Goal: Task Accomplishment & Management: Complete application form

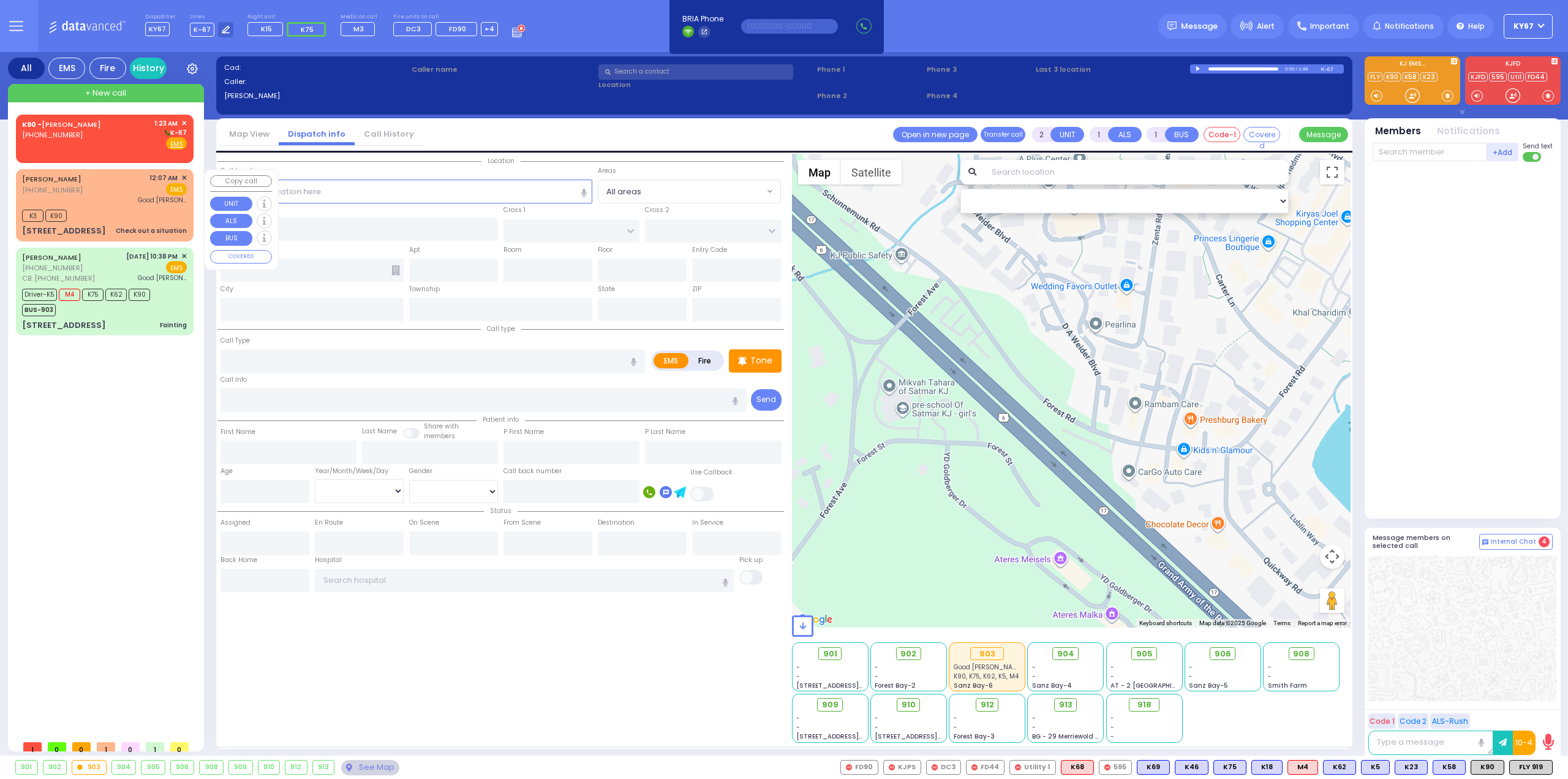
select select
click at [181, 119] on span "✕" at bounding box center [184, 123] width 6 height 11
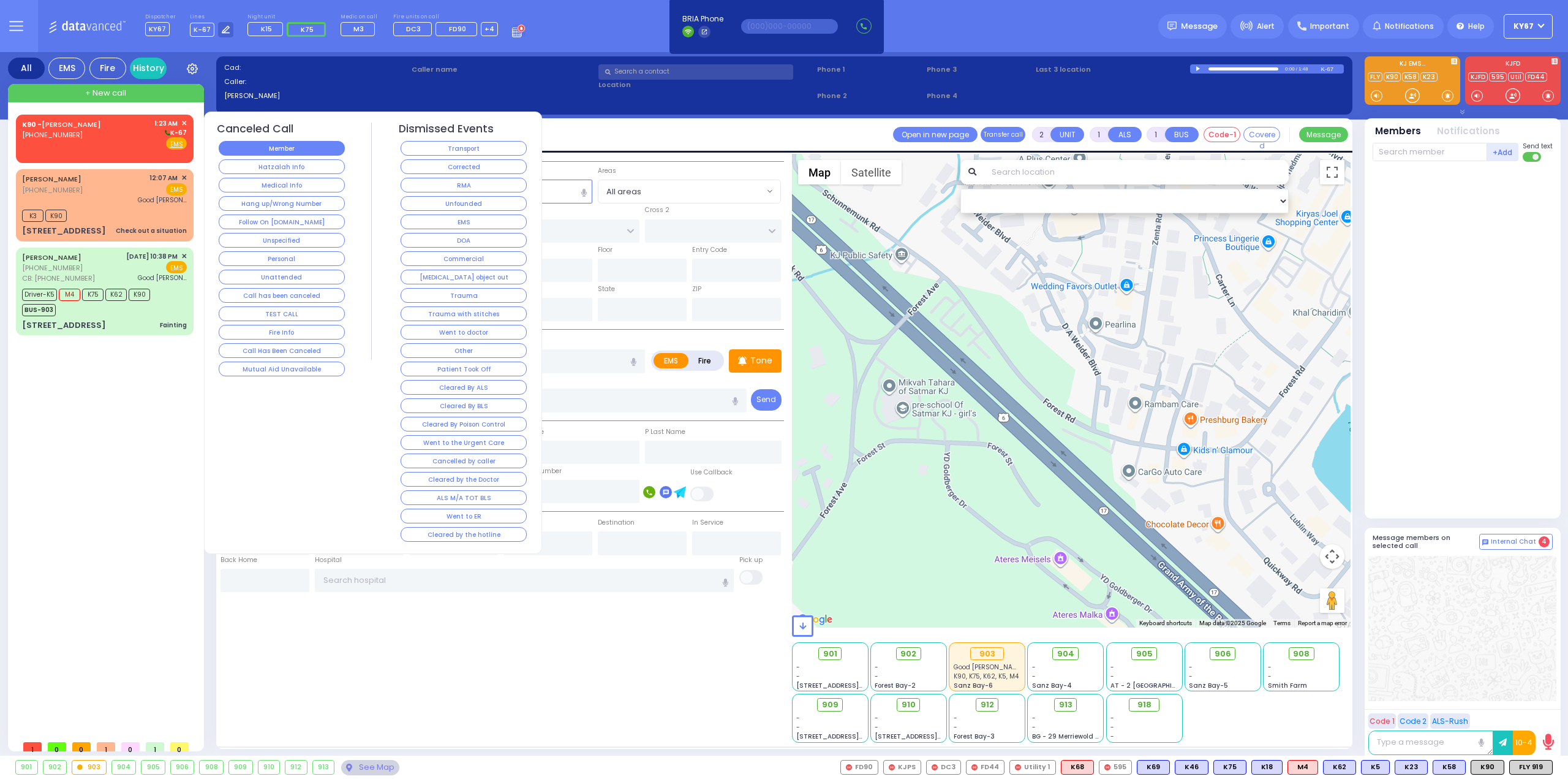
click at [255, 150] on button "Member" at bounding box center [281, 148] width 126 height 15
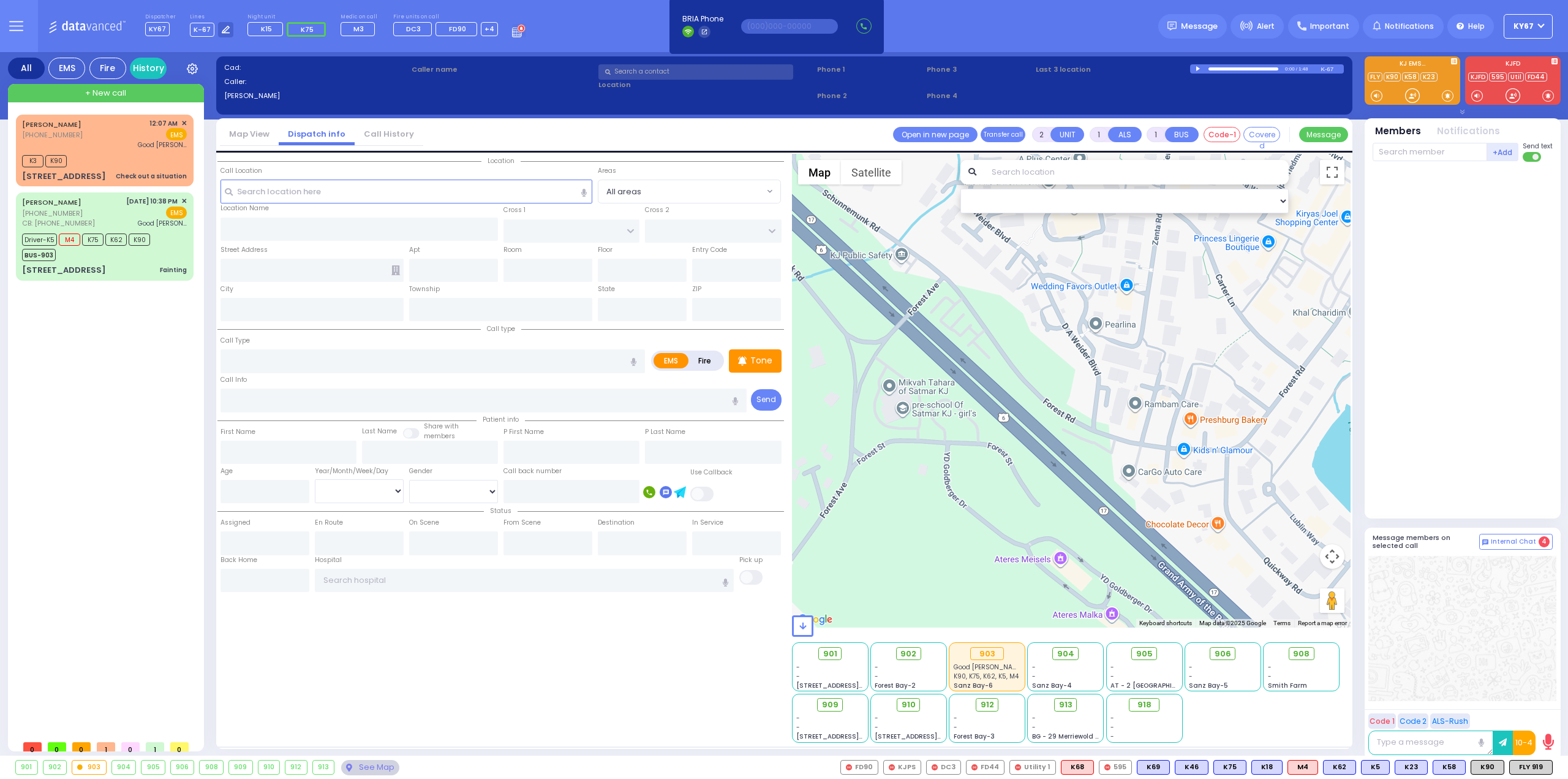
click at [117, 97] on span "+ New call" at bounding box center [106, 93] width 41 height 12
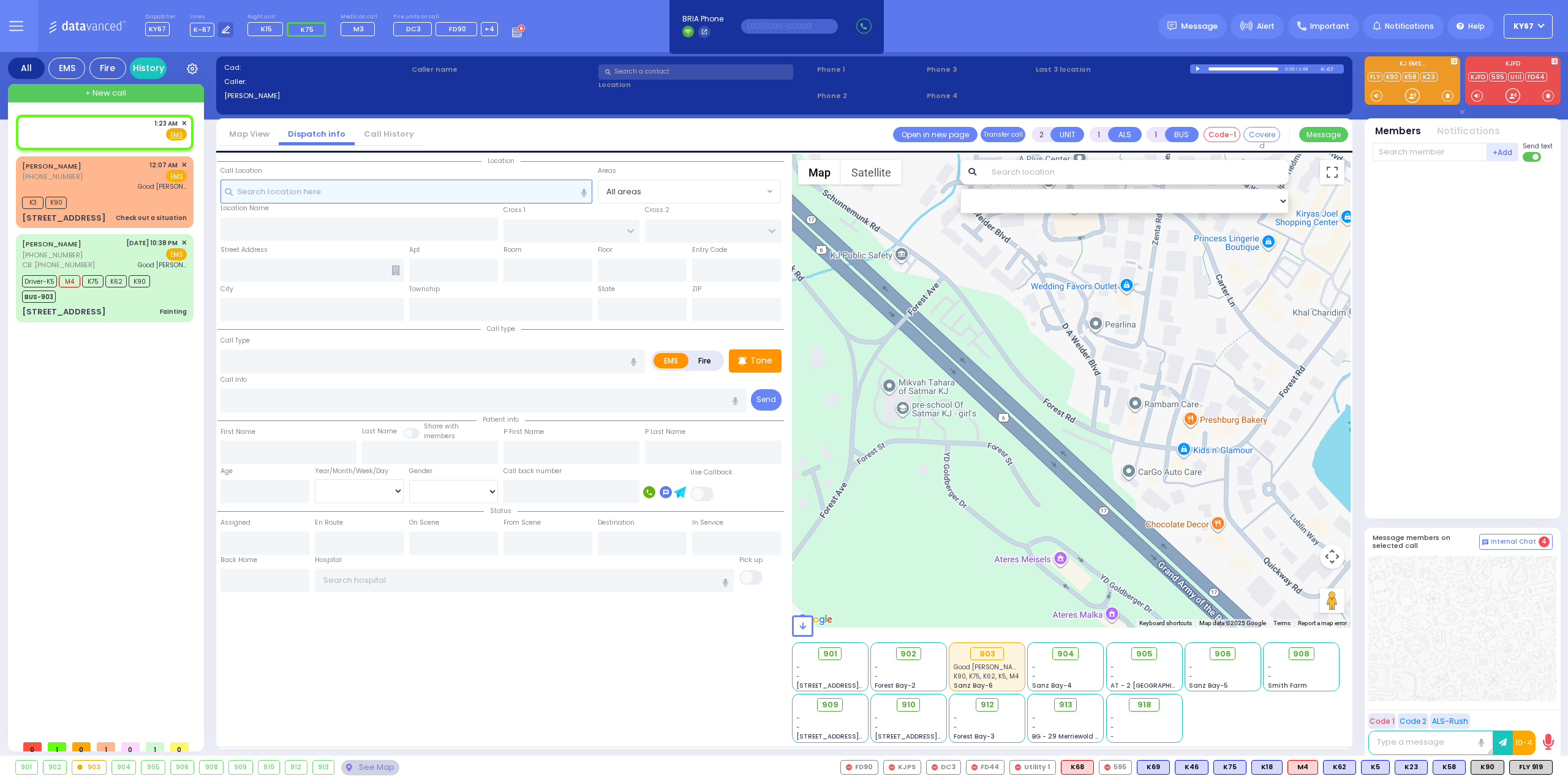
select select
radio input "true"
select select
type input "01:23"
select select
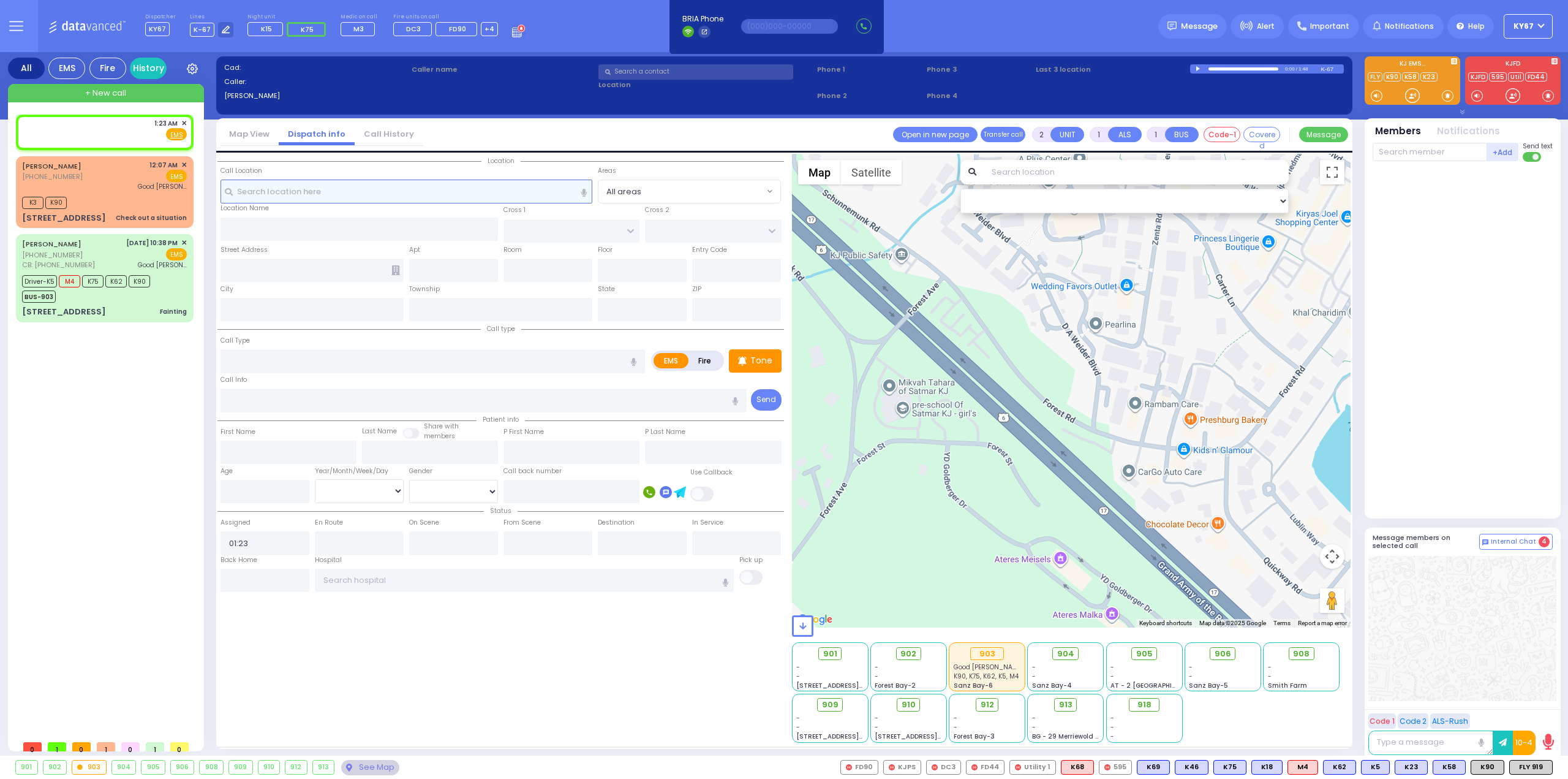
radio input "true"
select select
select select "Hatzalah Garages"
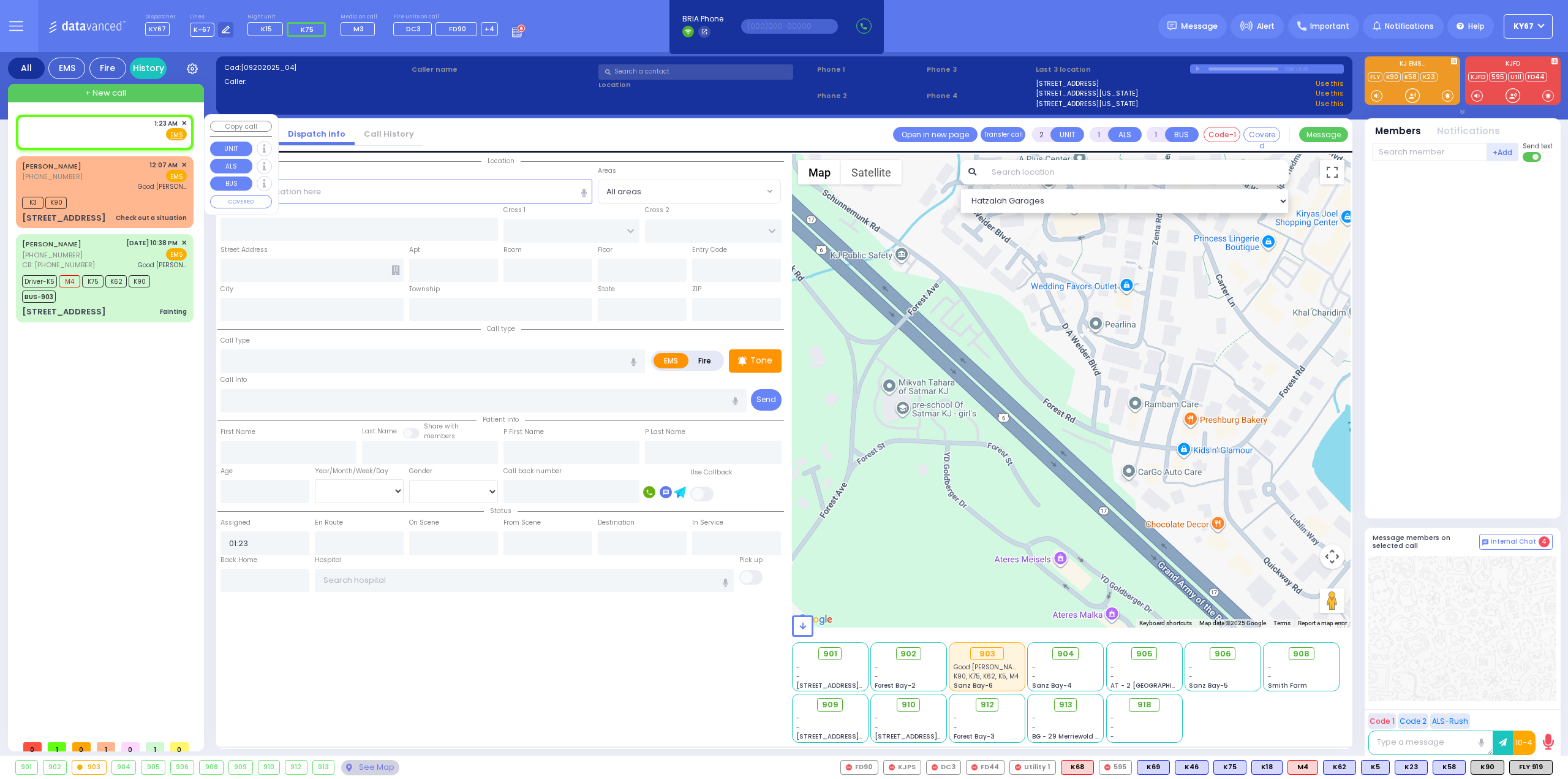
click at [48, 132] on div "1:23 AM ✕ Fire EMS" at bounding box center [104, 129] width 165 height 22
select select
radio input "true"
select select
select select "Hatzalah Garages"
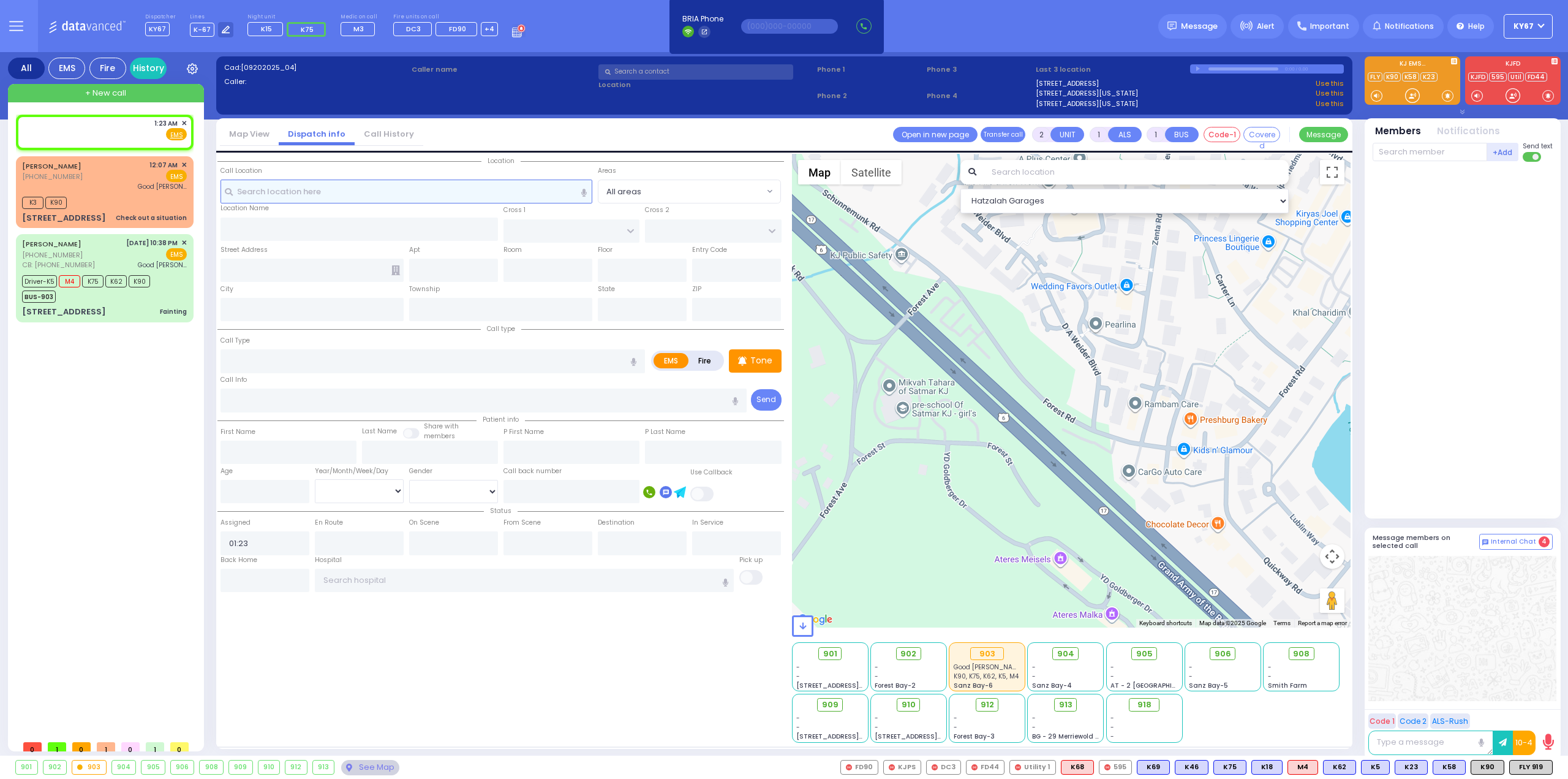
click at [401, 191] on input "text" at bounding box center [406, 191] width 372 height 23
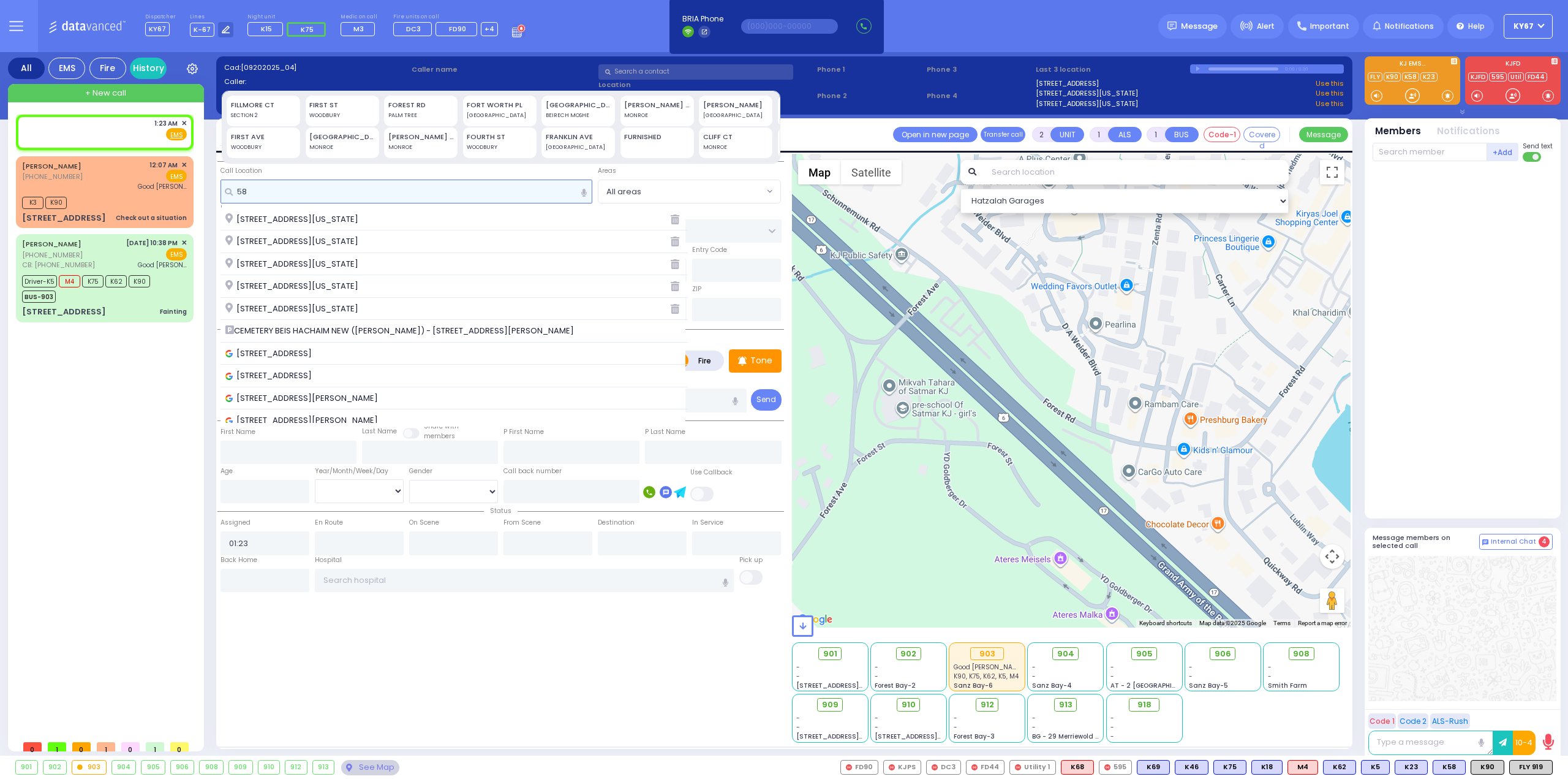
type input "5"
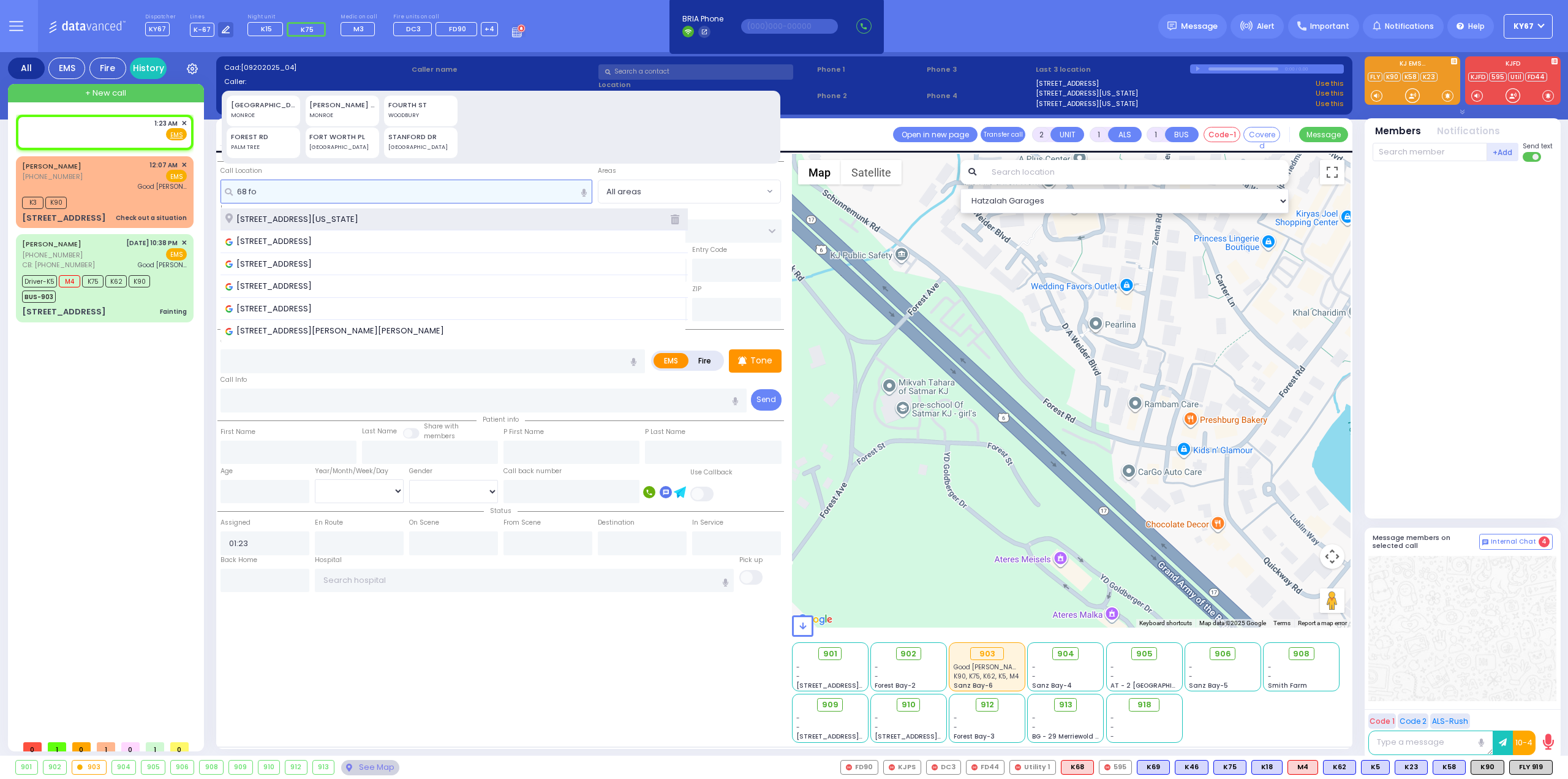
type input "68 fo"
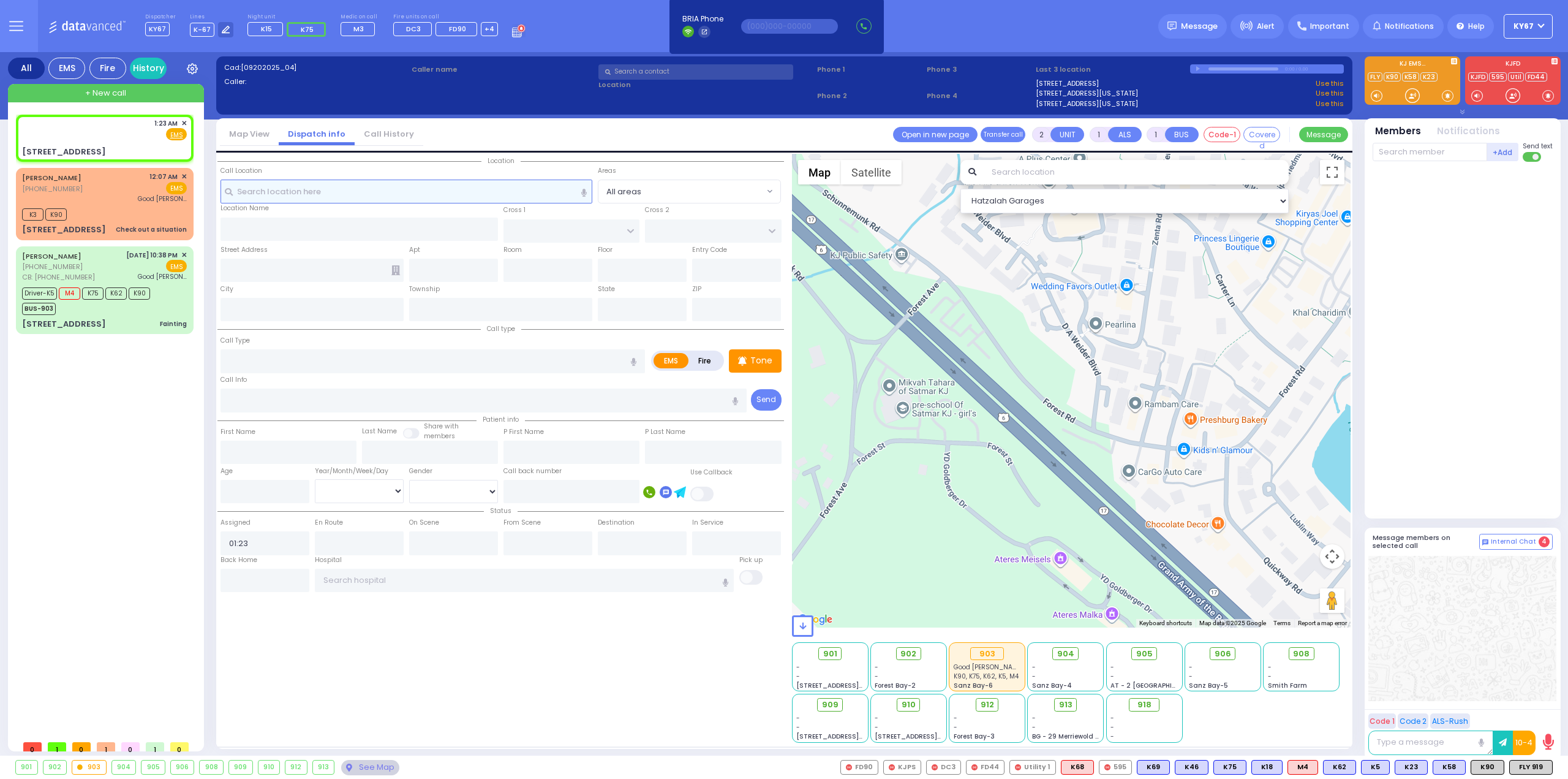
select select
radio input "true"
select select
select select "Hatzalah Garages"
type input "SCHUNNEMUNK RD"
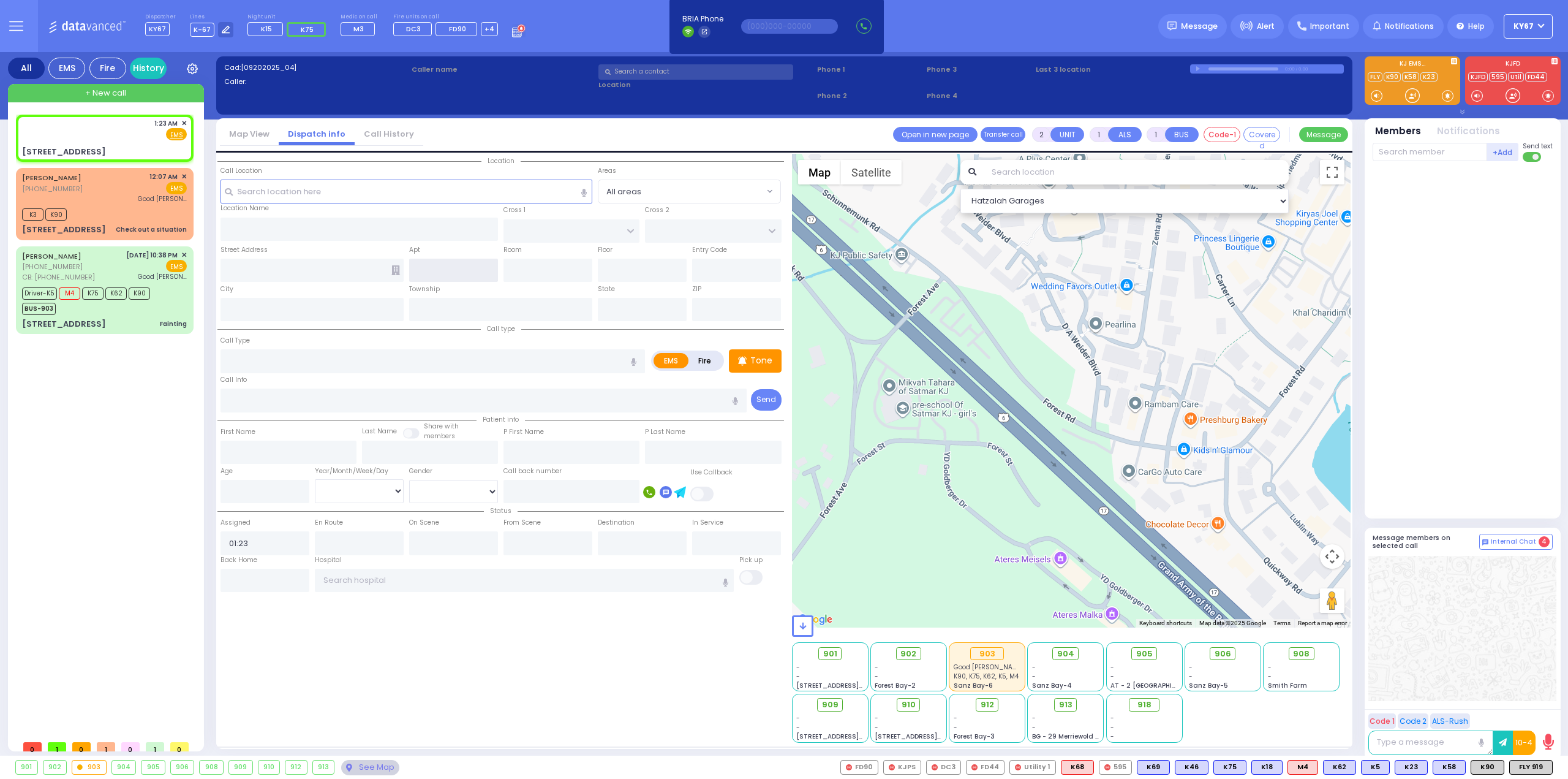
type input "GORLITZ COURT"
type input "[STREET_ADDRESS]"
type input "Monroe"
type input "[US_STATE]"
type input "10950"
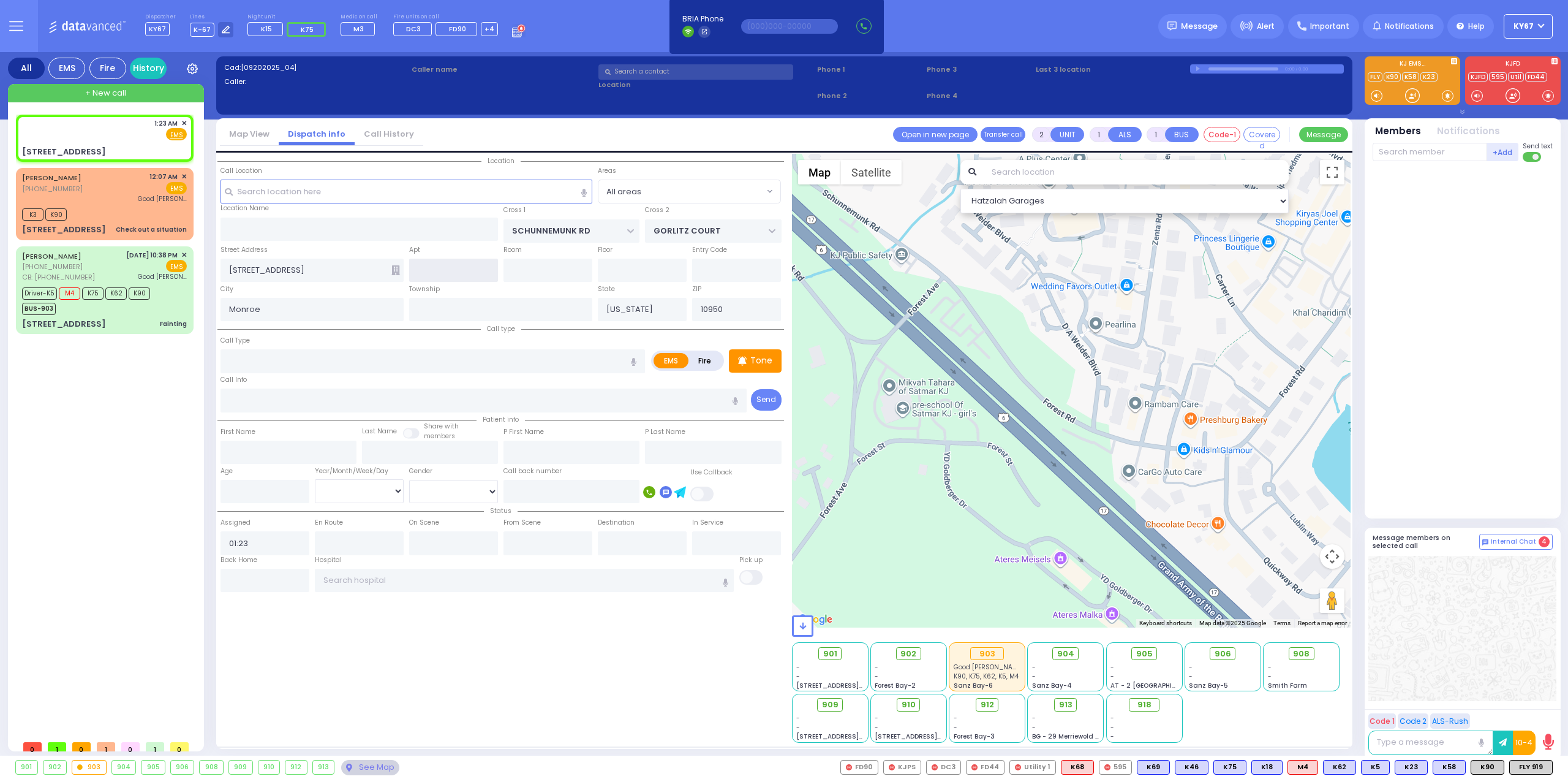
select select "[GEOGRAPHIC_DATA]"
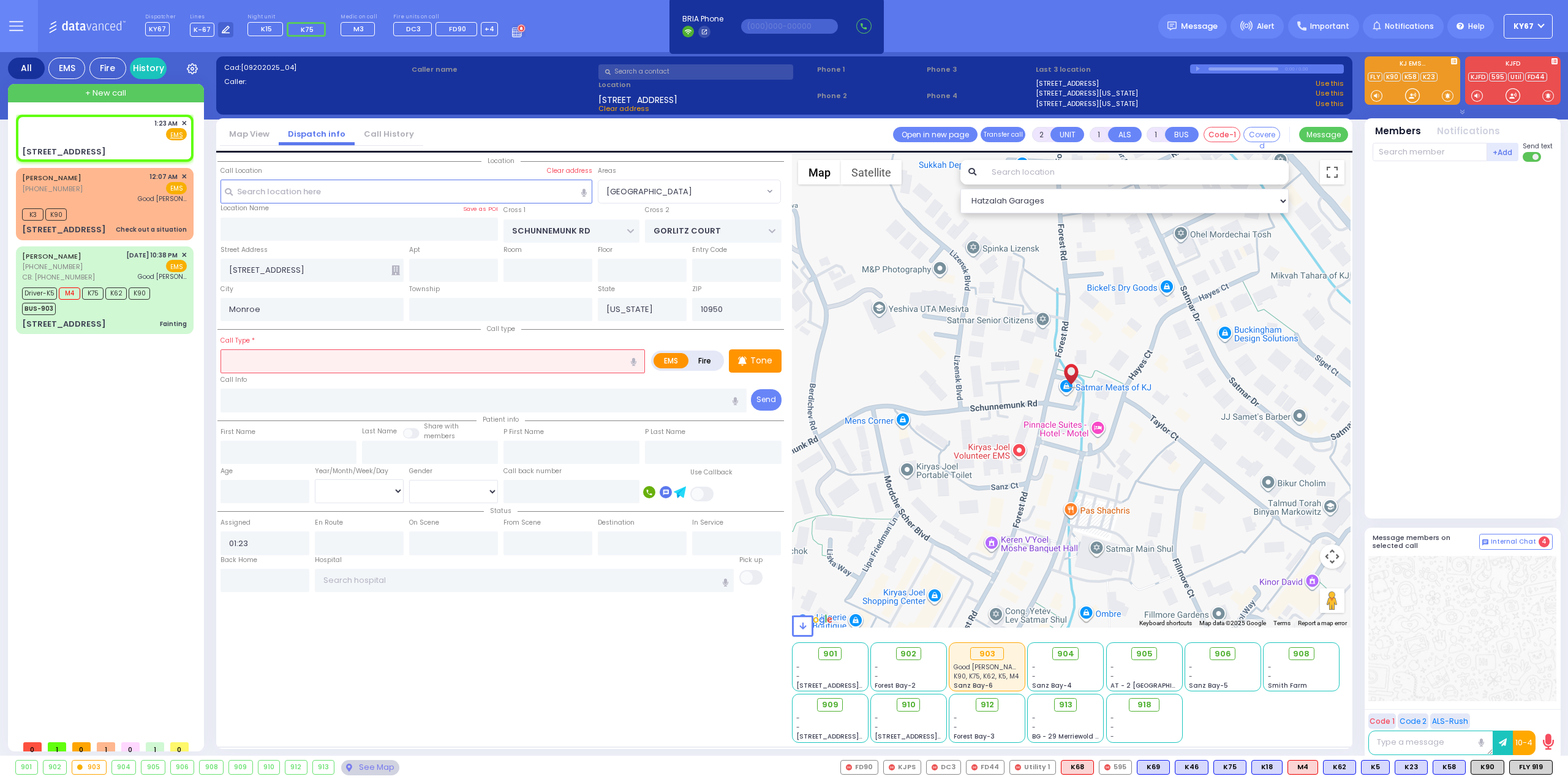
click at [290, 355] on input "text" at bounding box center [432, 361] width 424 height 23
type input "full"
select select
radio input "true"
select select
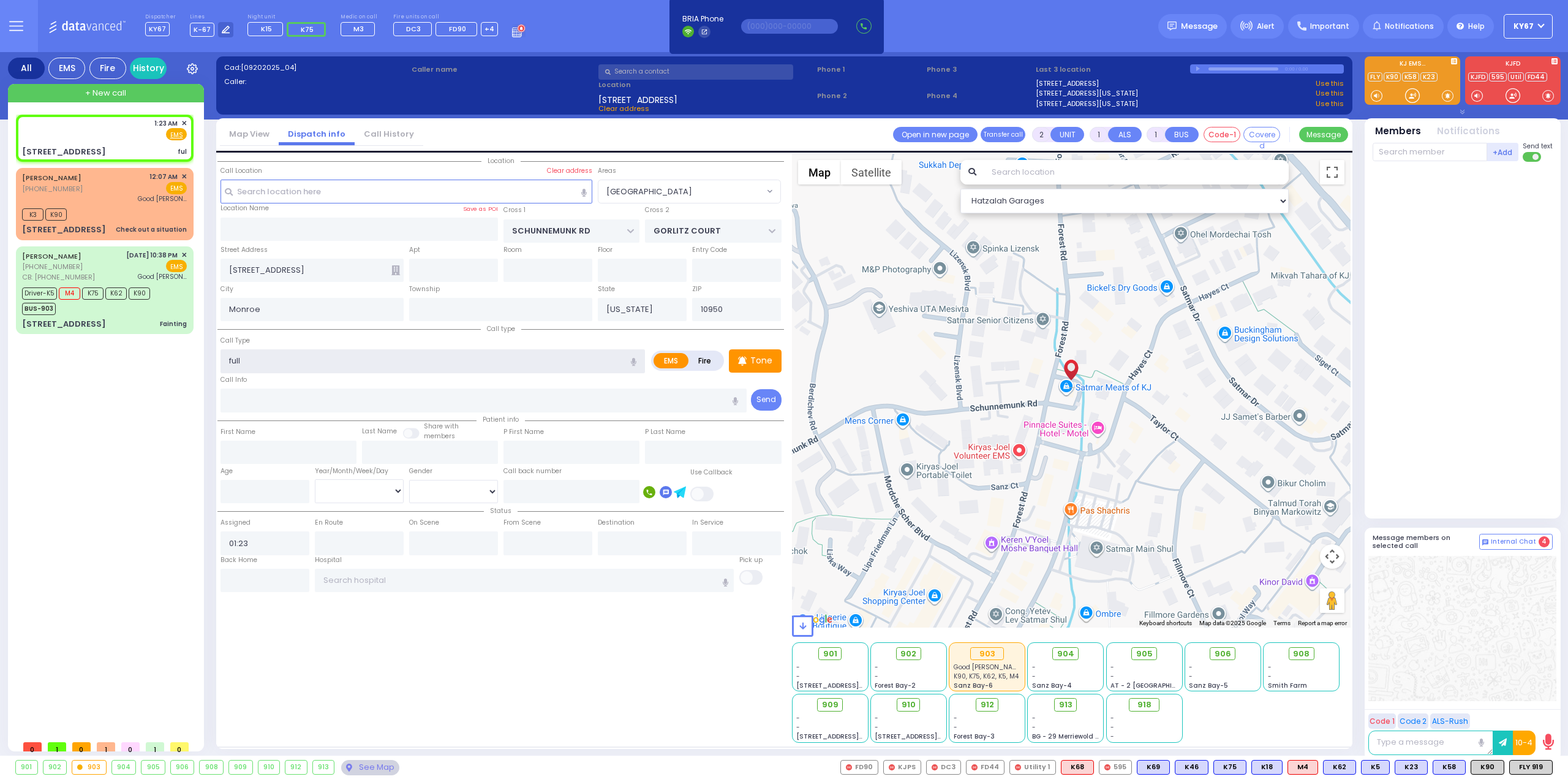
select select "Hatzalah Garages"
select select "[GEOGRAPHIC_DATA]"
type input "full"
click at [390, 642] on div "Location ZIP" at bounding box center [501, 448] width 567 height 589
select select
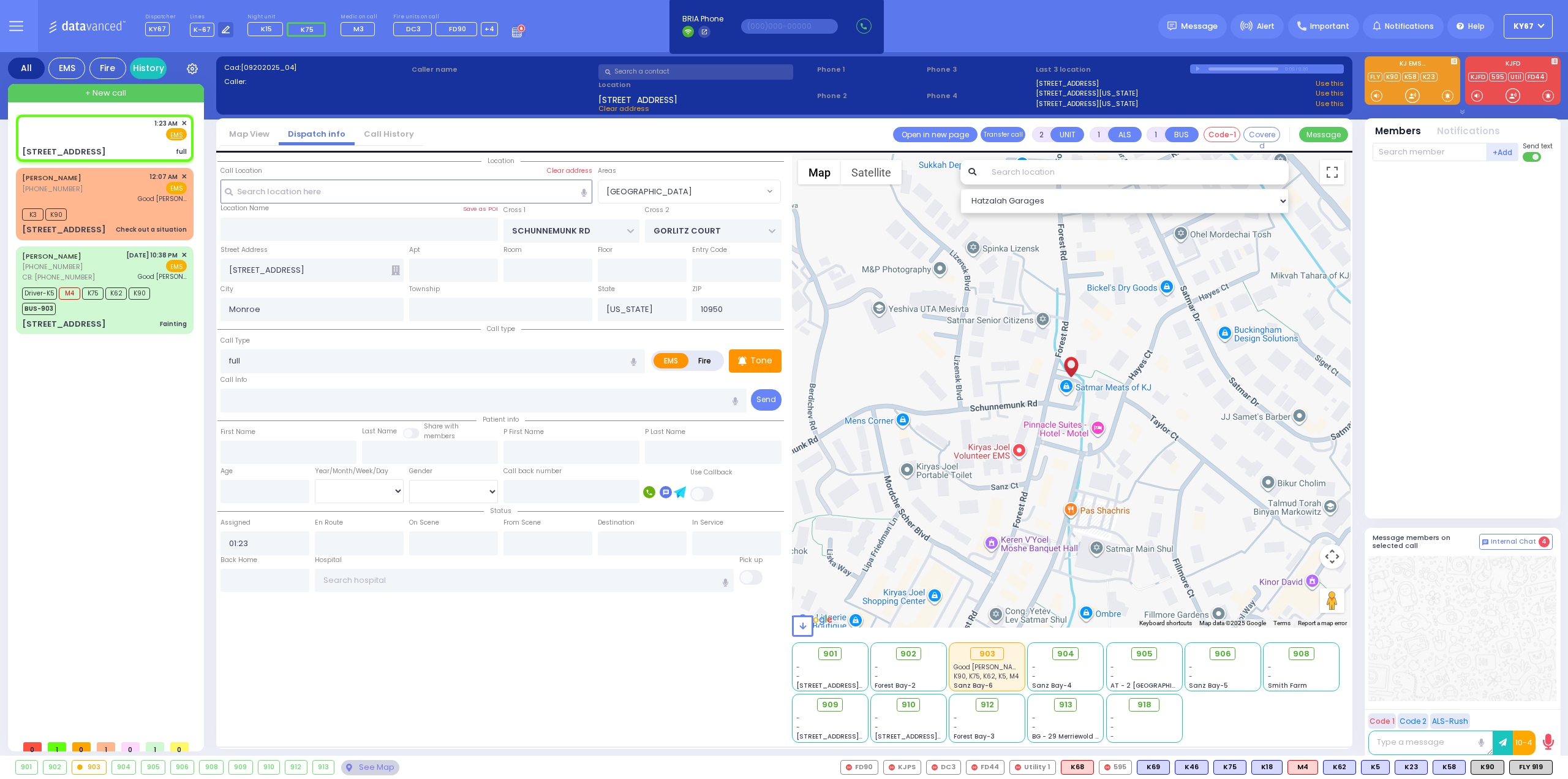
radio input "true"
select select
select select "Hatzalah Garages"
select select "[GEOGRAPHIC_DATA]"
click at [184, 175] on span "✕" at bounding box center [184, 176] width 6 height 11
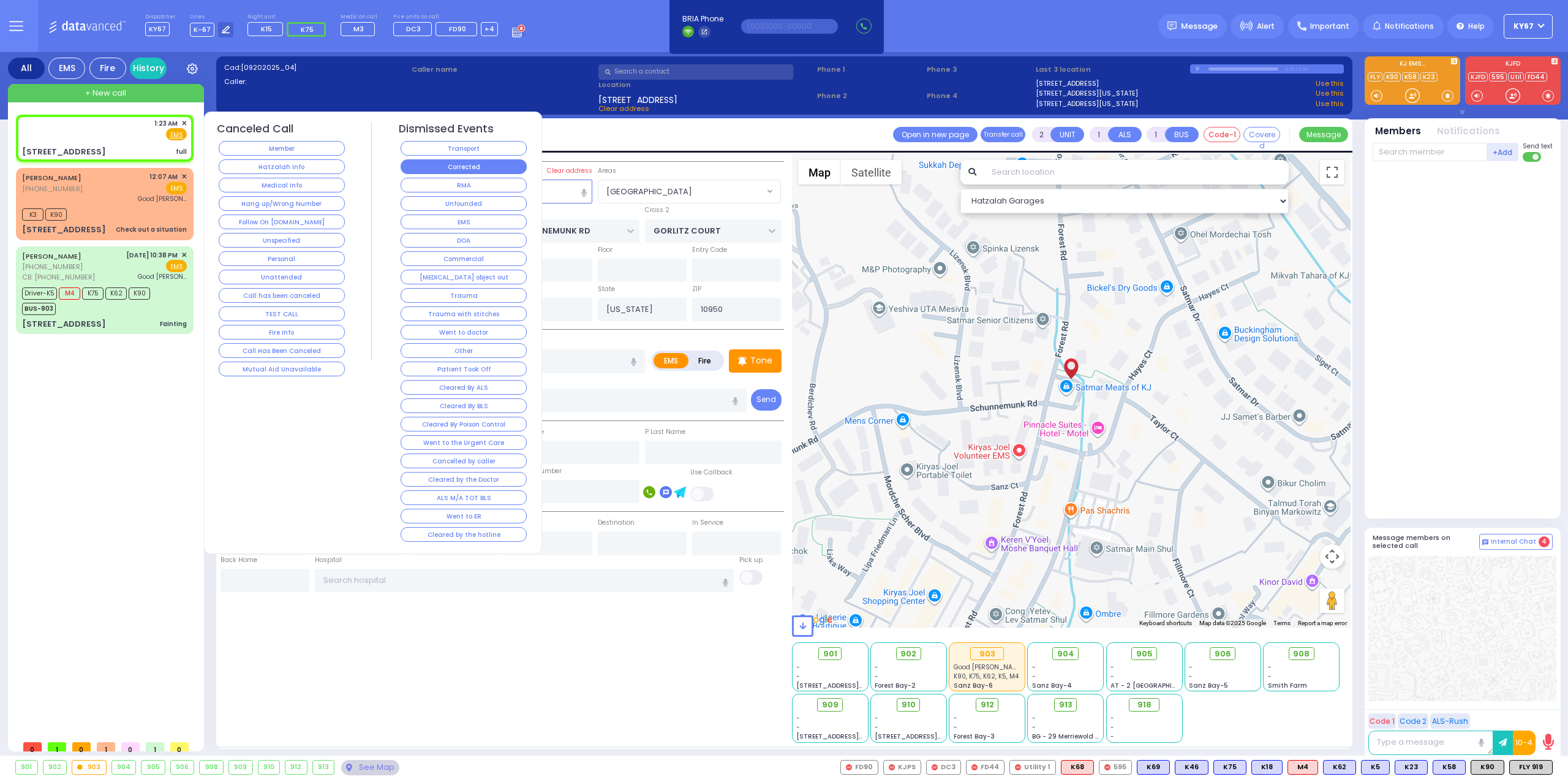
click at [449, 161] on button "Corrected" at bounding box center [463, 166] width 126 height 15
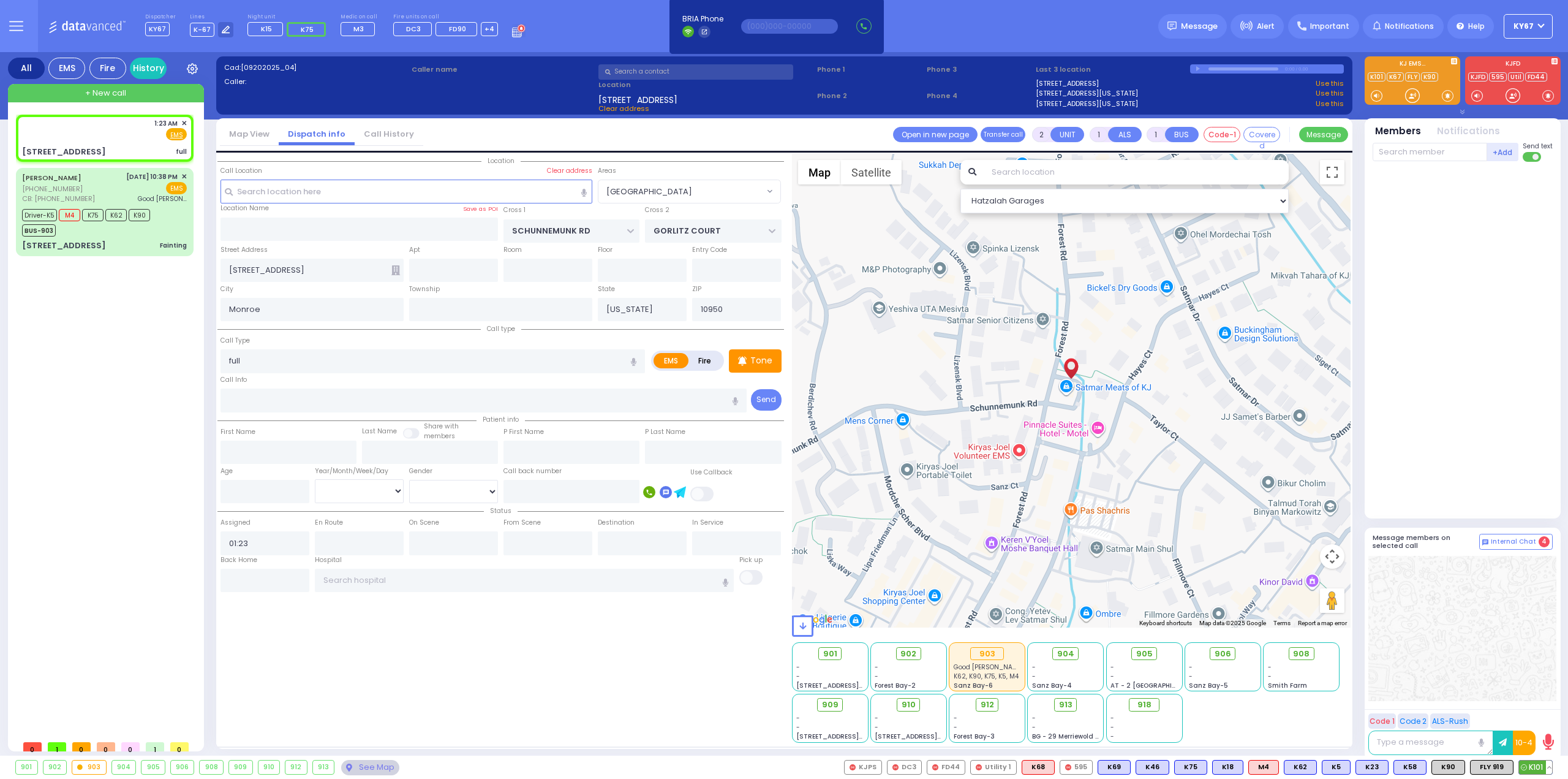
click at [1537, 772] on span "K101" at bounding box center [1536, 767] width 33 height 13
click at [1451, 767] on span "K90" at bounding box center [1447, 767] width 32 height 13
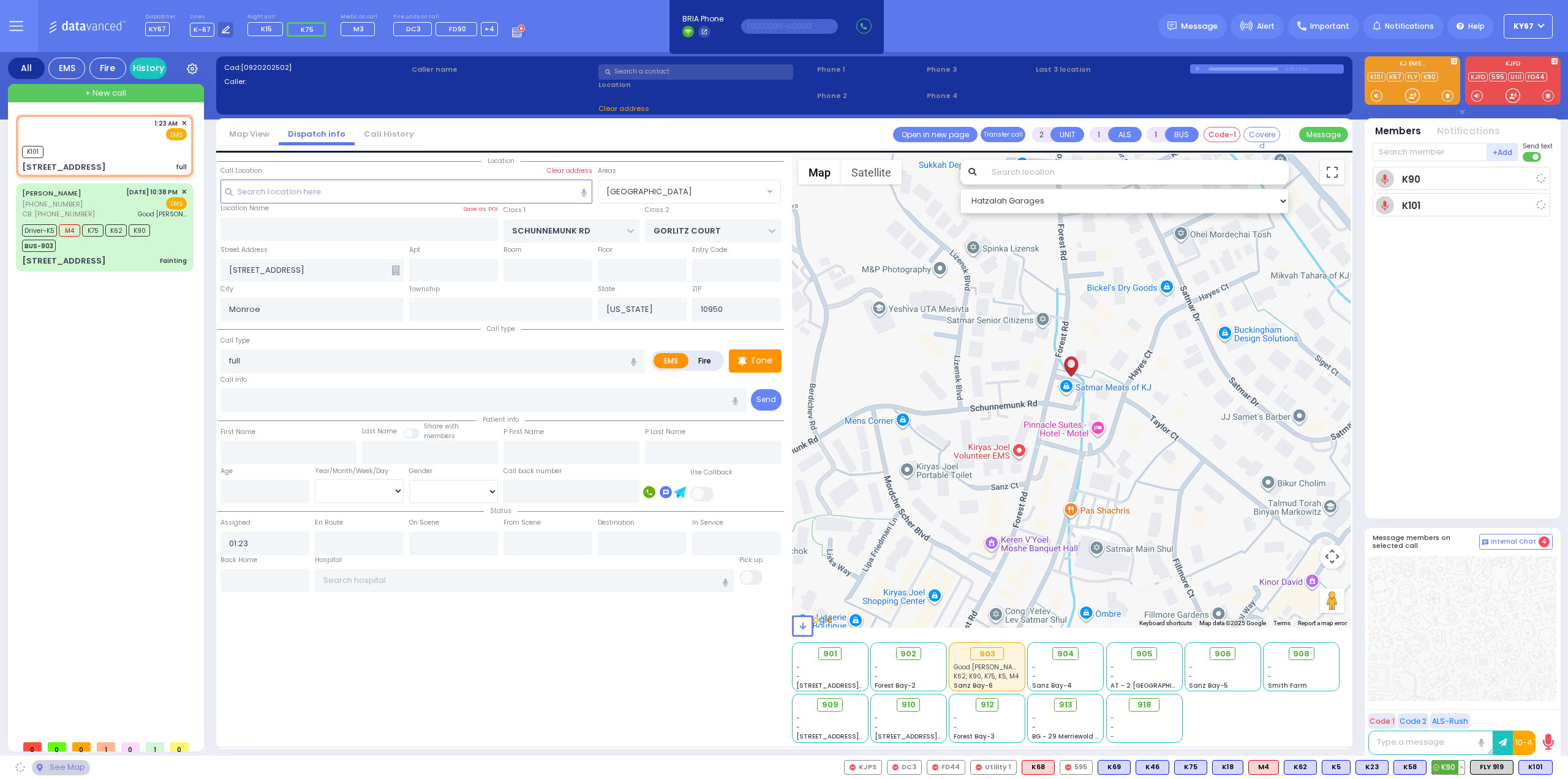
select select
radio input "true"
select select
type input "01:25"
select select "Hatzalah Garages"
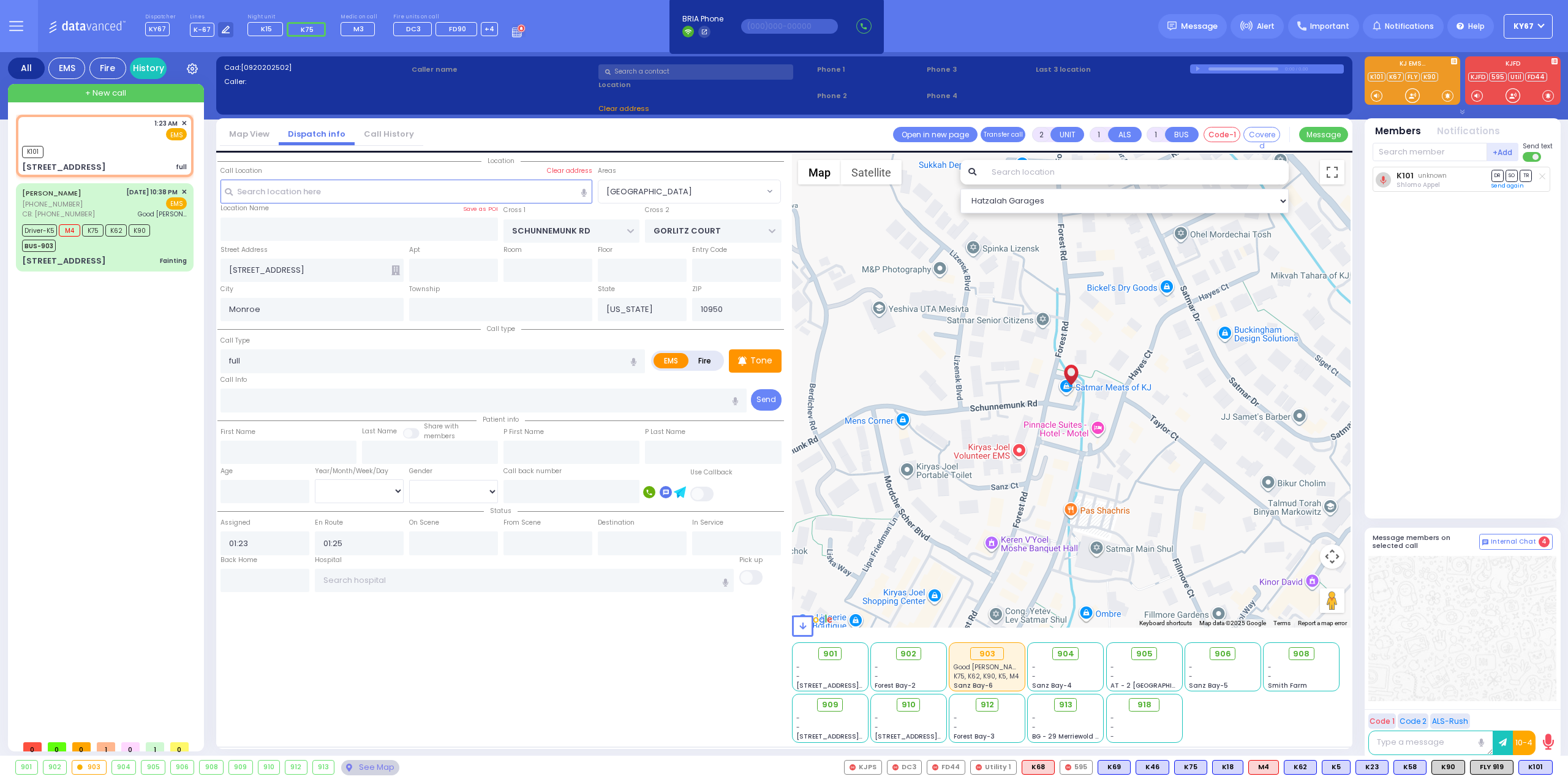
select select "[GEOGRAPHIC_DATA]"
select select
radio input "true"
select select
select select "Hatzalah Garages"
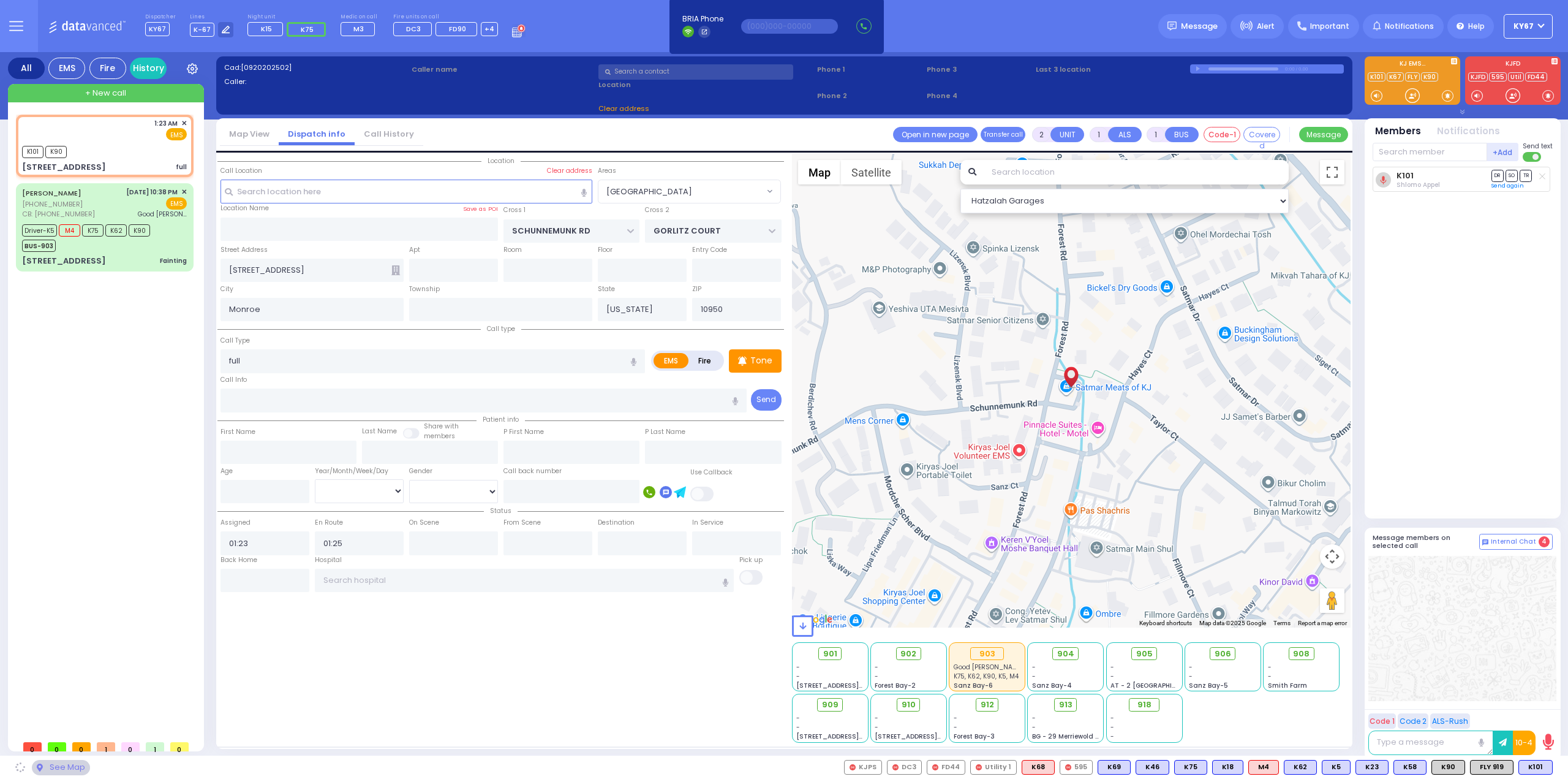
select select "[GEOGRAPHIC_DATA]"
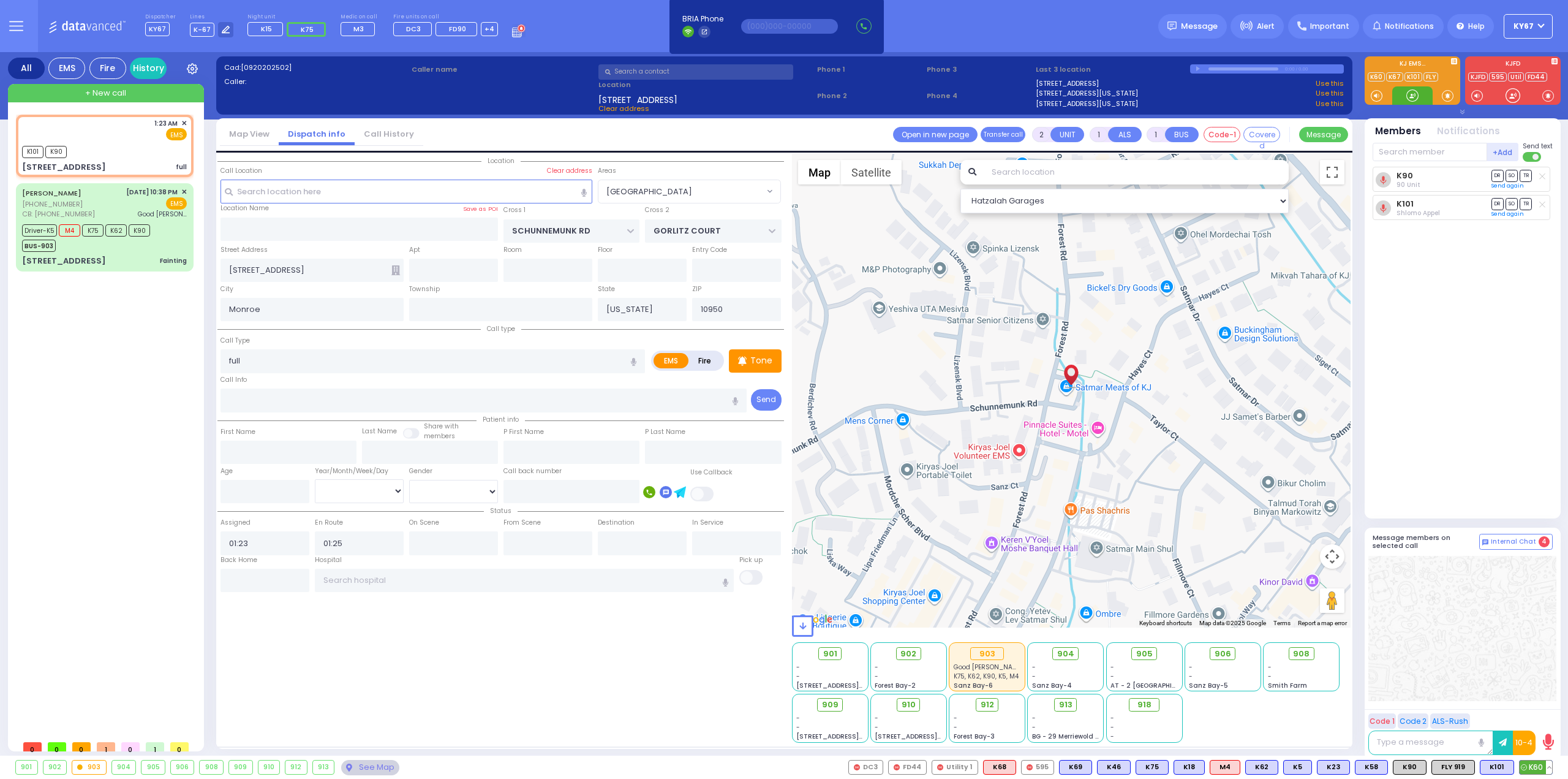
click at [1531, 764] on span "K60" at bounding box center [1535, 767] width 32 height 13
select select
radio input "true"
select select
select select "Hatzalah Garages"
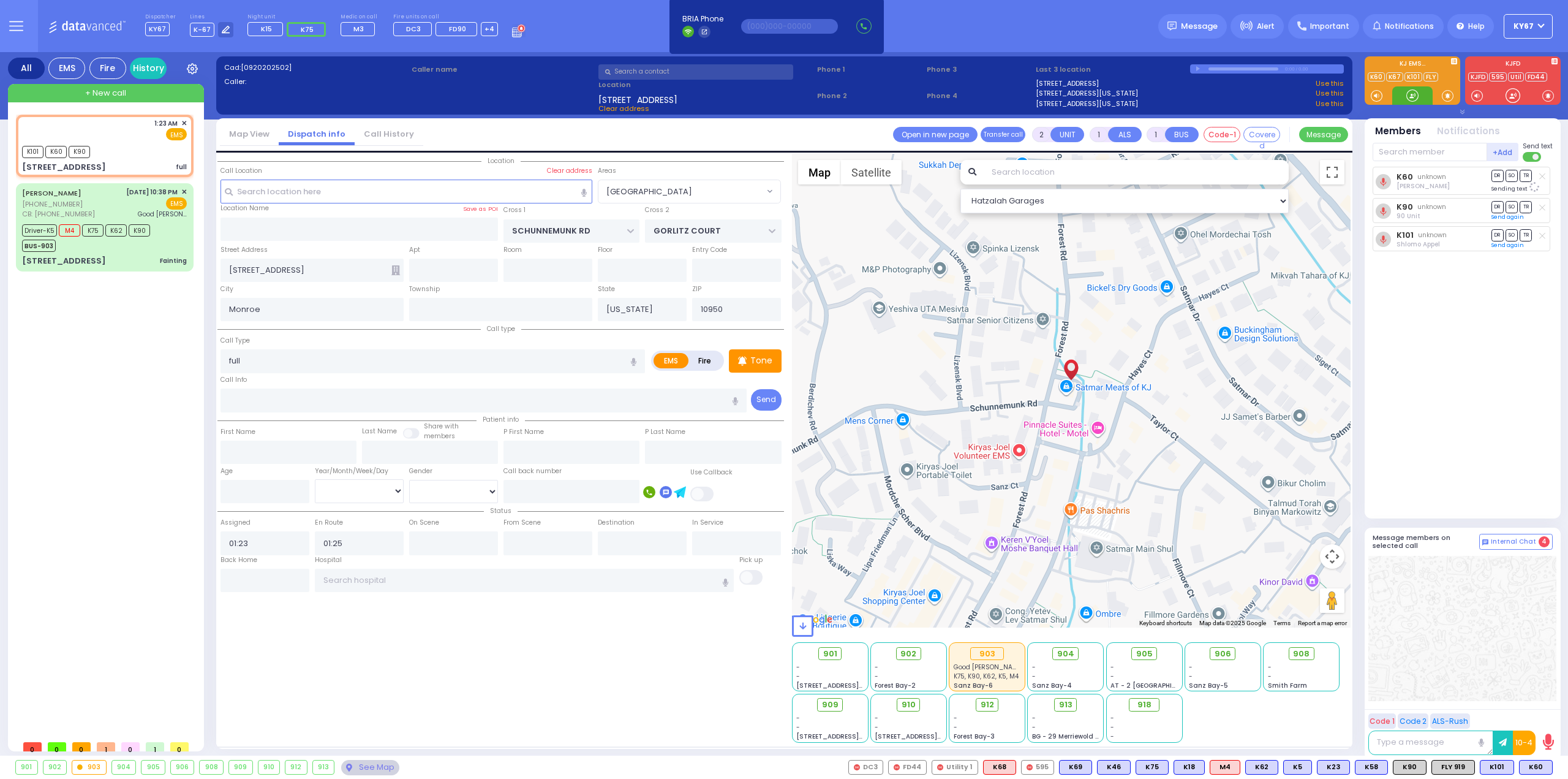
select select "[GEOGRAPHIC_DATA]"
click at [1530, 769] on span "M15" at bounding box center [1537, 767] width 31 height 13
select select
radio input "true"
select select
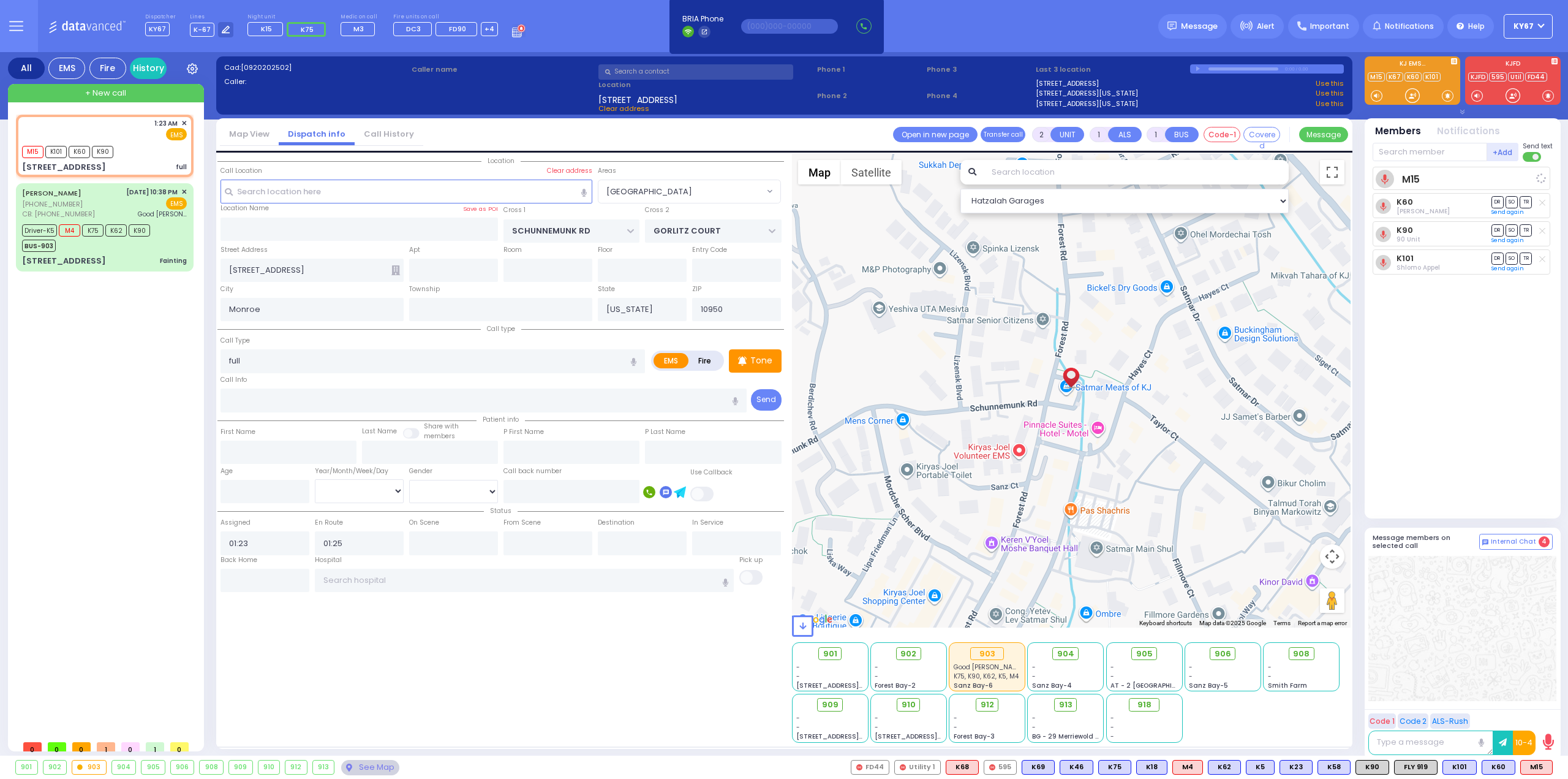
select select "Hatzalah Garages"
select select "[GEOGRAPHIC_DATA]"
click at [1550, 762] on button at bounding box center [1548, 767] width 6 height 13
click at [1514, 767] on button at bounding box center [1511, 767] width 6 height 13
click at [1504, 715] on icon at bounding box center [1503, 713] width 13 height 13
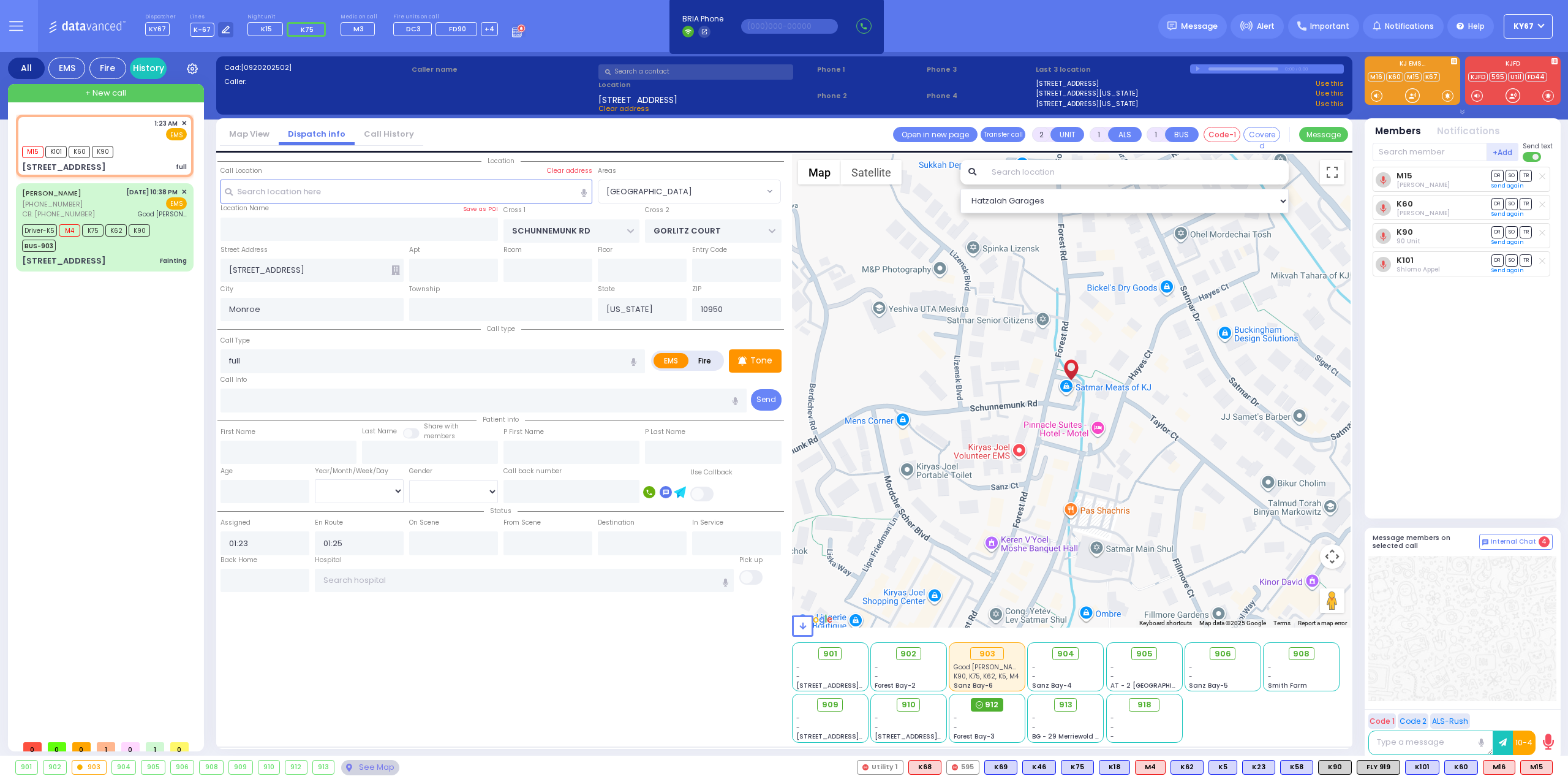
click at [986, 706] on span "912" at bounding box center [991, 704] width 13 height 12
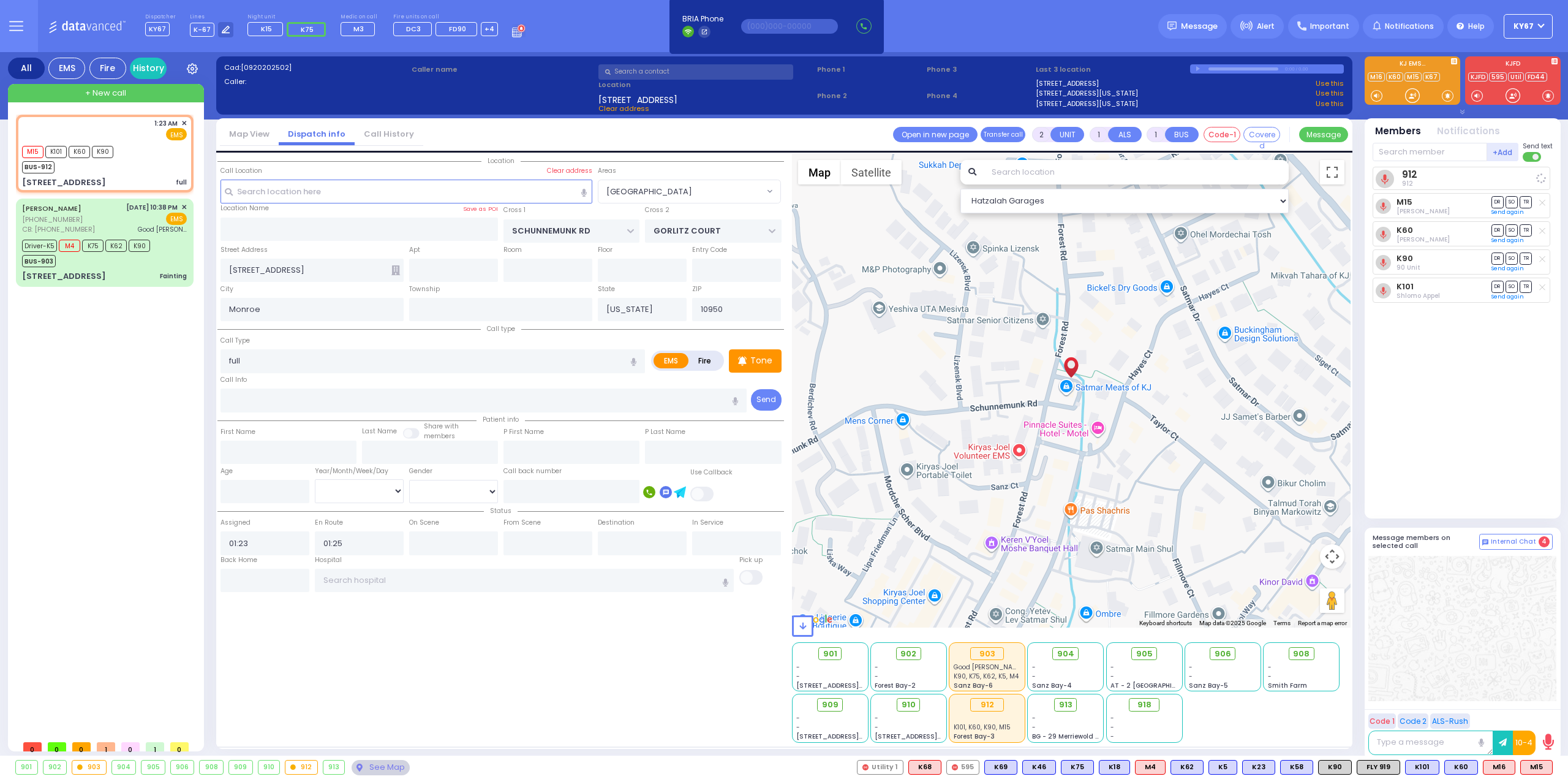
select select
radio input "true"
select select
select select "Hatzalah Garages"
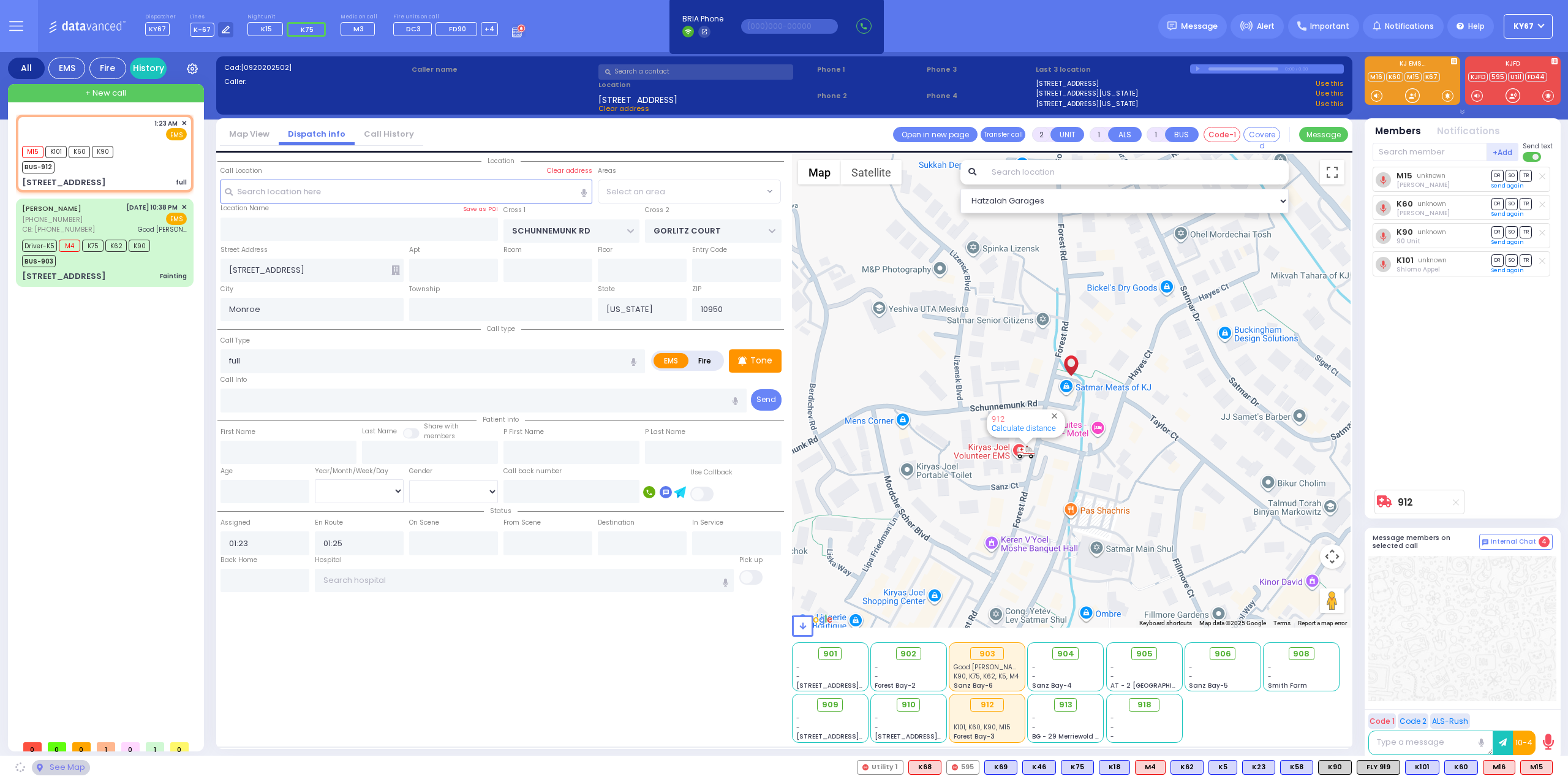
select select "[GEOGRAPHIC_DATA]"
click at [86, 394] on div "1:23 AM ✕ M15 K101 M4" at bounding box center [107, 424] width 183 height 619
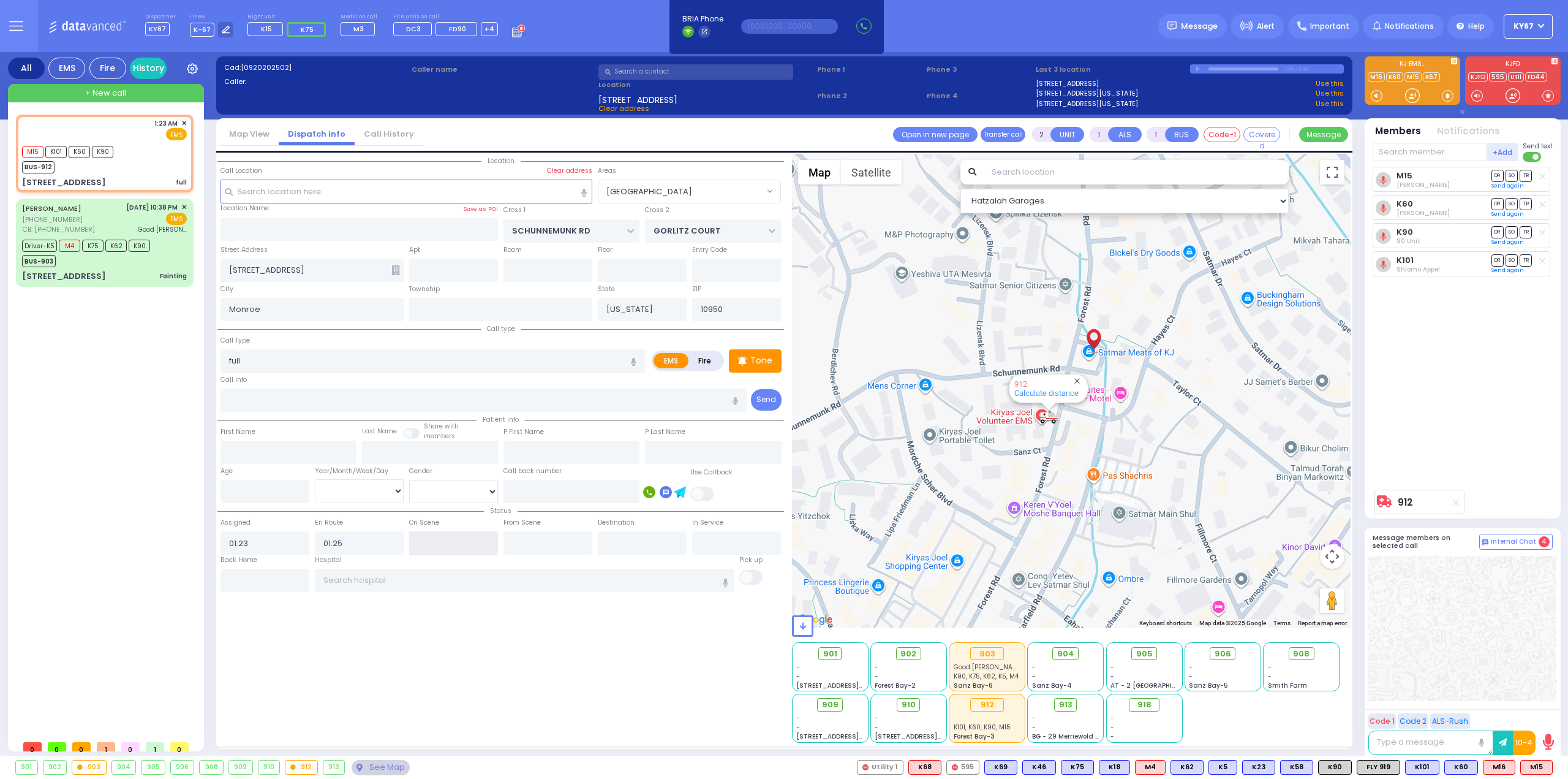
click at [449, 546] on input "text" at bounding box center [453, 543] width 89 height 23
type input "01:27"
click at [453, 594] on div "Location ZIP" at bounding box center [501, 448] width 567 height 589
select select
radio input "true"
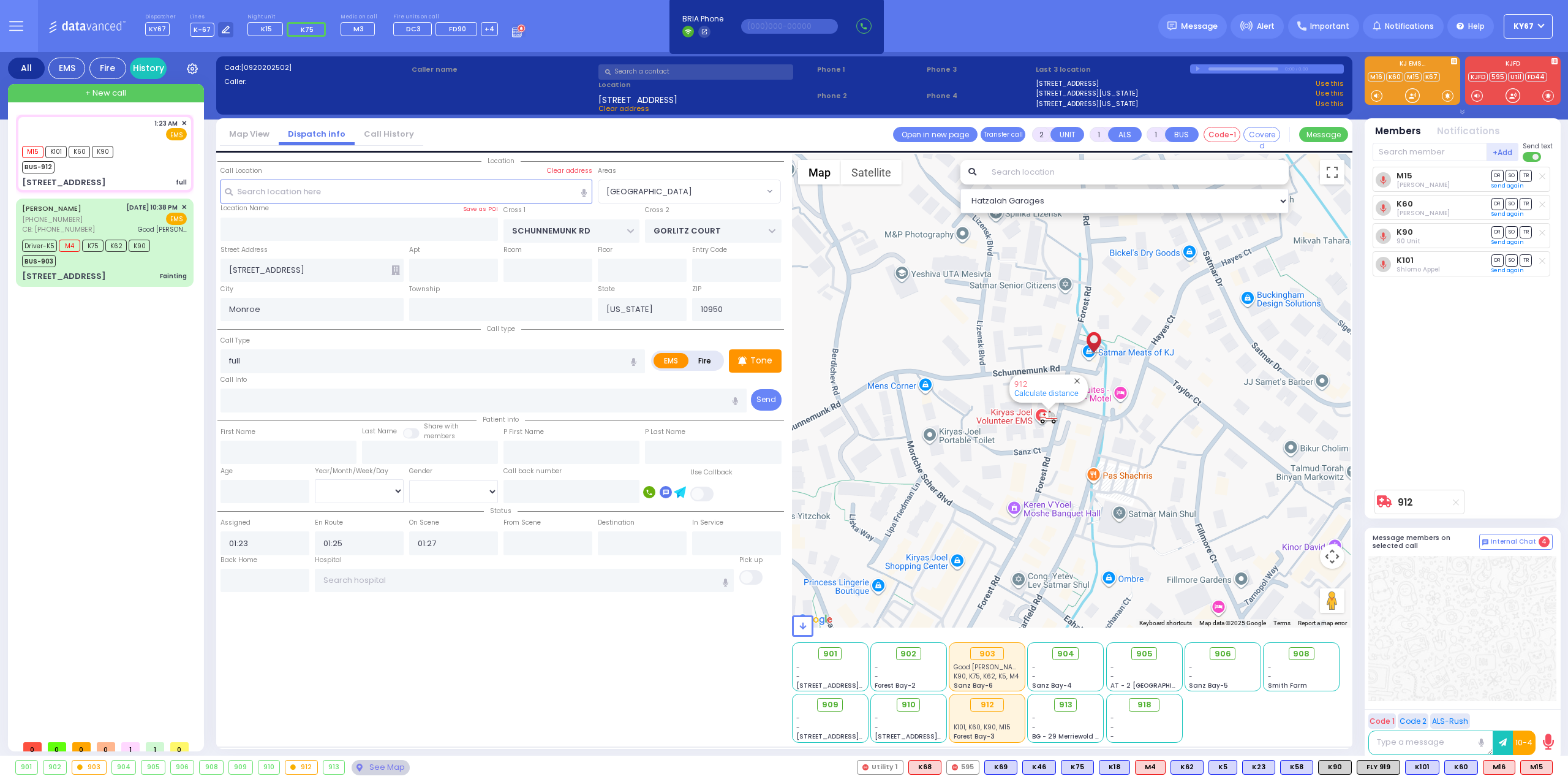
select select
select select "Hatzalah Garages"
select select "[GEOGRAPHIC_DATA]"
click at [86, 385] on div "1:23 AM ✕ M15 K101 M4" at bounding box center [107, 424] width 183 height 619
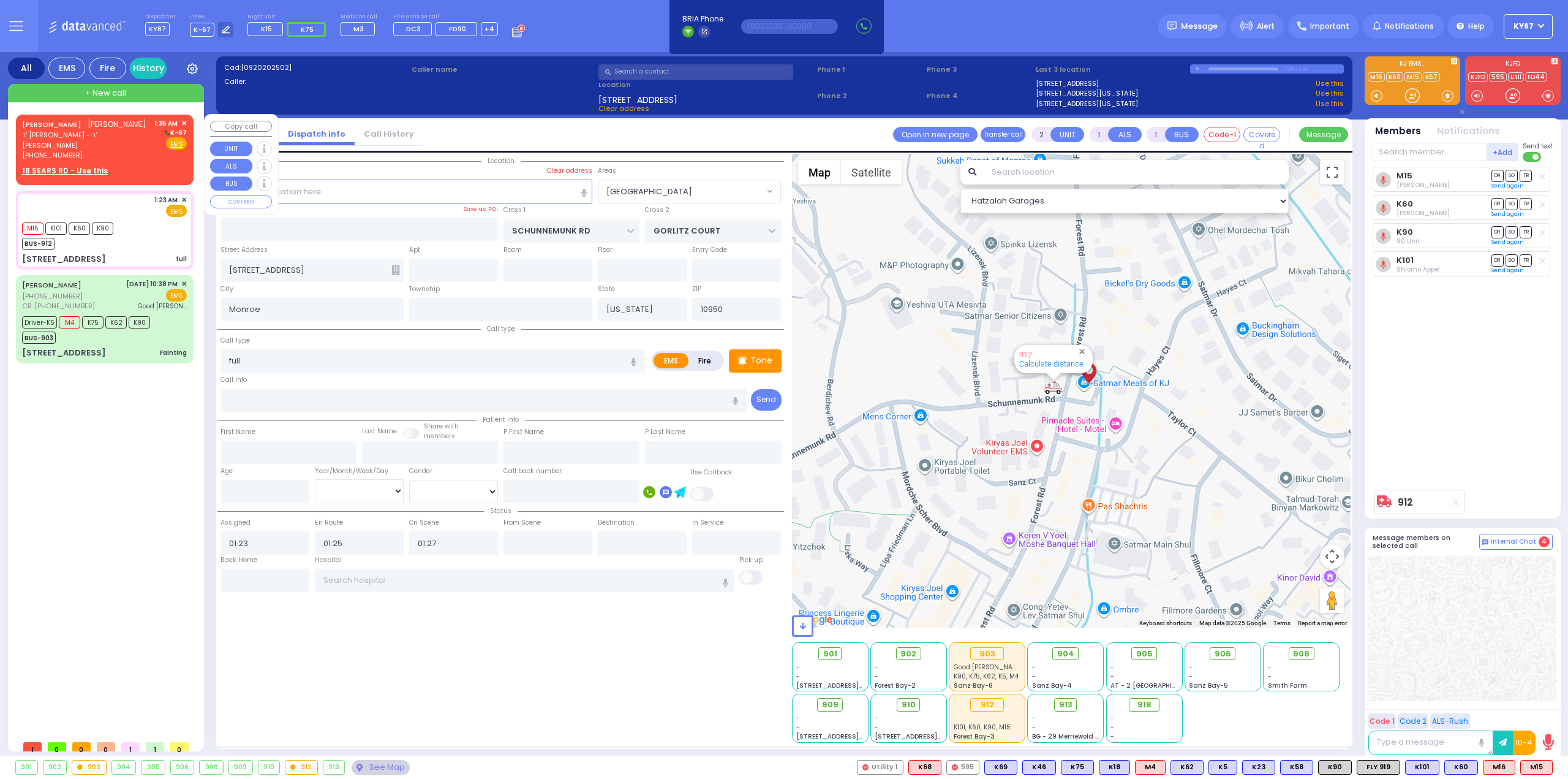
click at [122, 131] on div "[PERSON_NAME] [PERSON_NAME]" at bounding box center [84, 124] width 124 height 12
select select
radio input "true"
type input "[PERSON_NAME]"
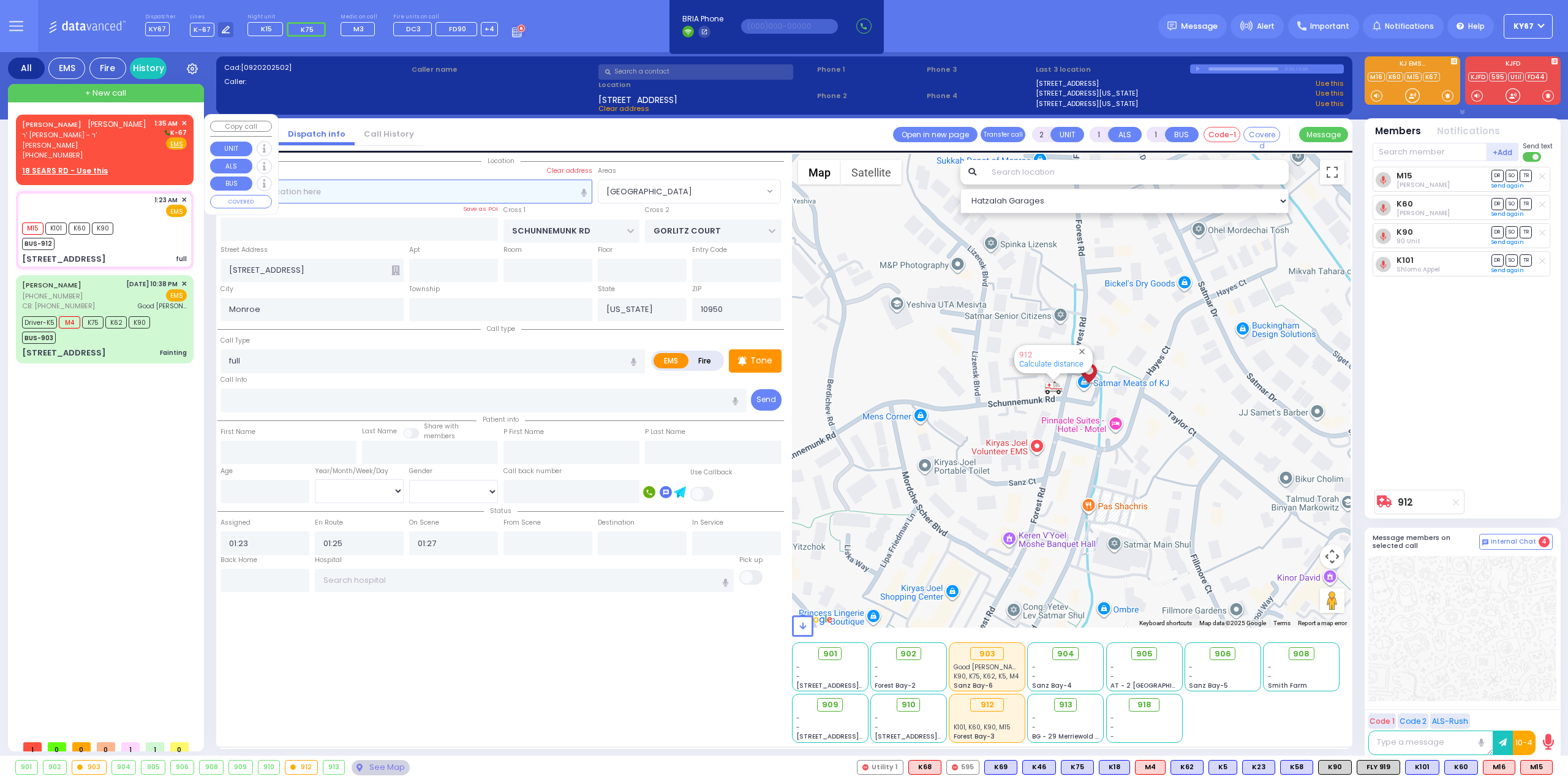
select select
type input "01:35"
select select "Hatzalah Garages"
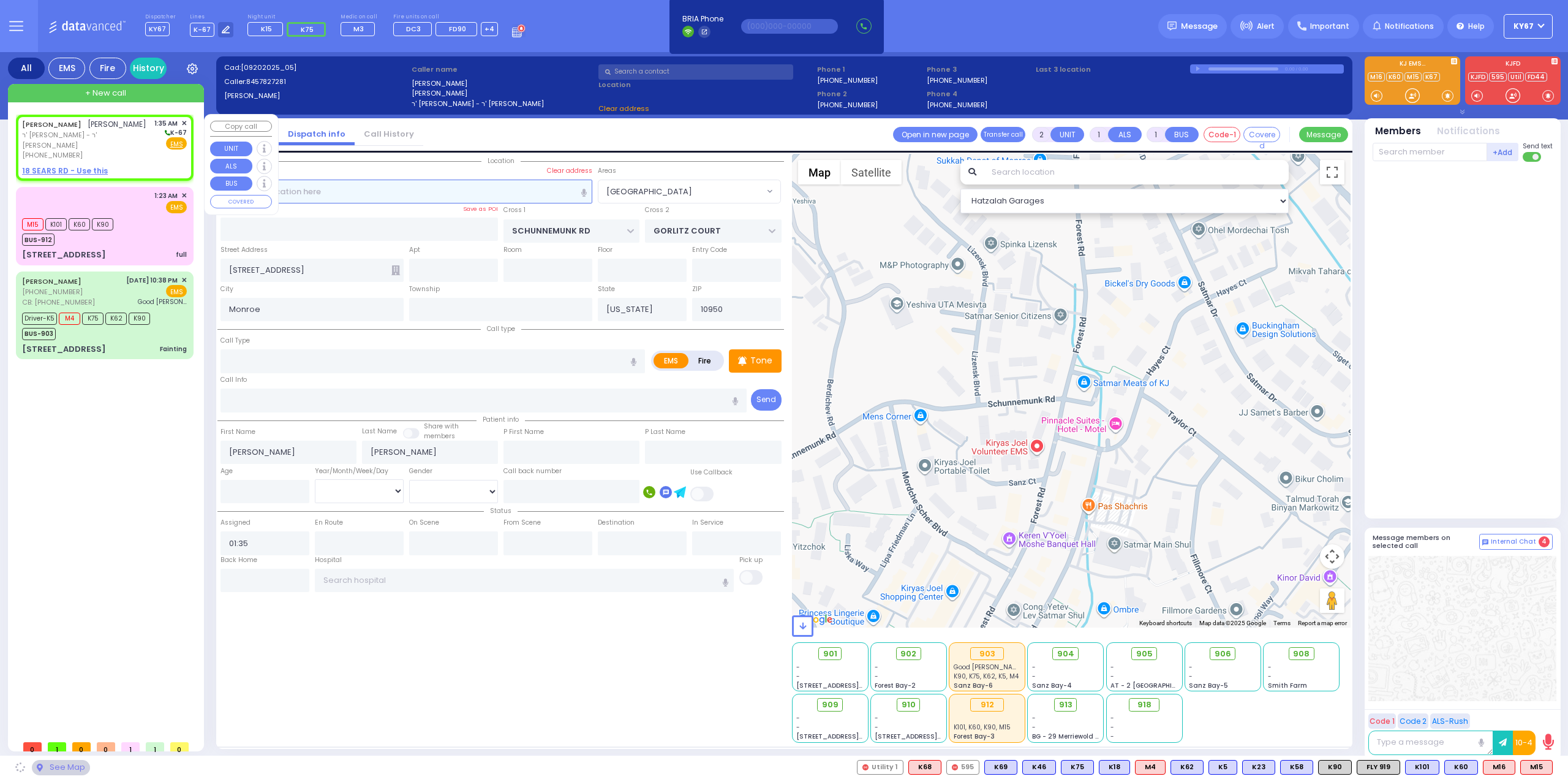
select select
radio input "true"
select select
select select "Hatzalah Garages"
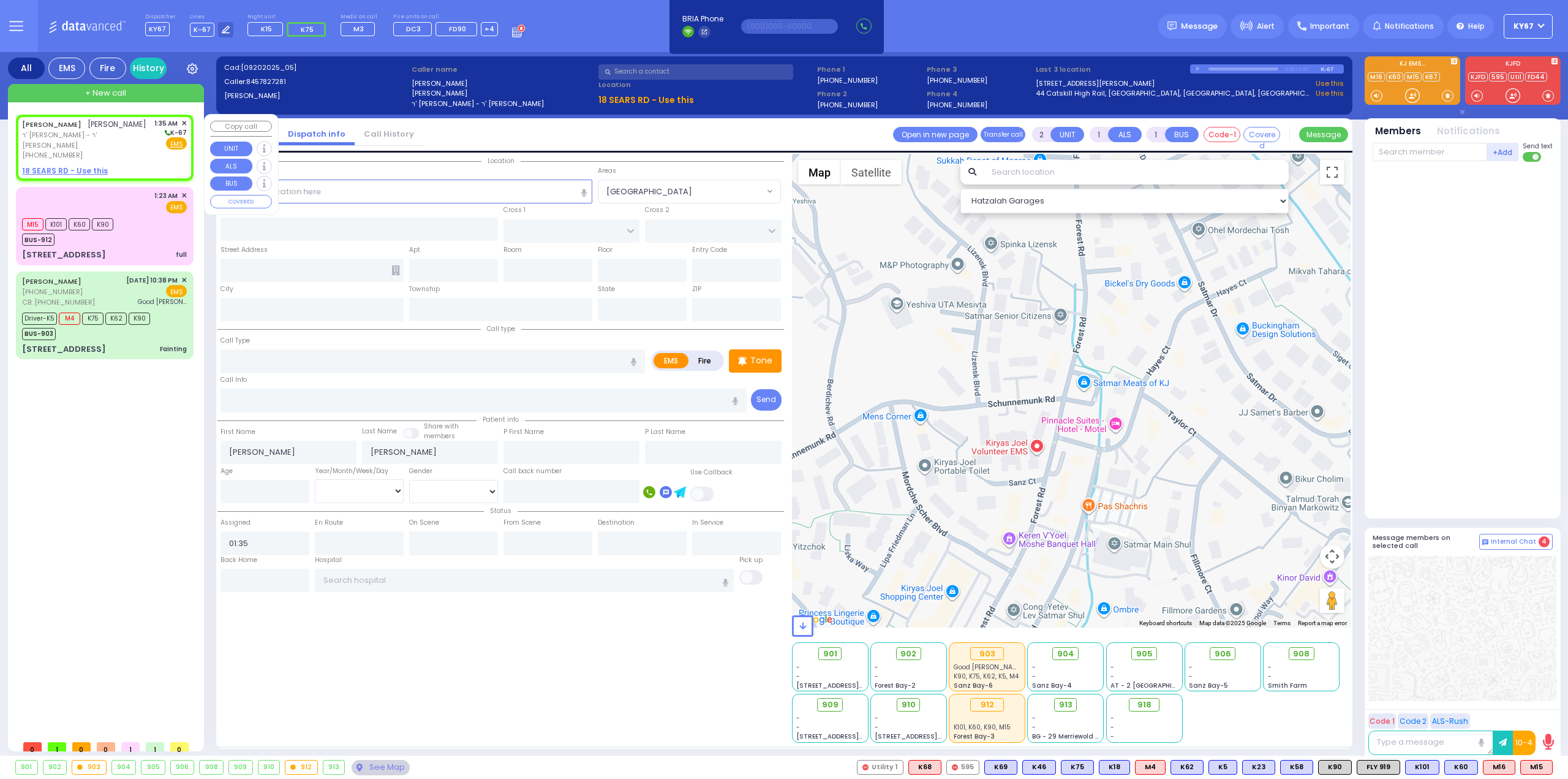
click at [59, 175] on u "18 SEARS RD - Use this" at bounding box center [65, 171] width 86 height 11
select select
radio input "true"
select select
select select "Hatzalah Garages"
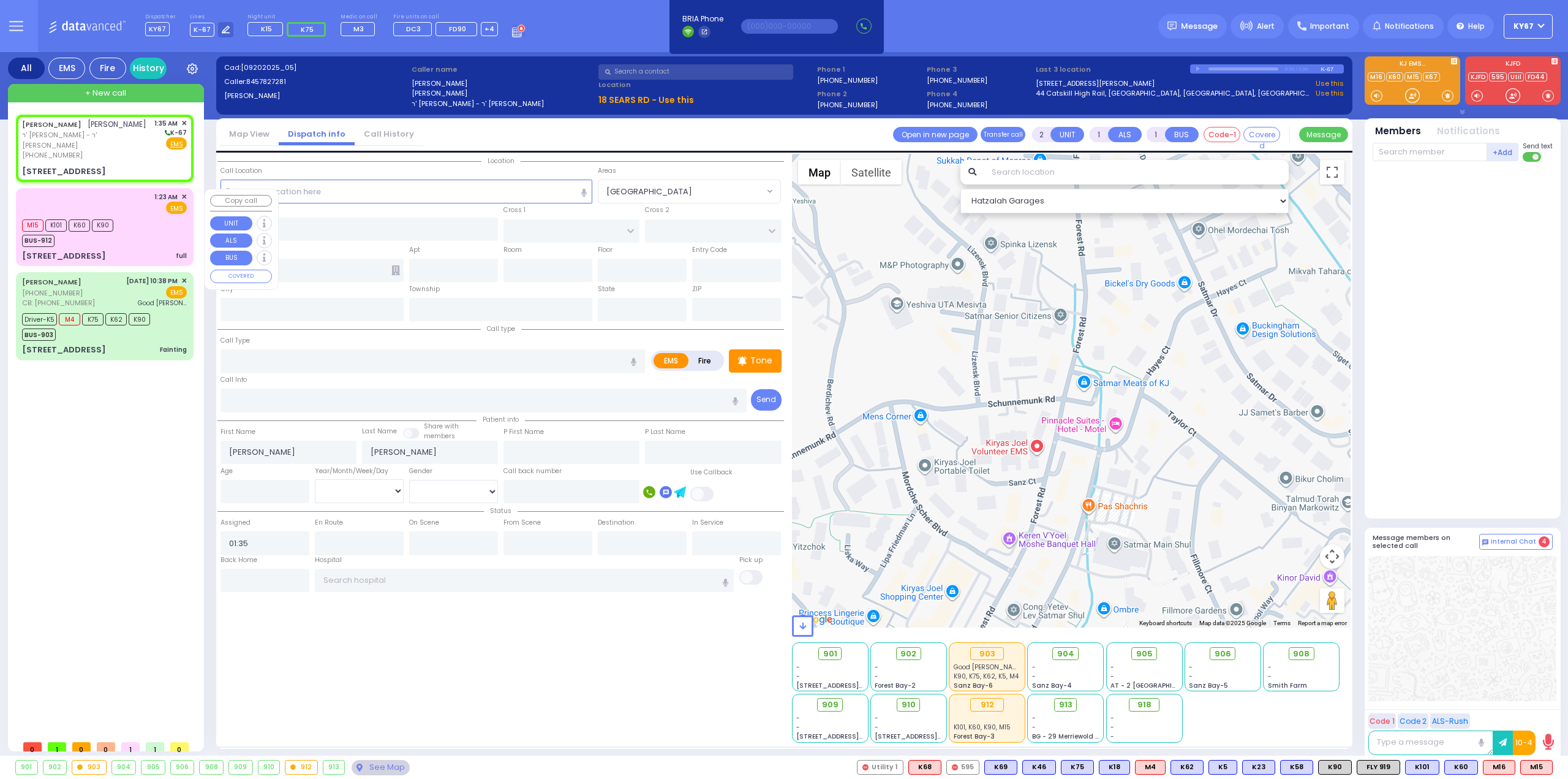
select select
radio input "true"
select select
select select "Hatzalah Garages"
type input "[PERSON_NAME] COURT"
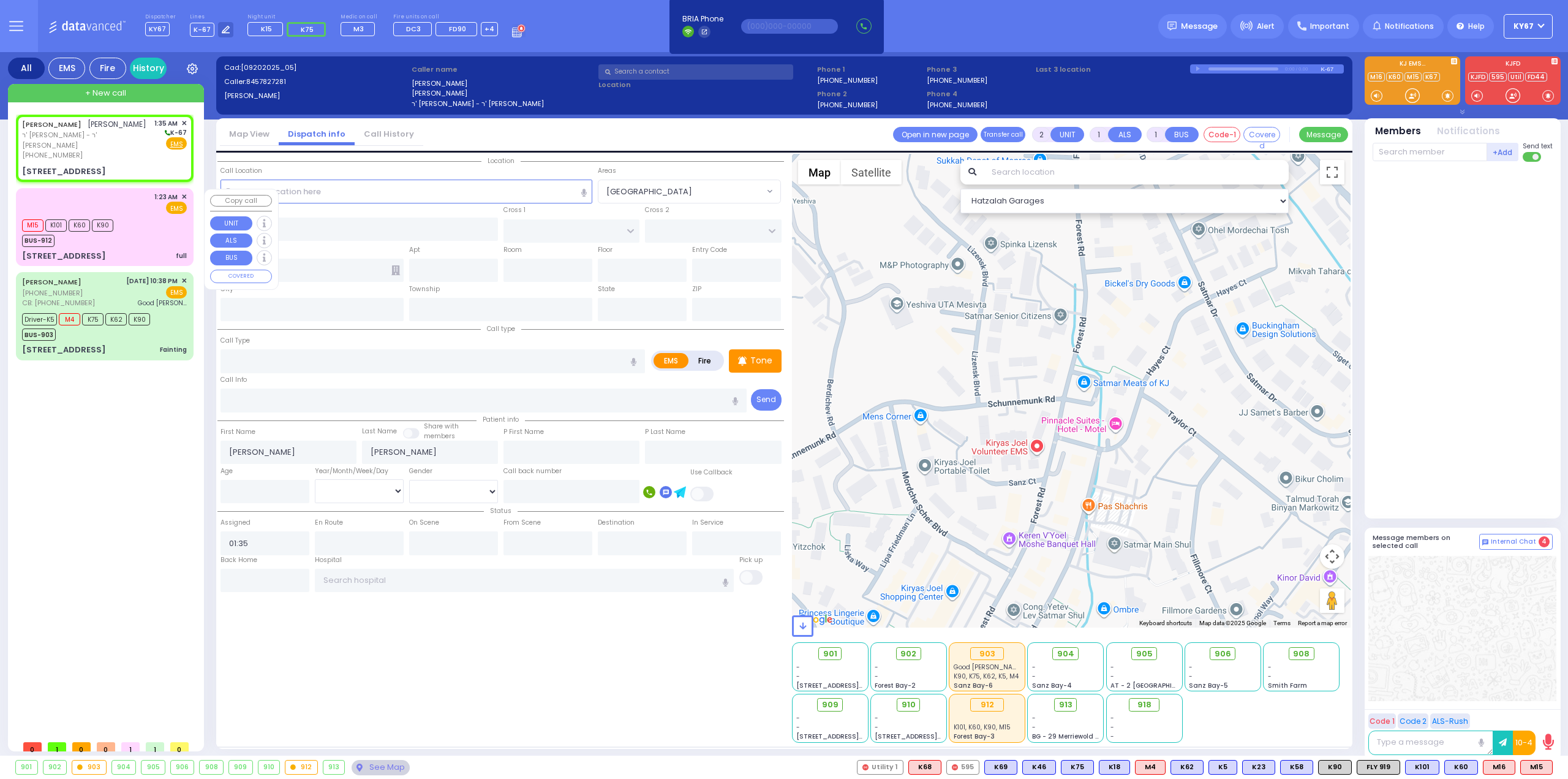
type input "[PERSON_NAME]"
type input "[STREET_ADDRESS]"
type input "Monroe"
type input "[US_STATE]"
type input "10950"
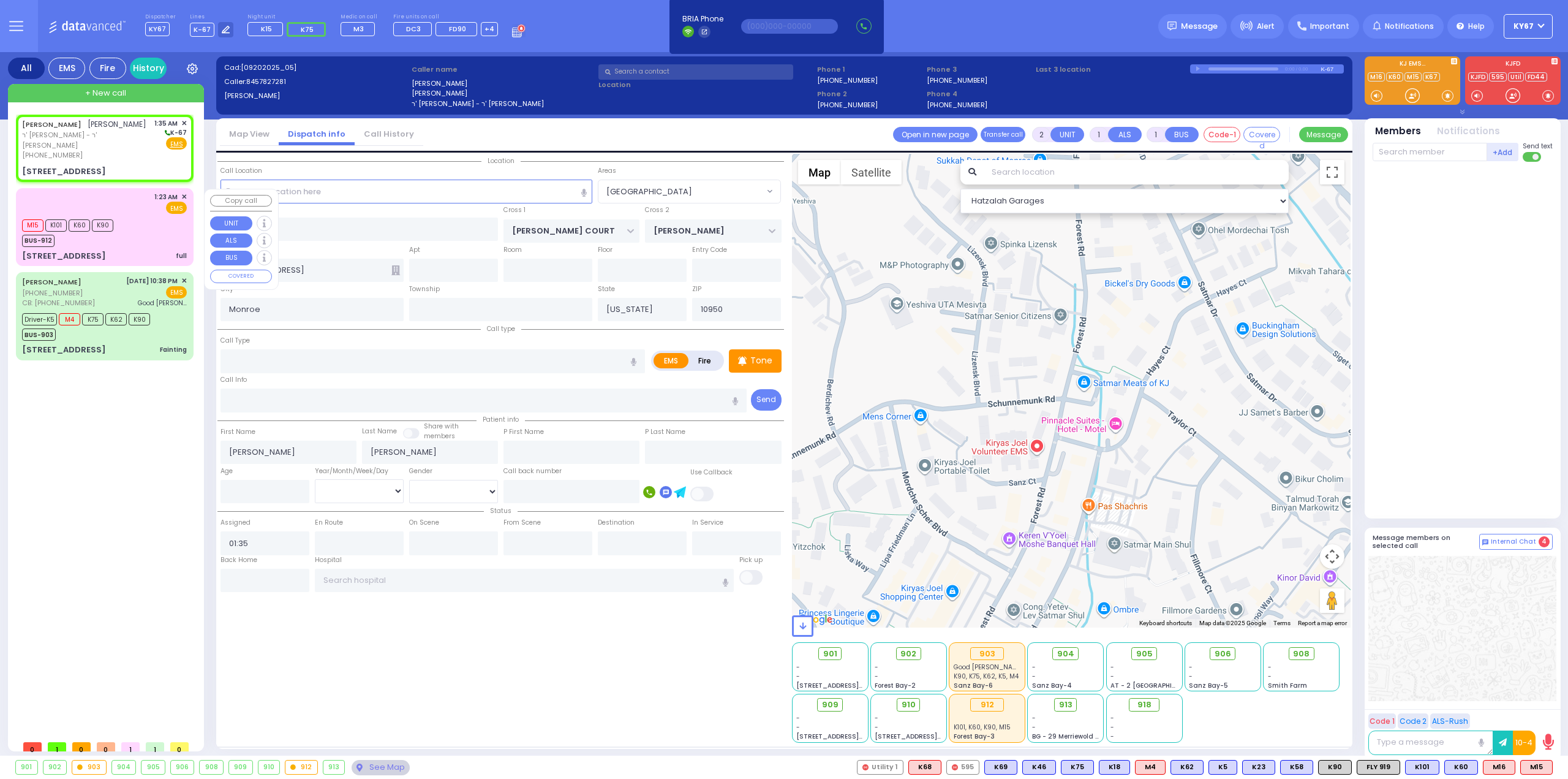
select select "[GEOGRAPHIC_DATA]"
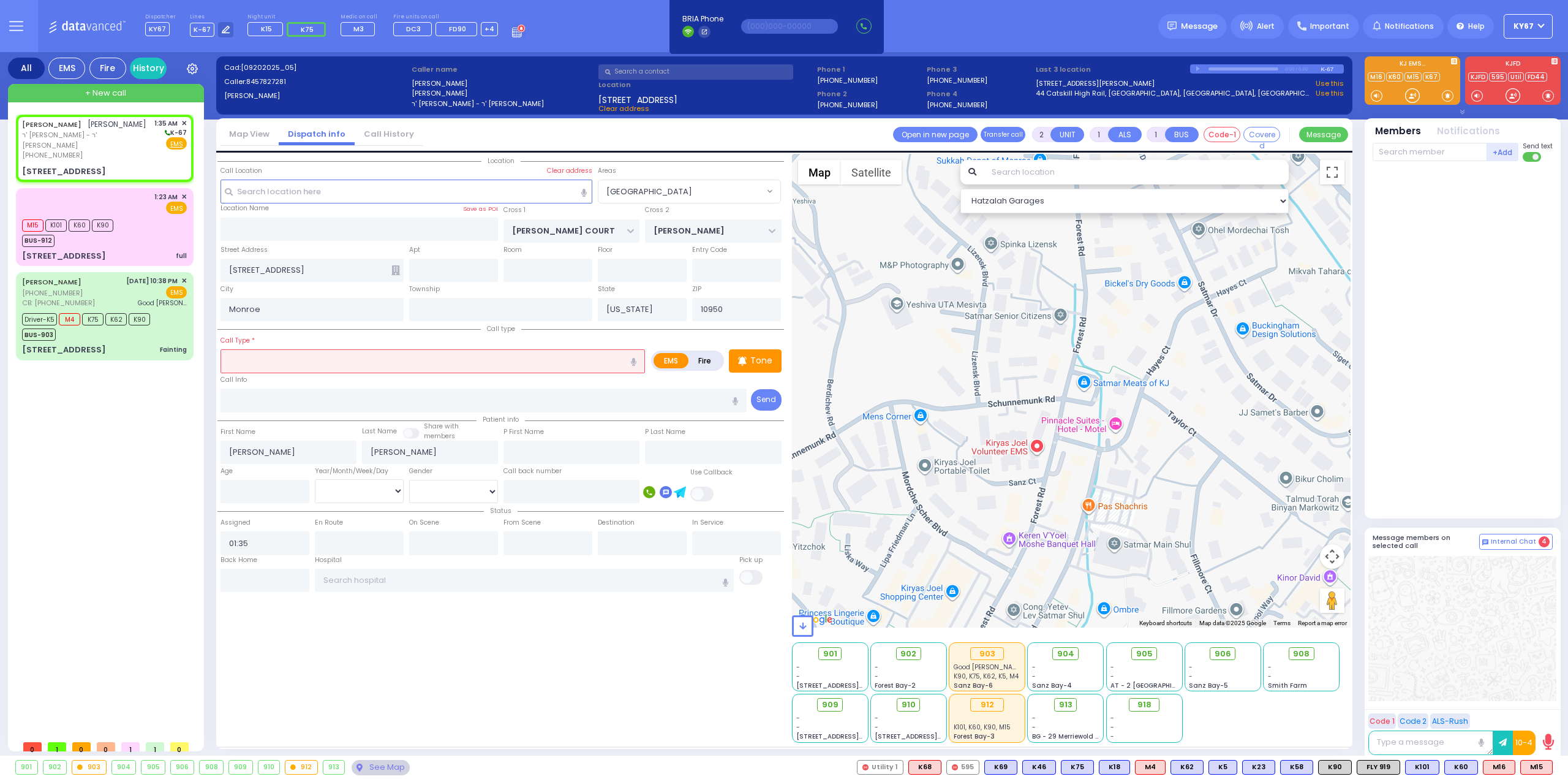
click at [317, 360] on input "text" at bounding box center [432, 361] width 424 height 23
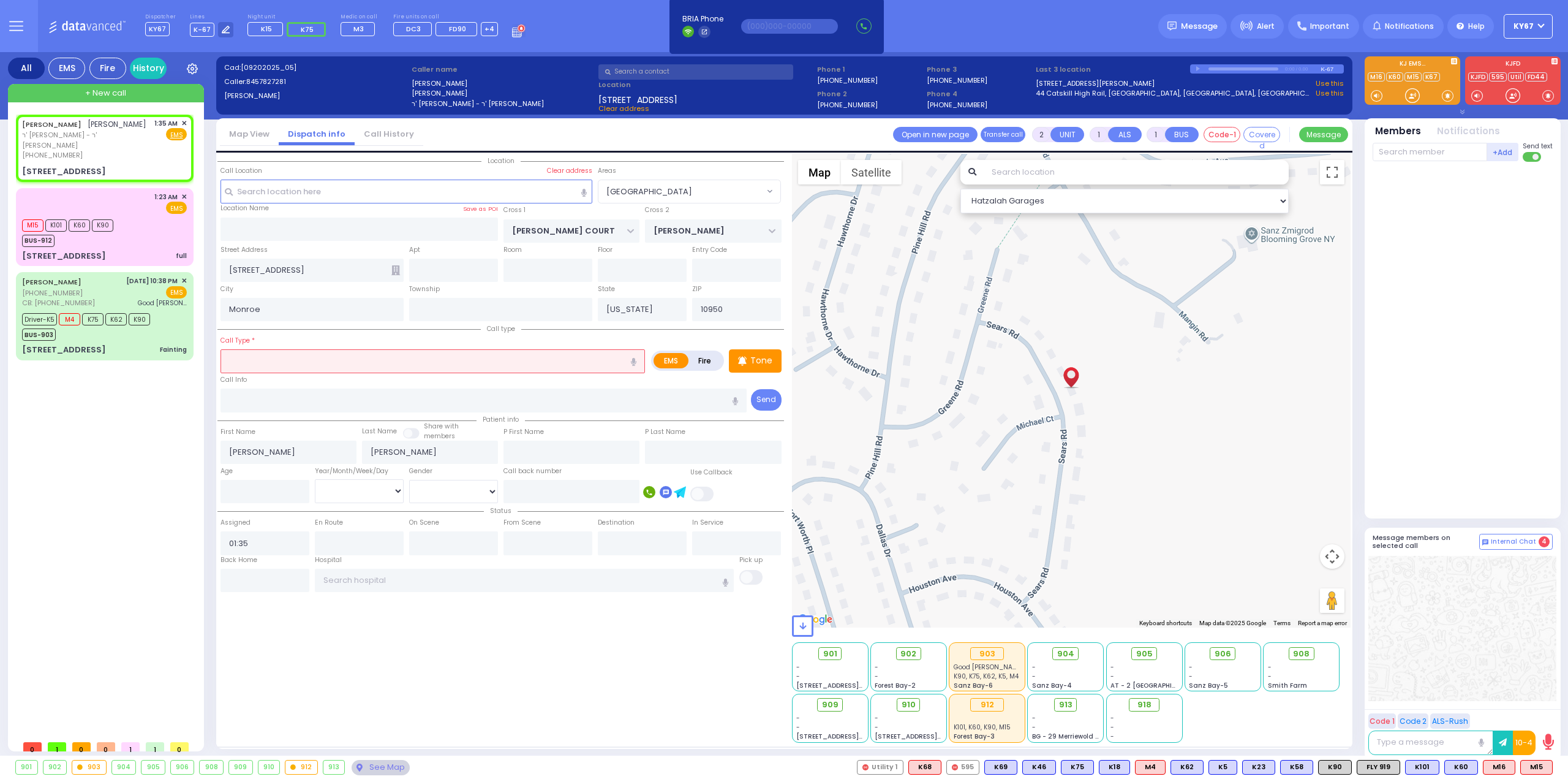
select select
radio input "true"
select select
select select "Hatzalah Garages"
select select "[GEOGRAPHIC_DATA]"
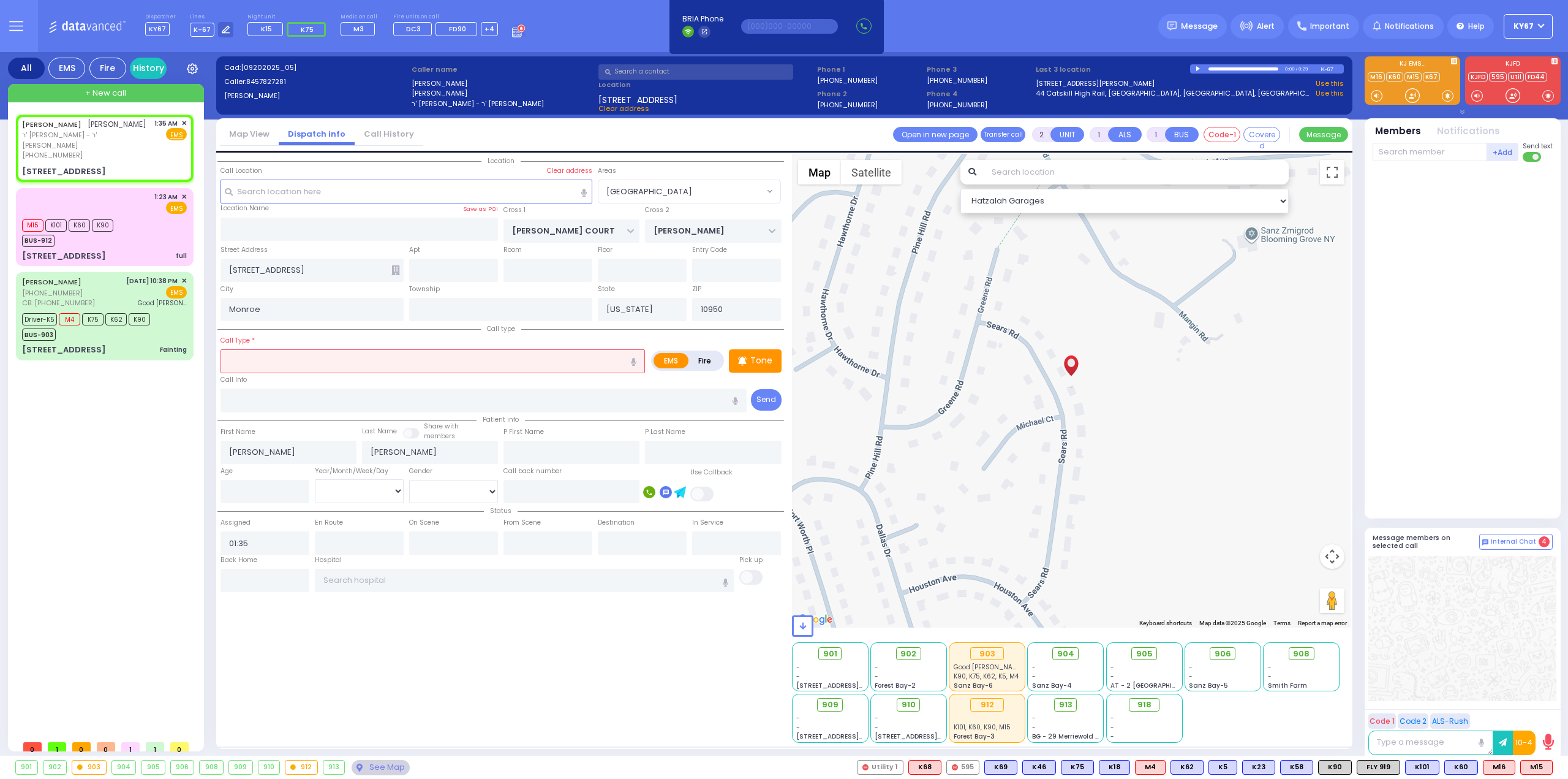
select select
radio input "true"
select select
select select "Hatzalah Garages"
select select "[GEOGRAPHIC_DATA]"
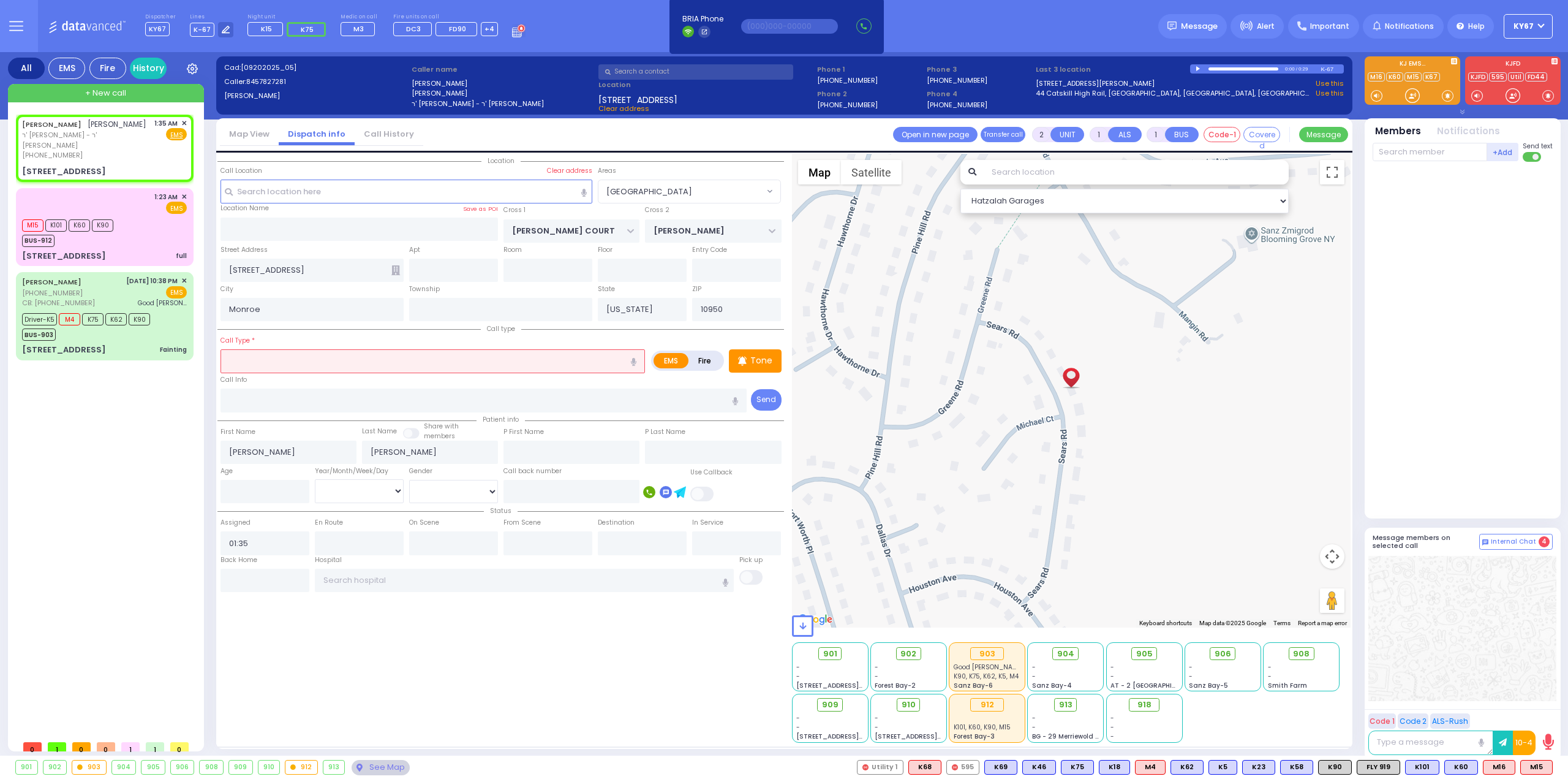
click at [636, 358] on icon "button" at bounding box center [633, 362] width 6 height 8
type input "[MEDICAL_DATA]"
select select
radio input "true"
select select
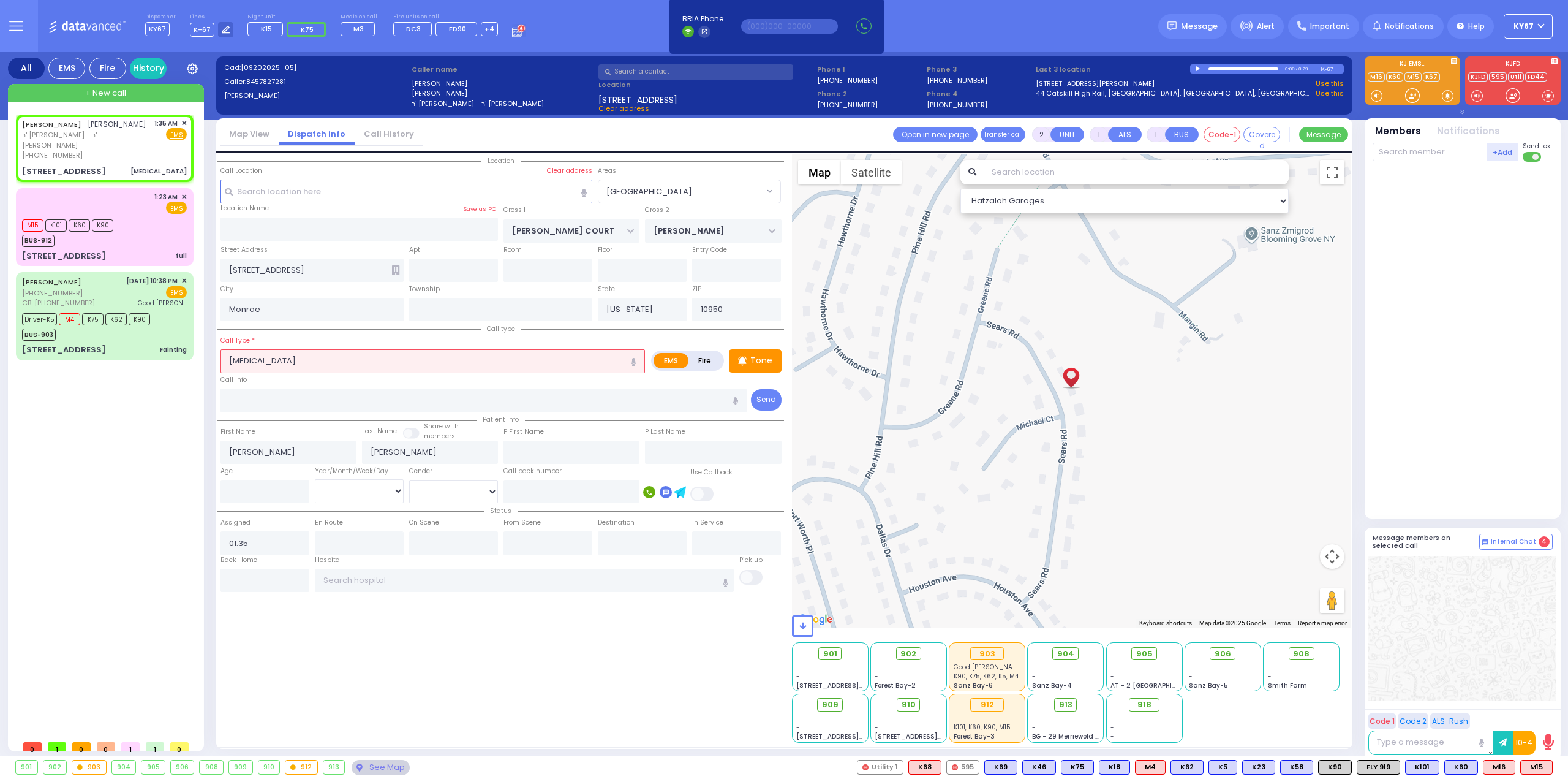
select select "Hatzalah Garages"
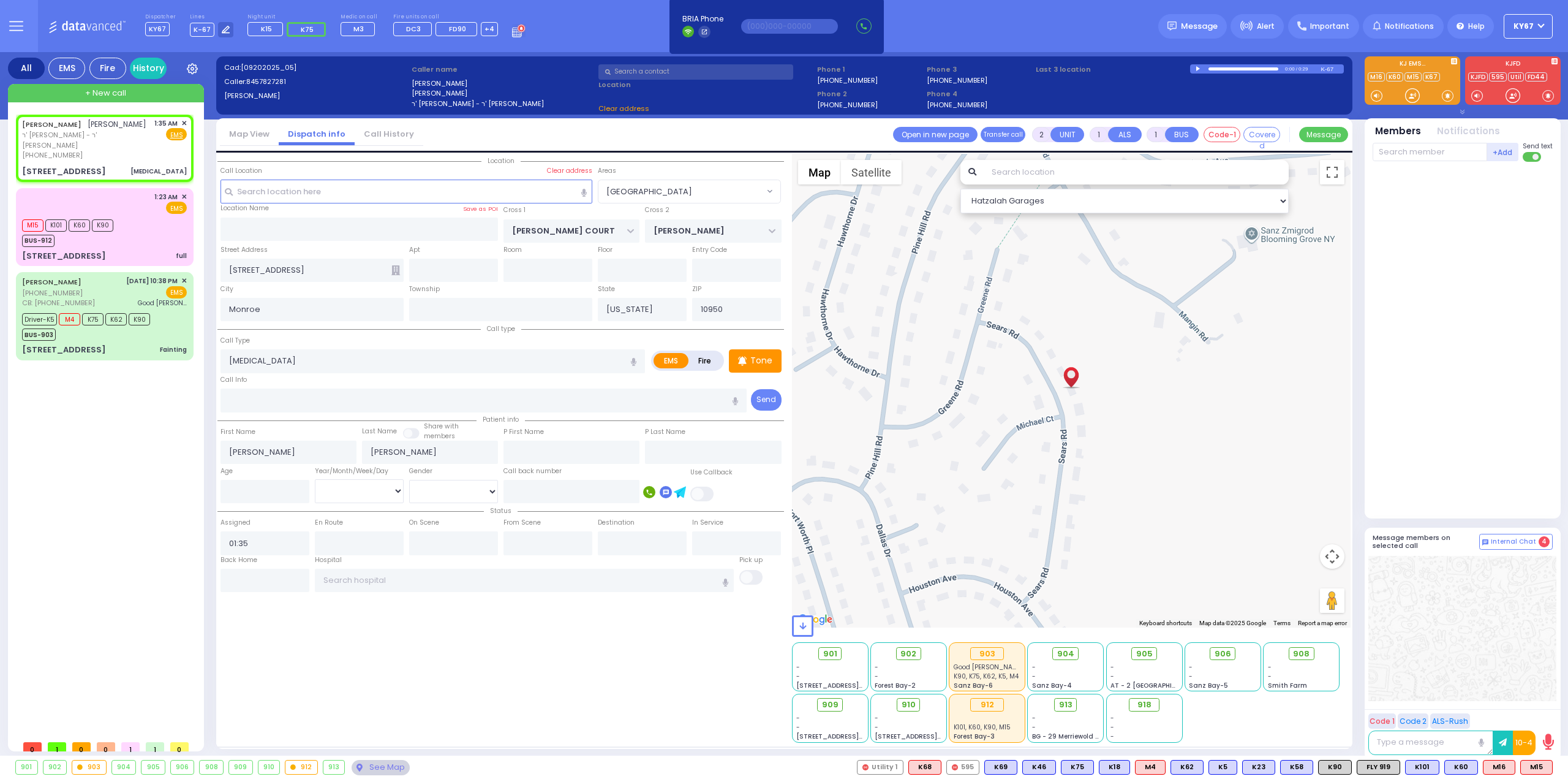
select select "[GEOGRAPHIC_DATA]"
click at [91, 484] on div "[PERSON_NAME] [PERSON_NAME] ר' [PERSON_NAME]' [PERSON_NAME] [PHONE_NUMBER] 1:35…" at bounding box center [107, 424] width 183 height 619
click at [1403, 152] on input "text" at bounding box center [1430, 151] width 114 height 18
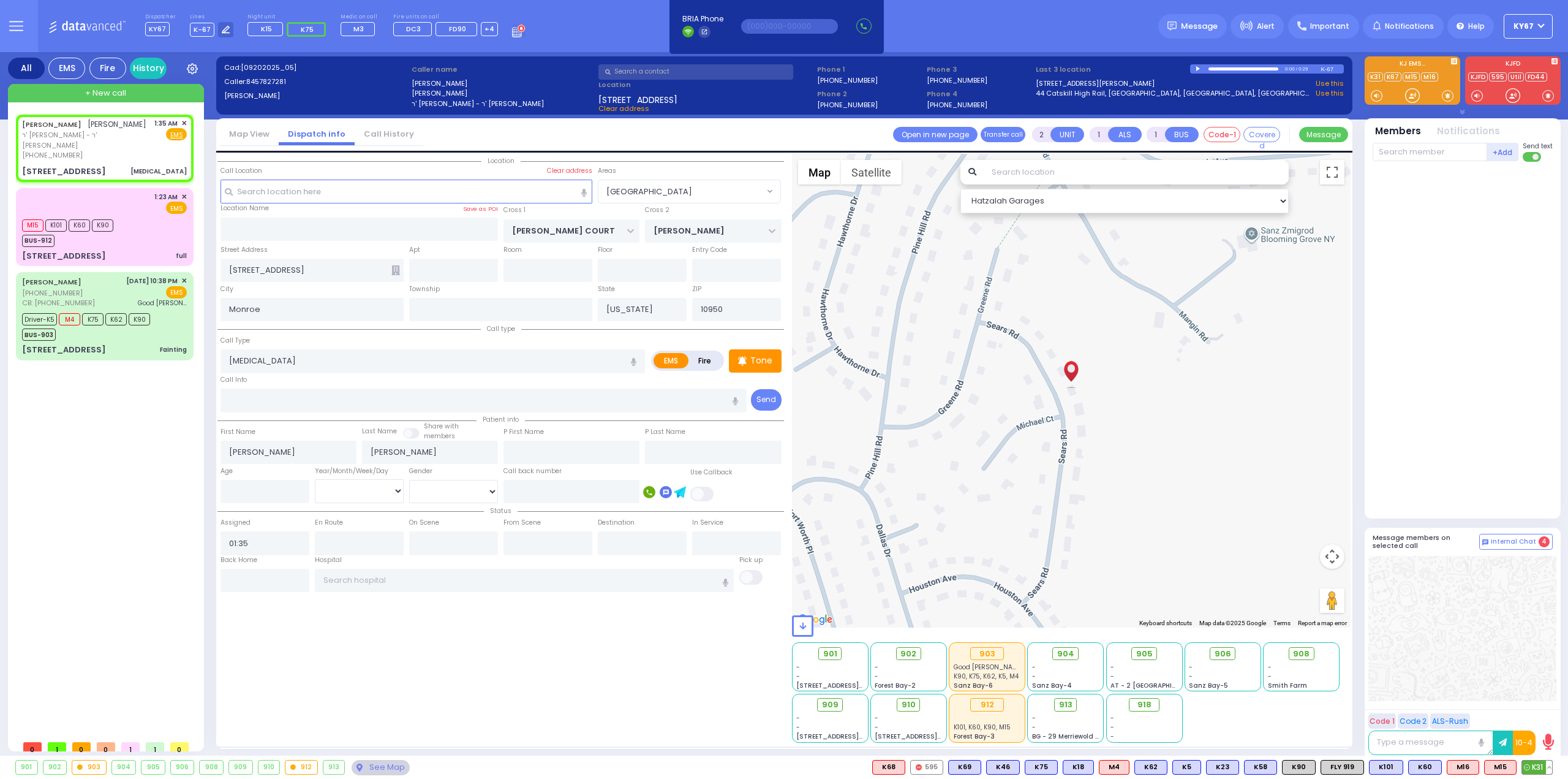
click at [1540, 767] on span "K31" at bounding box center [1537, 767] width 30 height 13
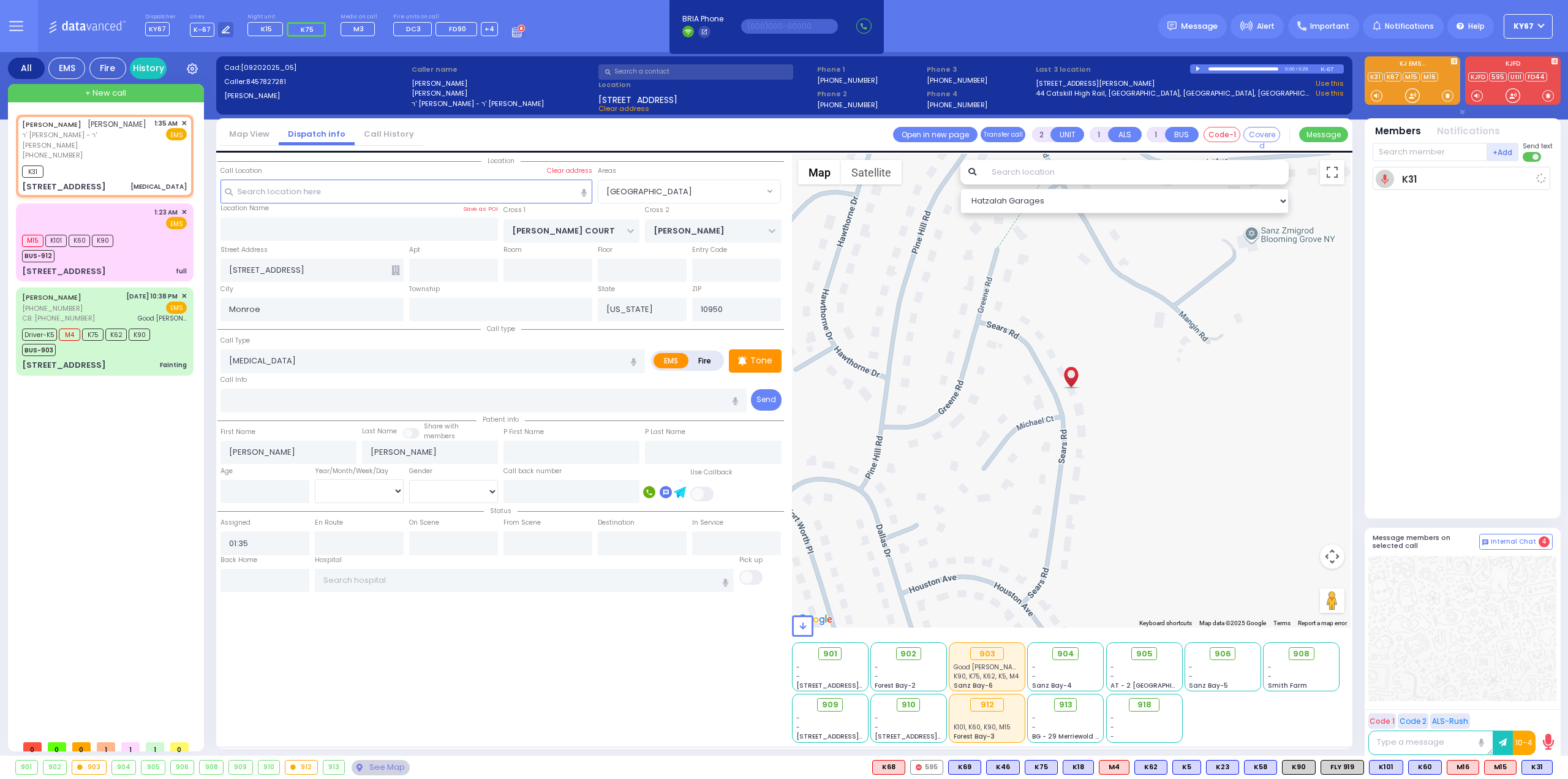
select select
radio input "true"
select select
type input "01:36"
select select "Hatzalah Garages"
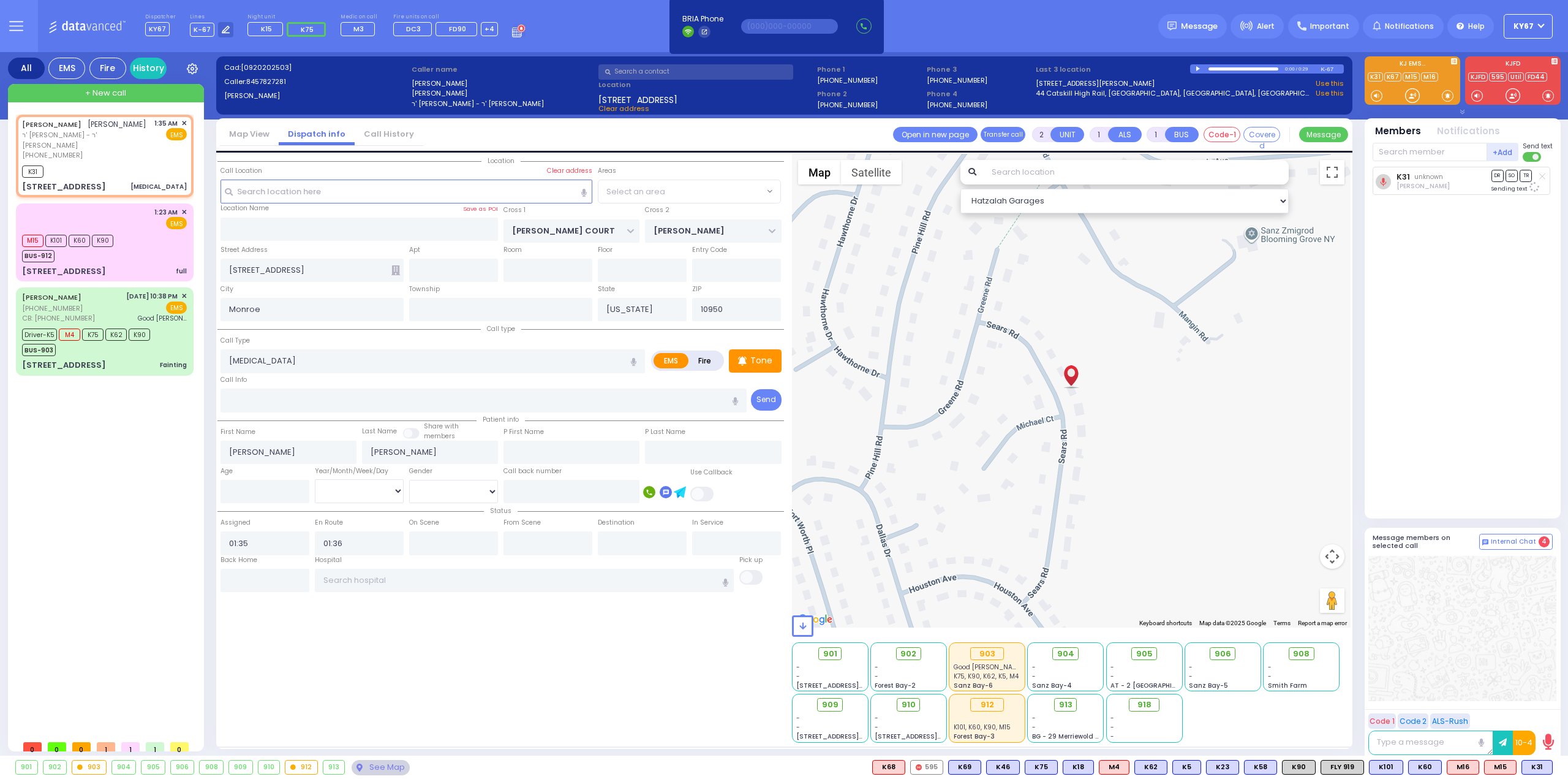
select select "[GEOGRAPHIC_DATA]"
click at [1535, 764] on span "K8" at bounding box center [1537, 767] width 27 height 13
select select
radio input "true"
select select
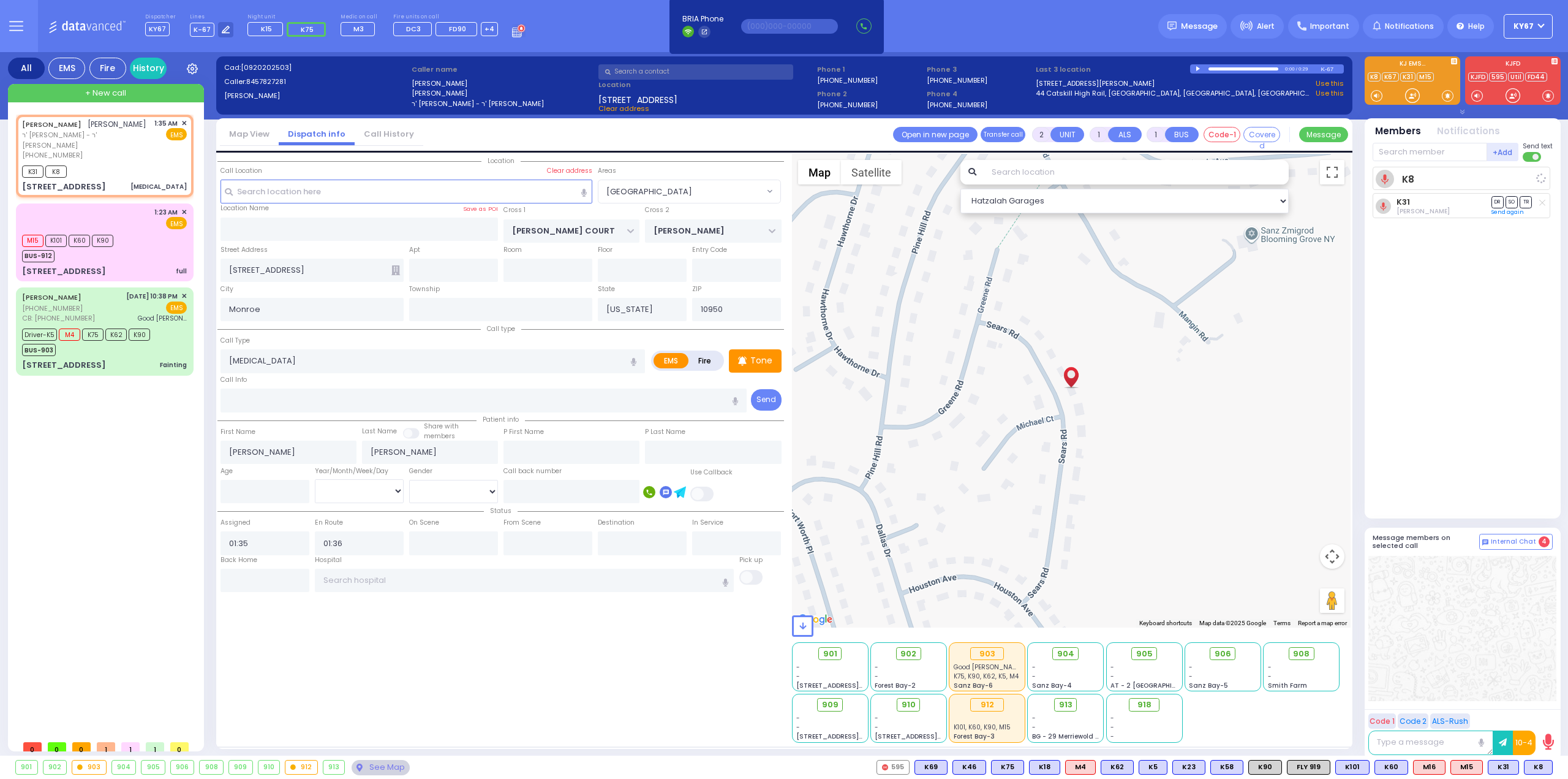
select select "Hatzalah Garages"
select select "[GEOGRAPHIC_DATA]"
click at [1156, 656] on span "905" at bounding box center [1148, 653] width 17 height 12
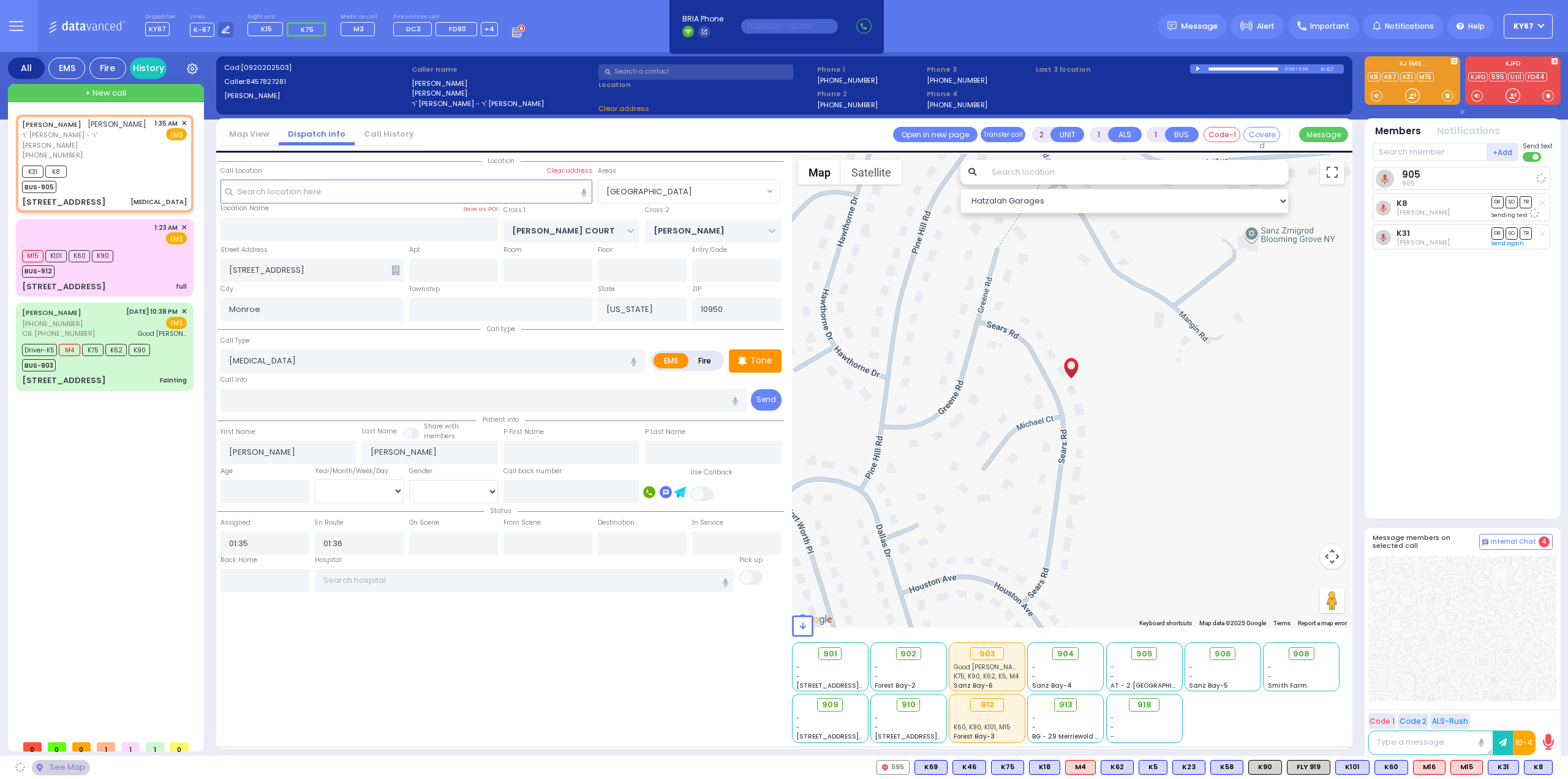
select select
radio input "true"
select select
select select "Hatzalah Garages"
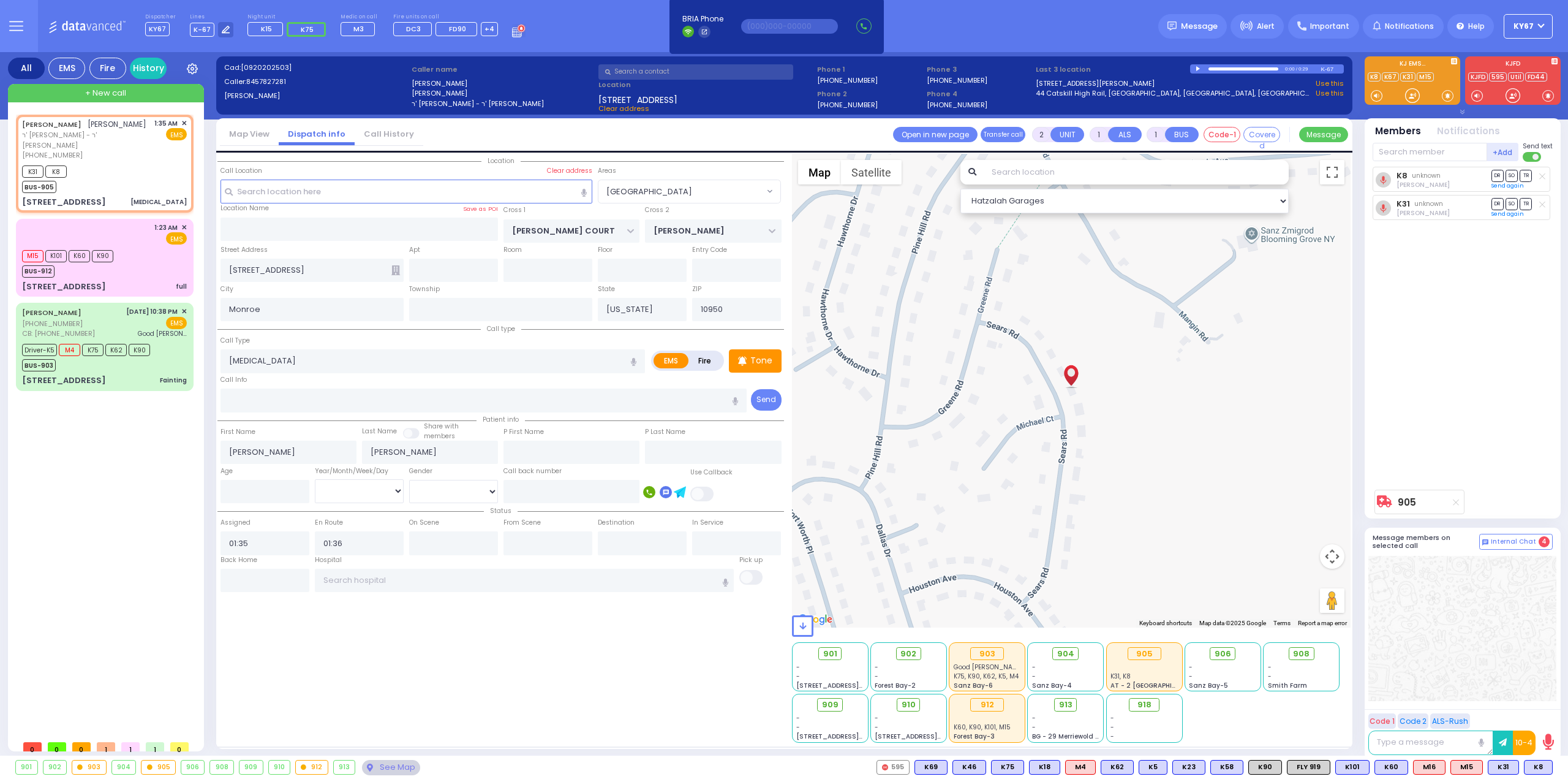
select select "[GEOGRAPHIC_DATA]"
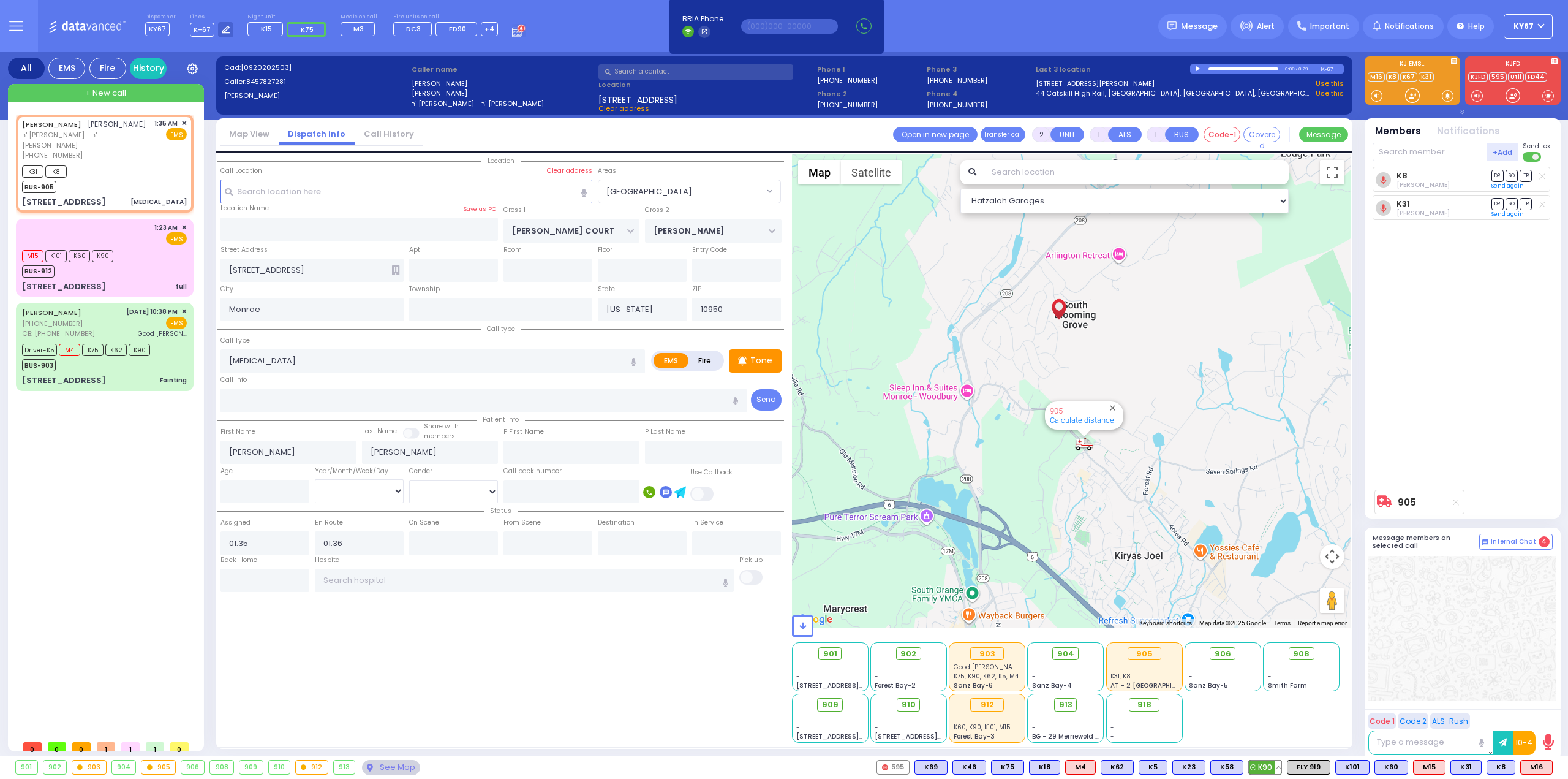
click at [1278, 761] on span "K90" at bounding box center [1264, 767] width 32 height 13
select select
radio input "true"
select select
select select "Hatzalah Garages"
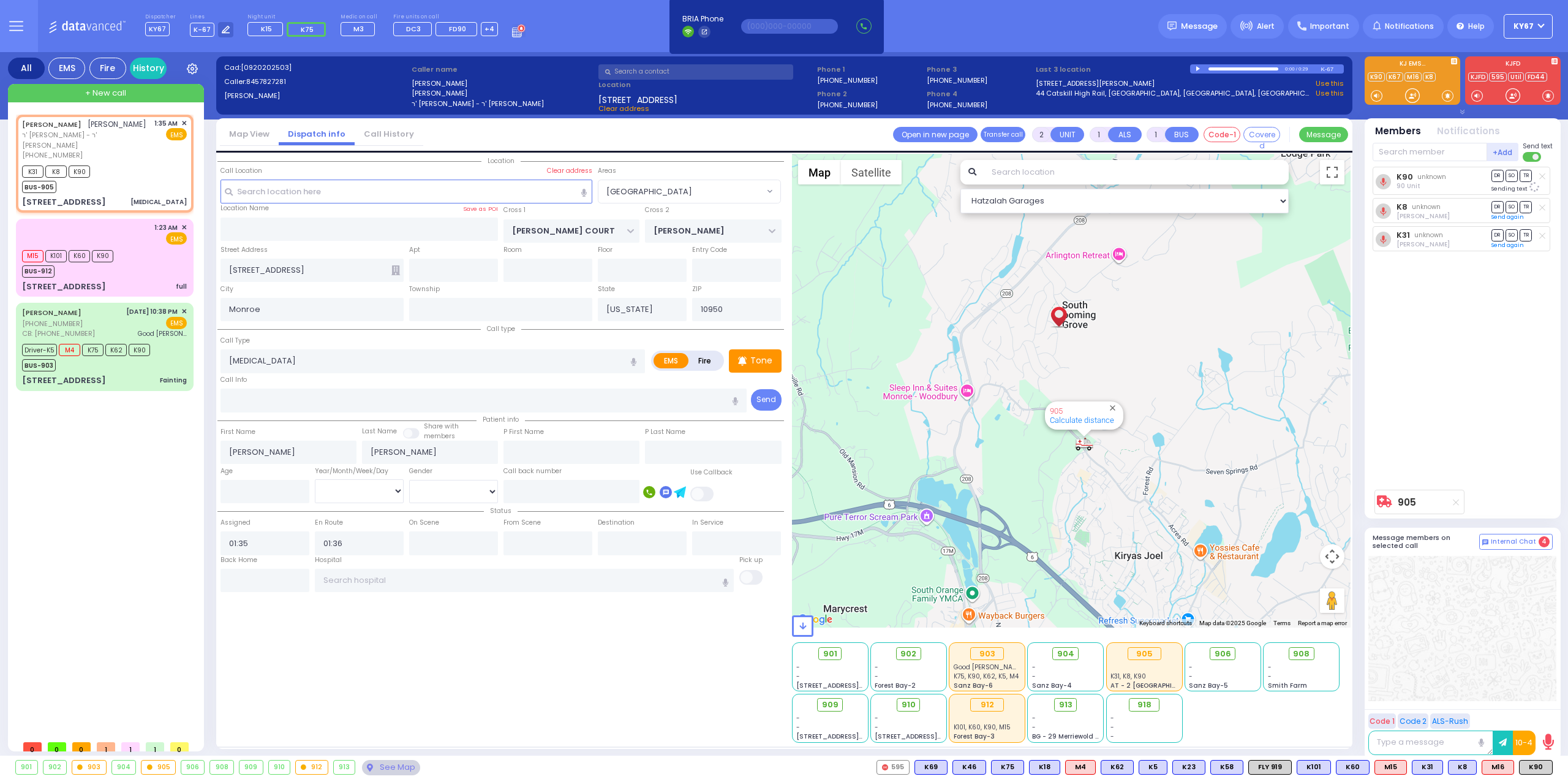
select select "[GEOGRAPHIC_DATA]"
click at [1497, 764] on span "M16" at bounding box center [1498, 767] width 31 height 13
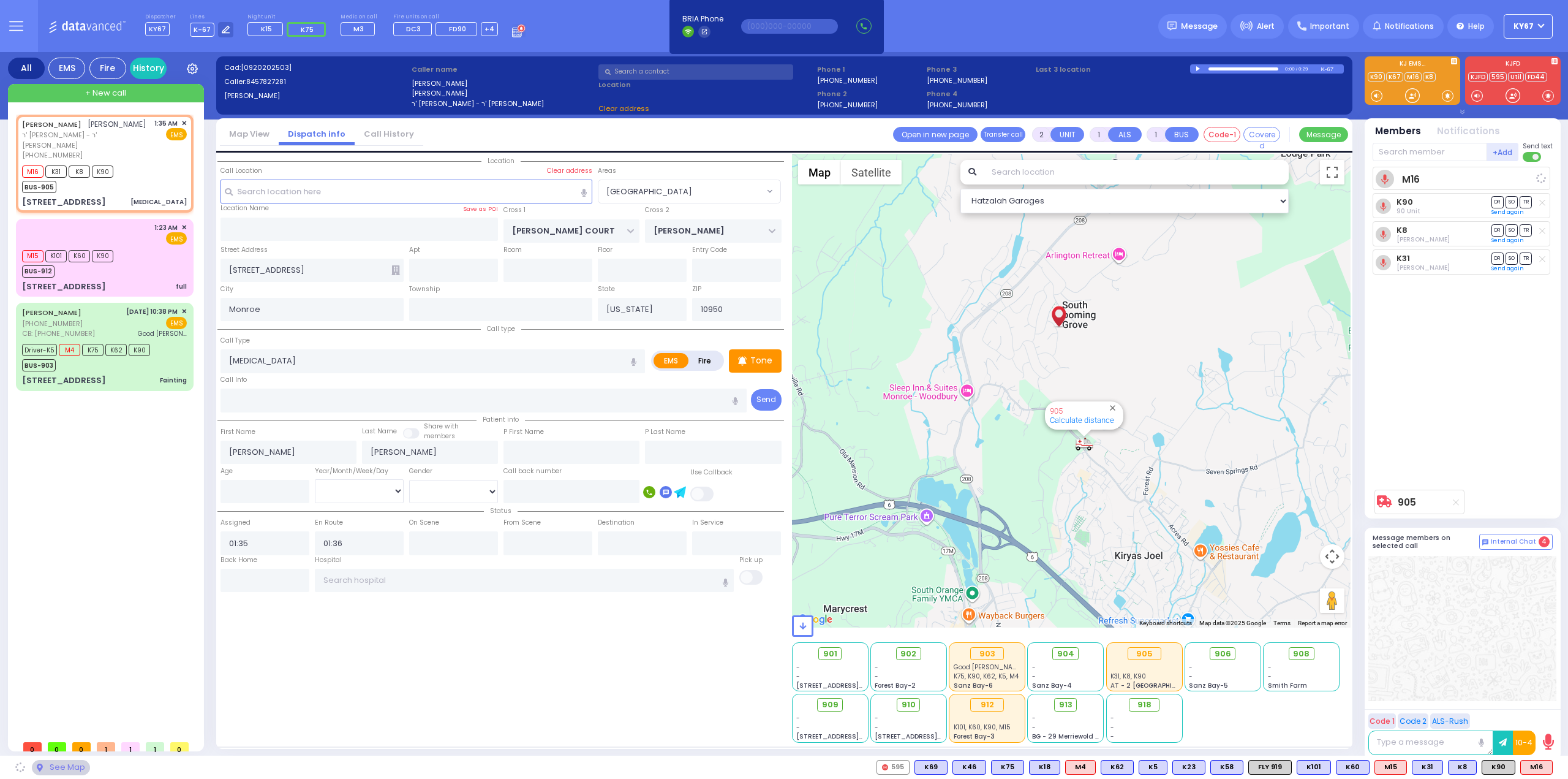
select select
radio input "true"
select select
select select "Hatzalah Garages"
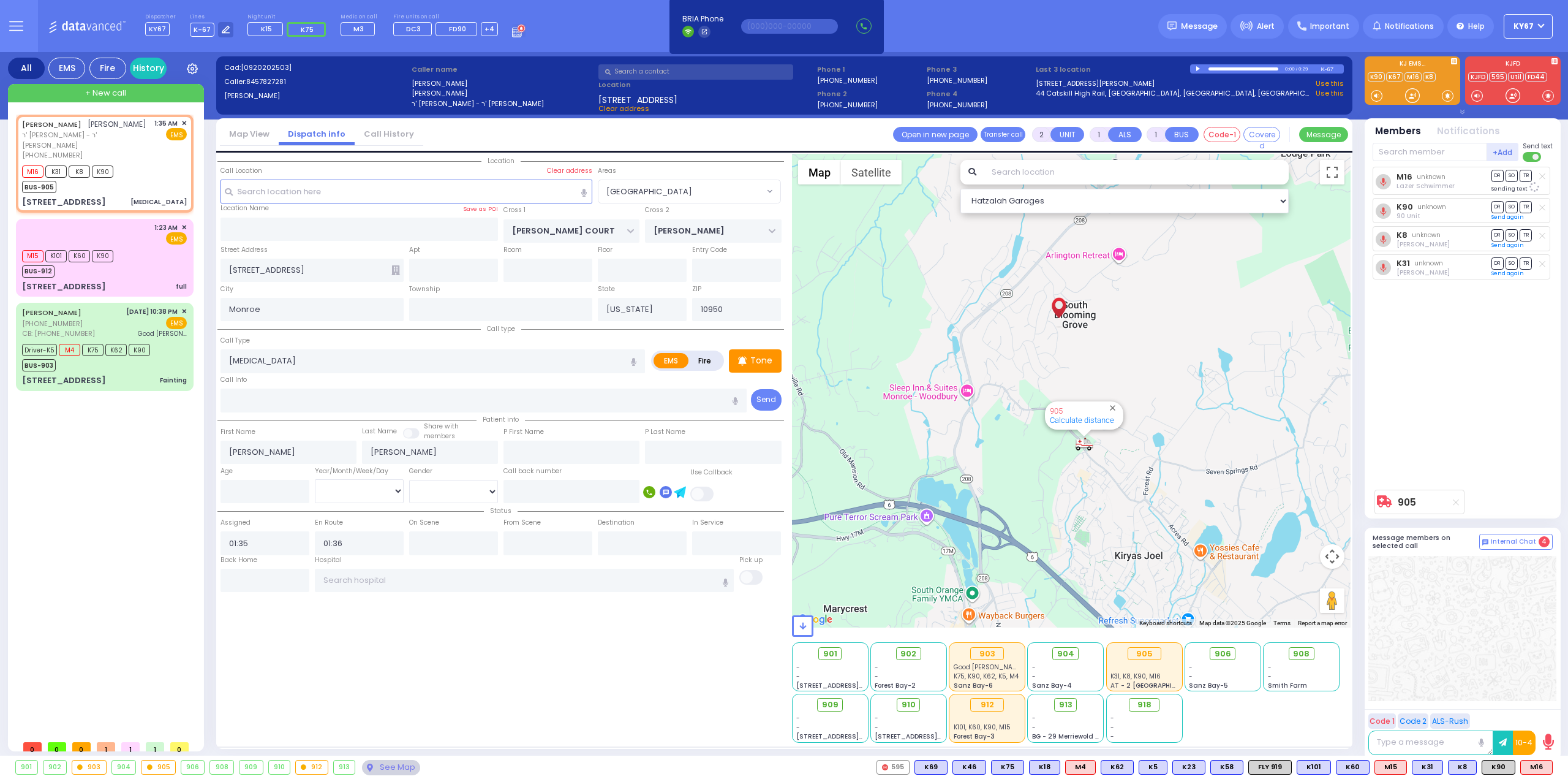
select select "[GEOGRAPHIC_DATA]"
click at [530, 644] on div "Location ZIP" at bounding box center [501, 448] width 567 height 589
click at [152, 275] on div "M15 K101 K60 K90 BUS-912" at bounding box center [104, 262] width 165 height 31
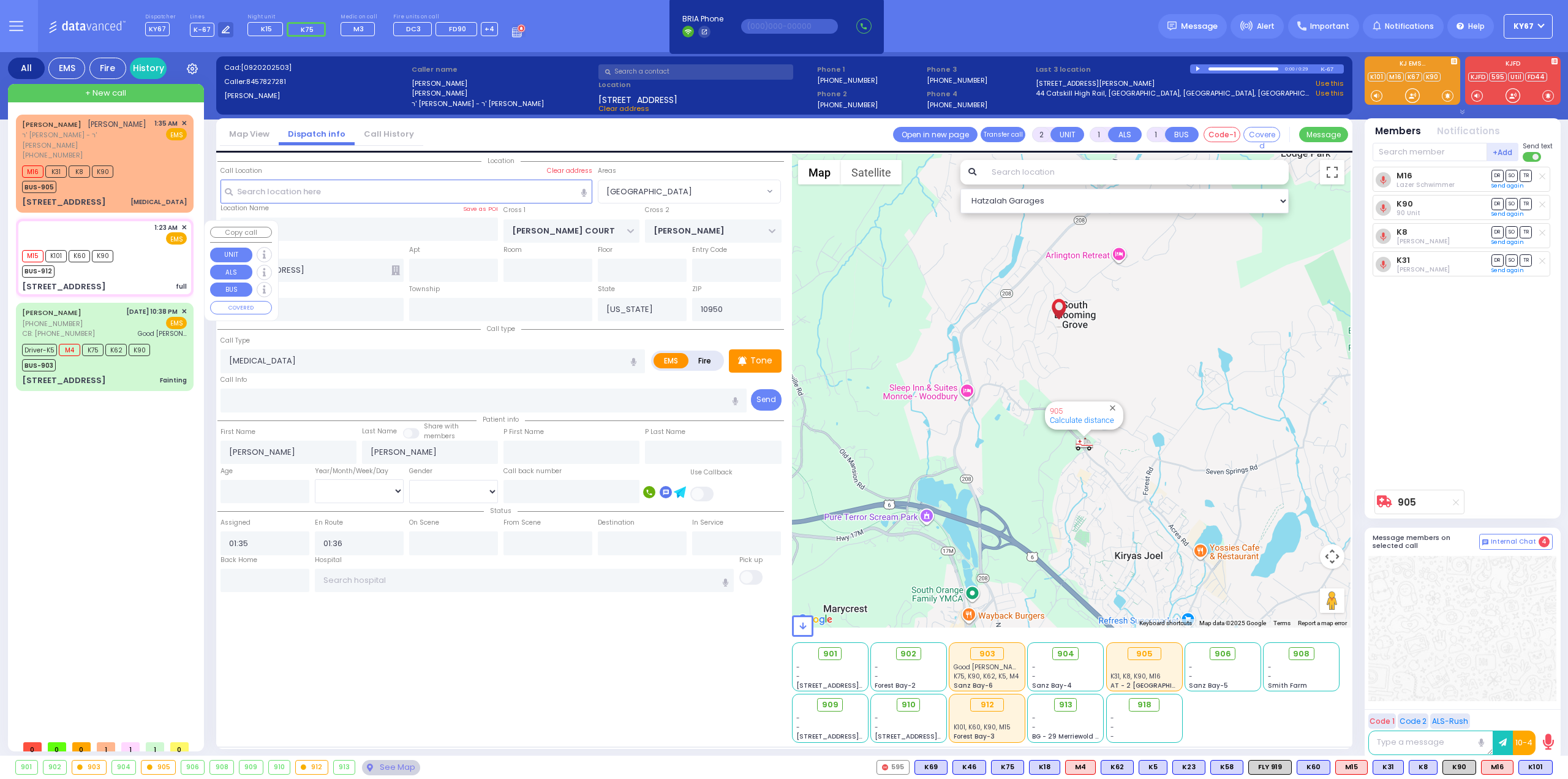
select select
type input "full"
radio input "true"
select select
type input "01:23"
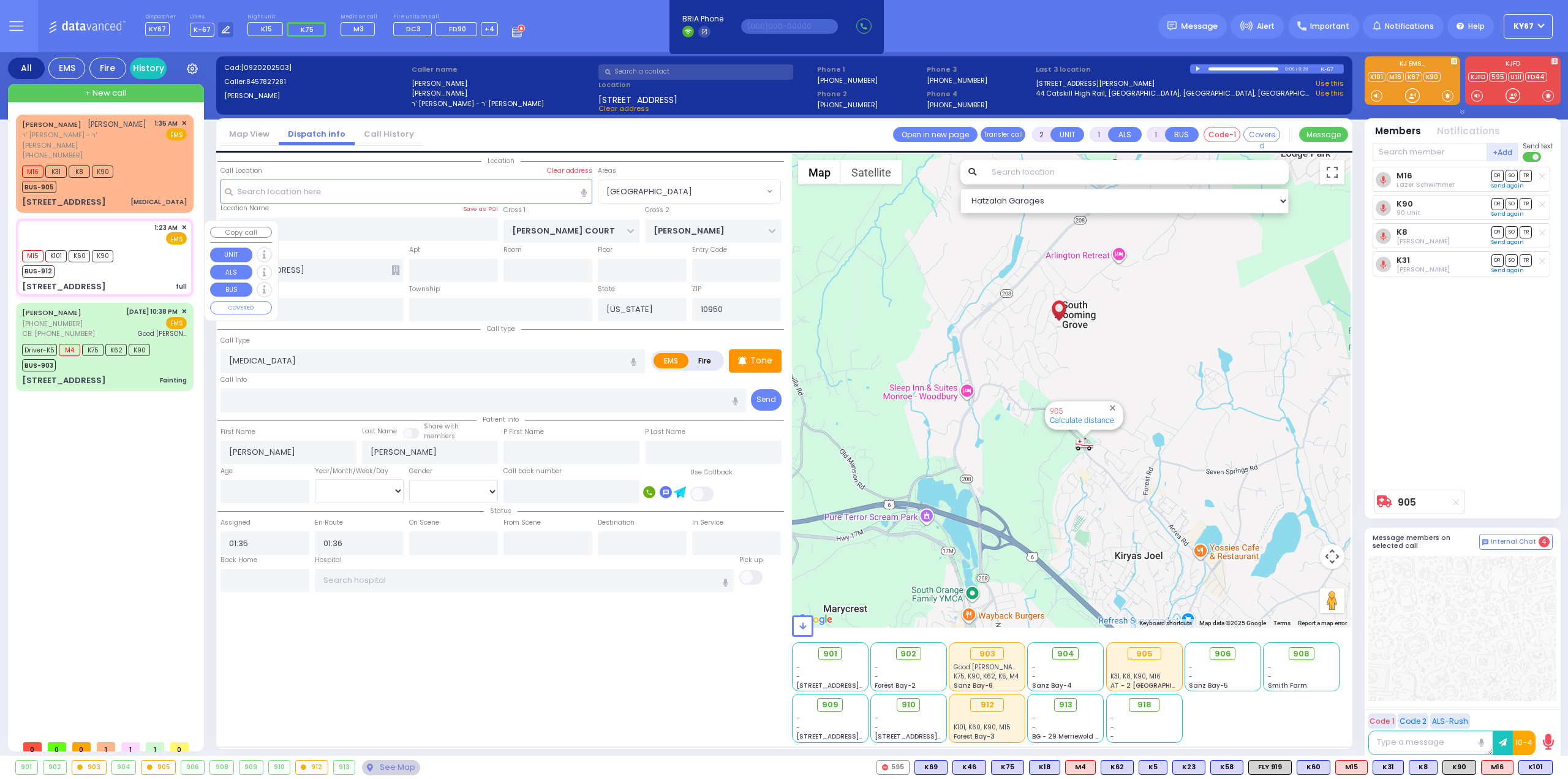
type input "01:25"
type input "01:27"
select select "Hatzalah Garages"
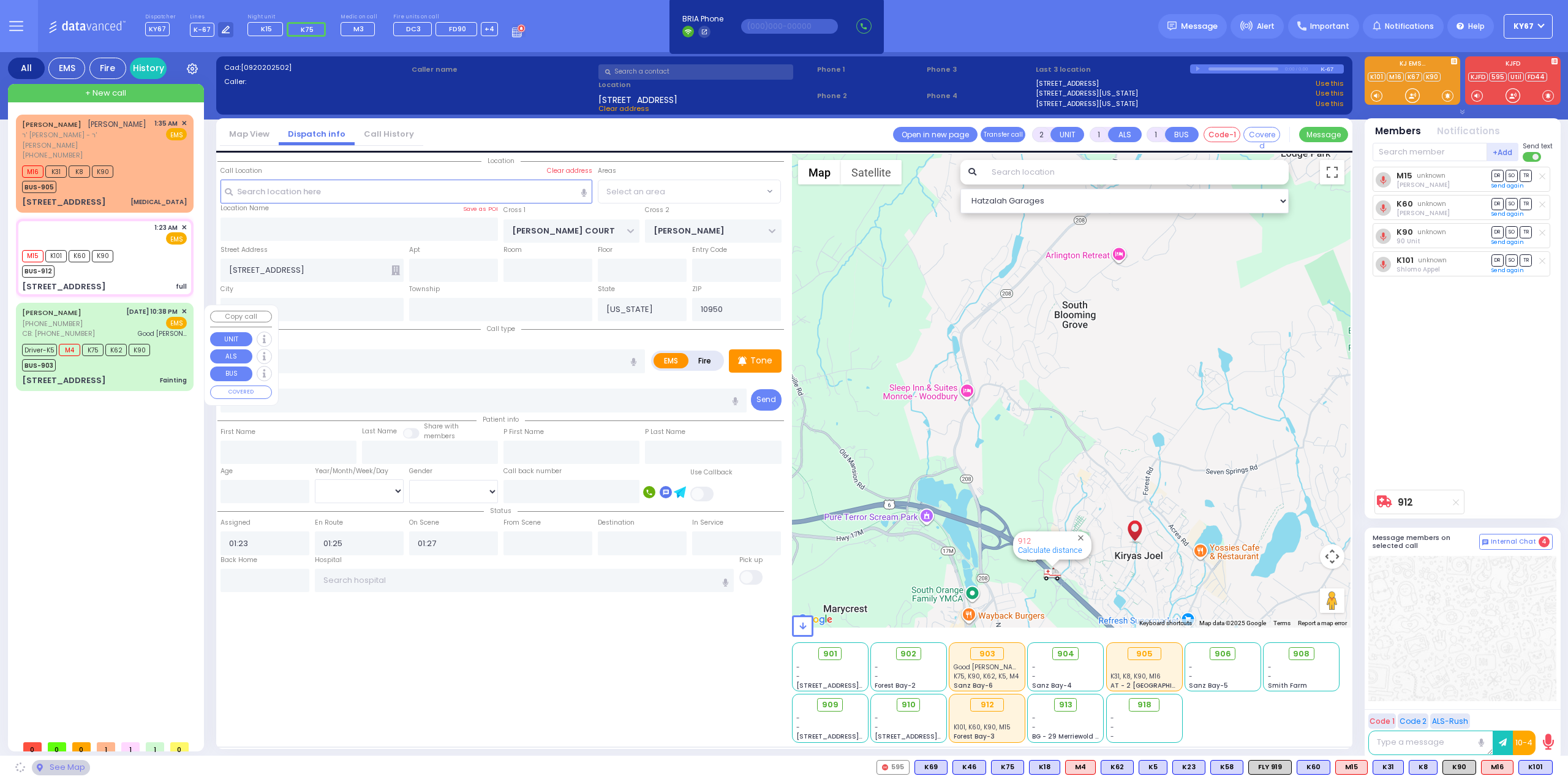
type input "SCHUNNEMUNK RD"
type input "GORLITZ COURT"
type input "[STREET_ADDRESS]"
select select "[GEOGRAPHIC_DATA]"
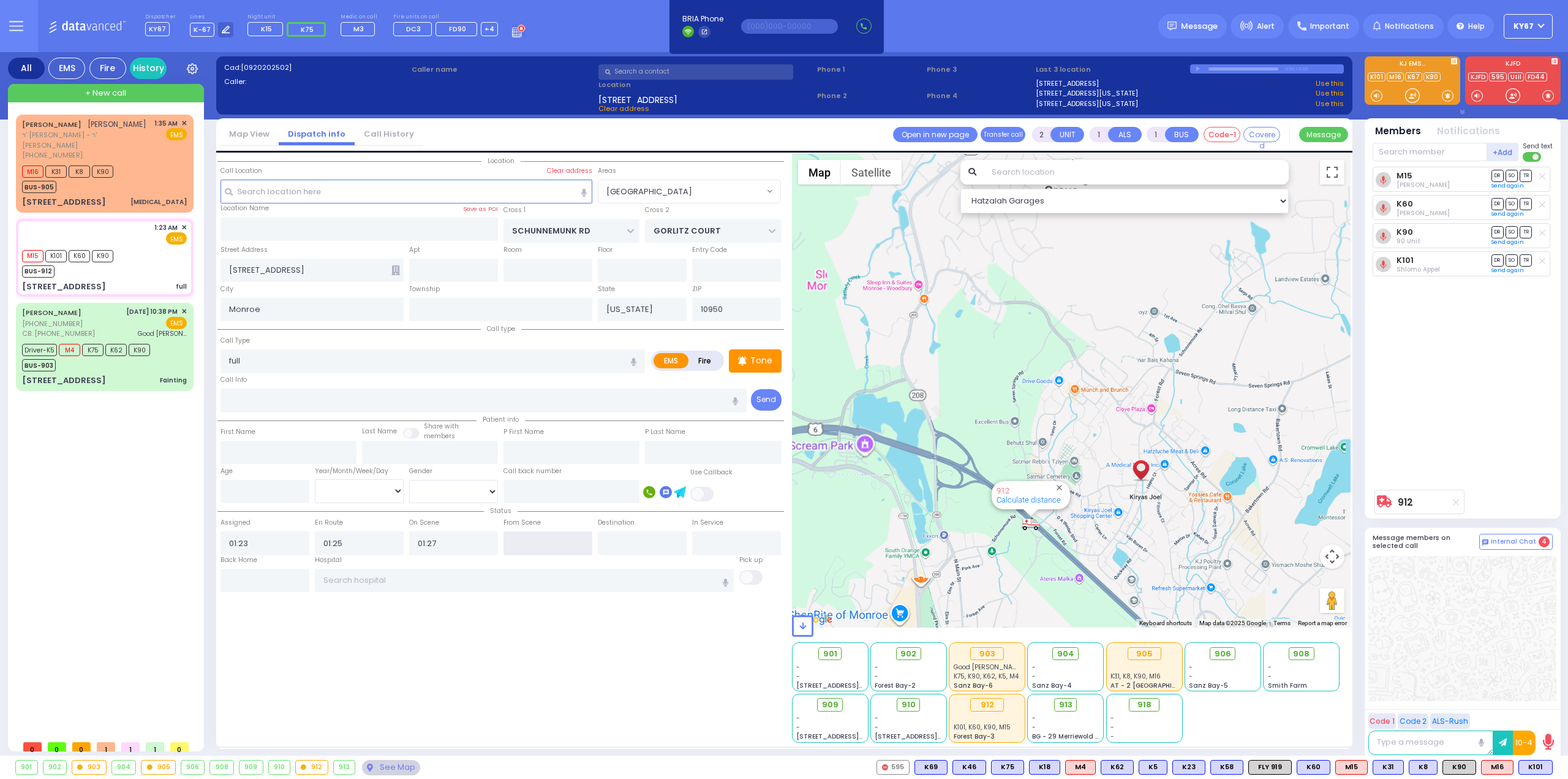
click at [536, 541] on input "text" at bounding box center [547, 543] width 89 height 23
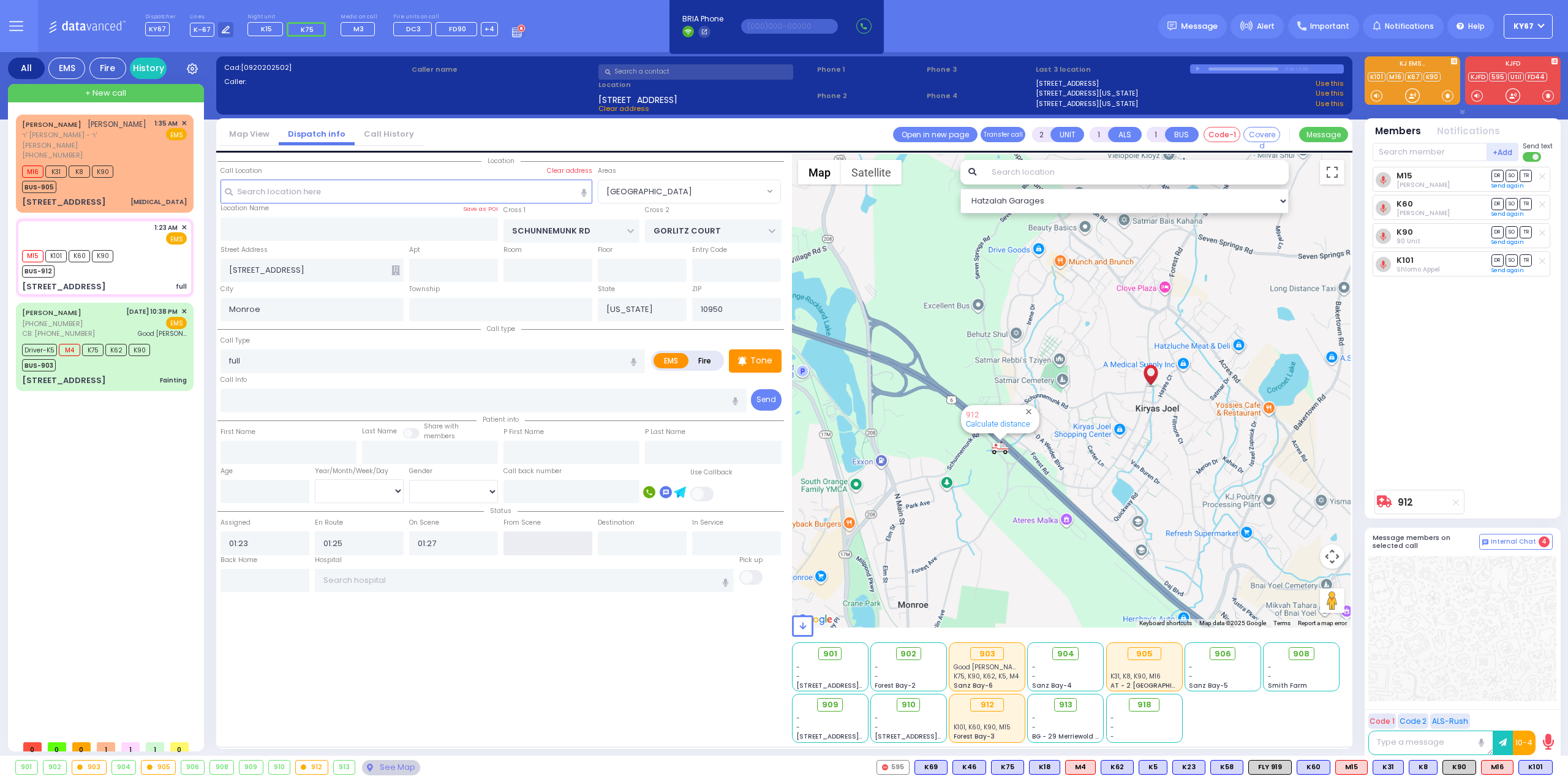
click at [536, 541] on input "text" at bounding box center [547, 543] width 89 height 23
type input "01:37"
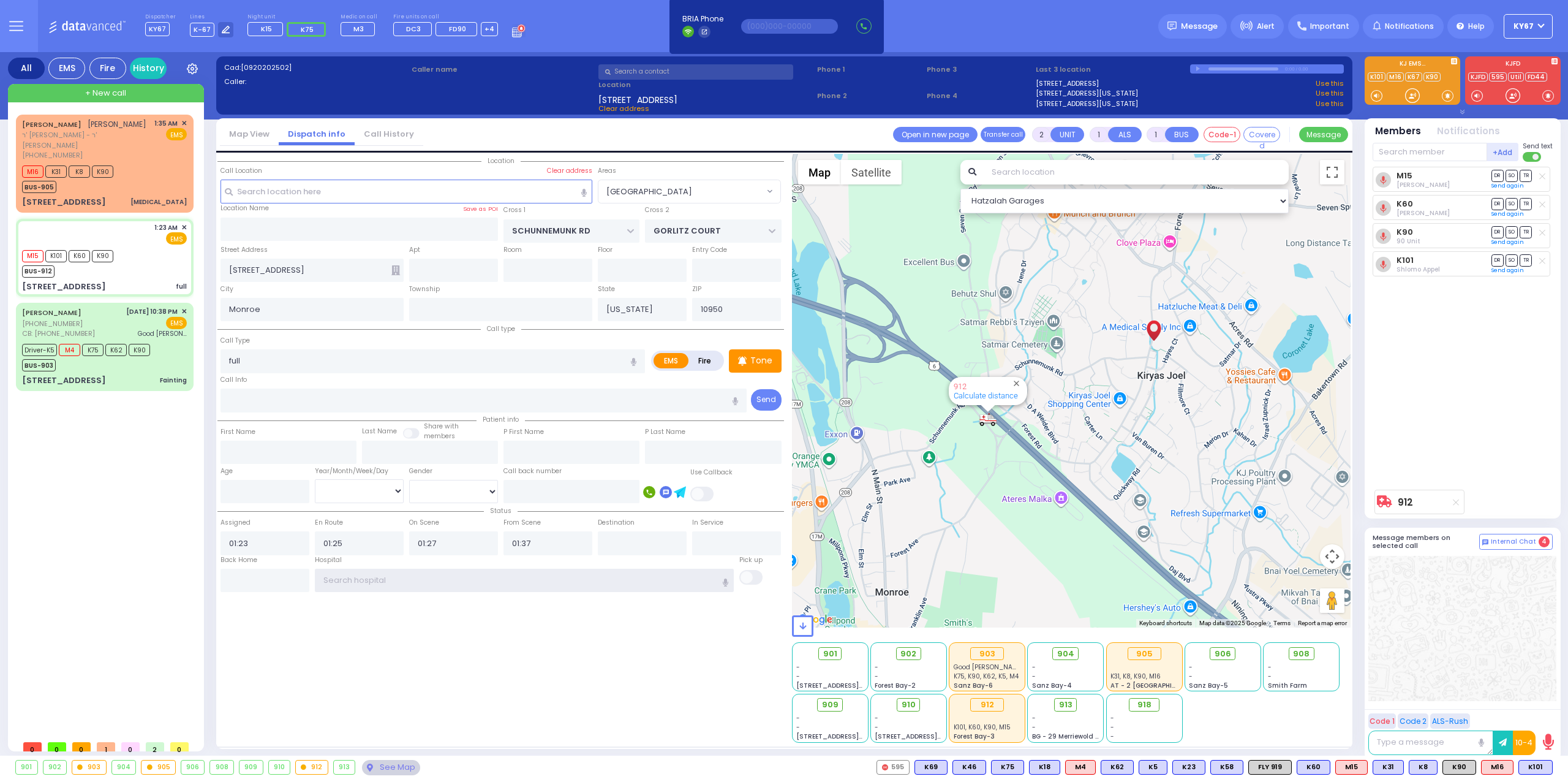
click at [490, 579] on input "text" at bounding box center [524, 580] width 420 height 23
select select
radio input "true"
select select
select select "Hatzalah Garages"
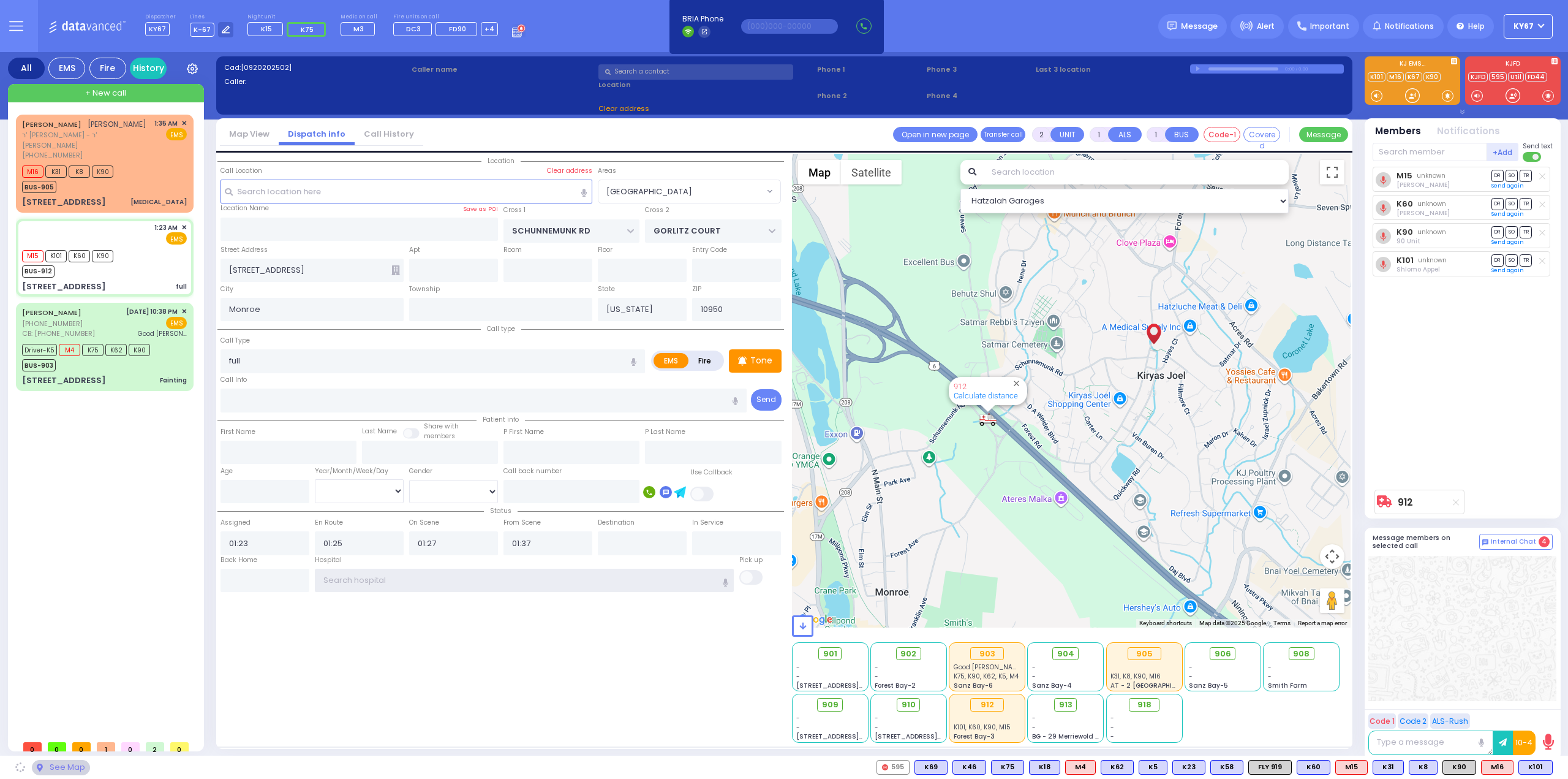
select select "[GEOGRAPHIC_DATA]"
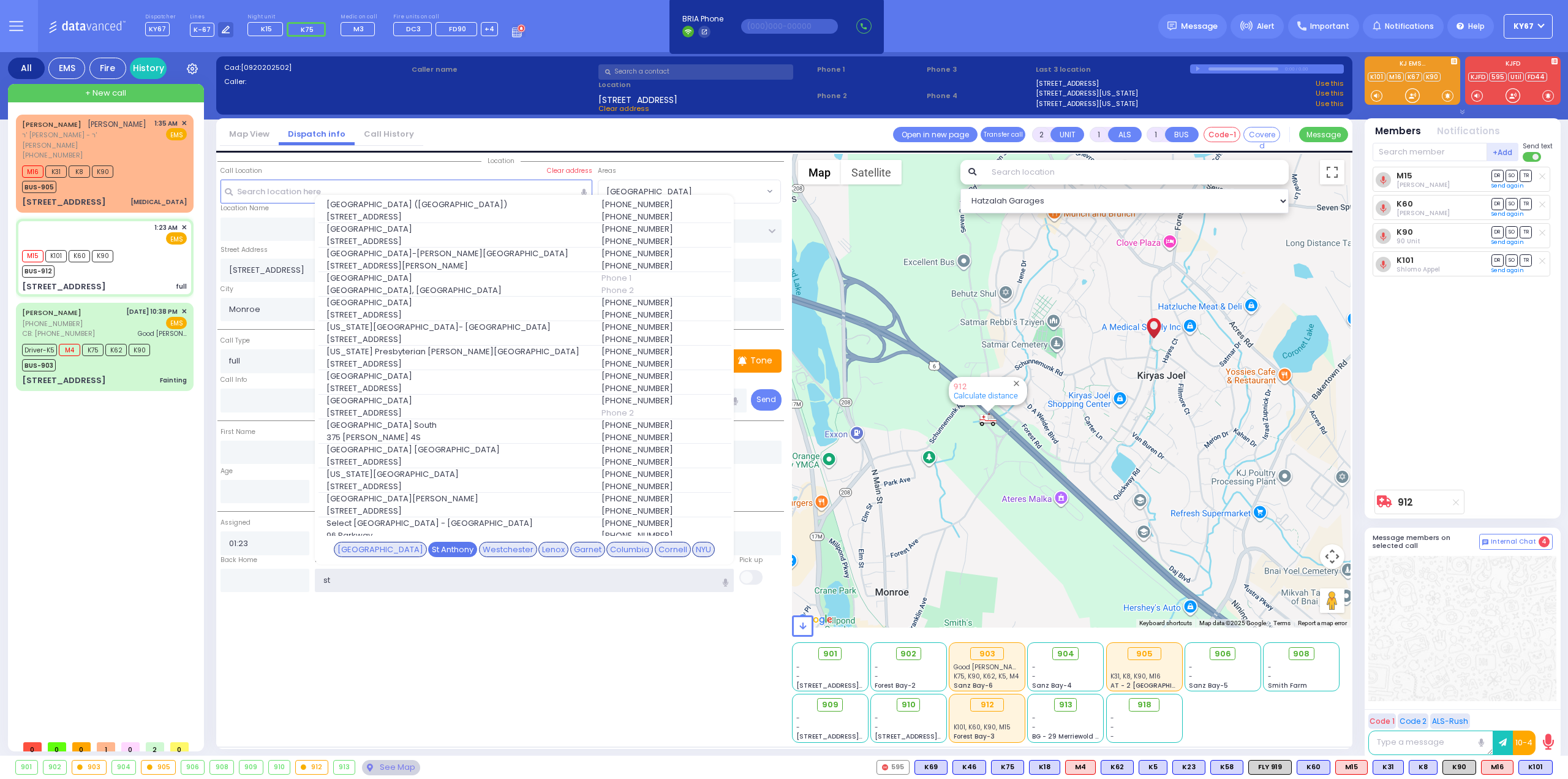
type input "st"
click at [436, 546] on div "St Anthony" at bounding box center [452, 549] width 49 height 16
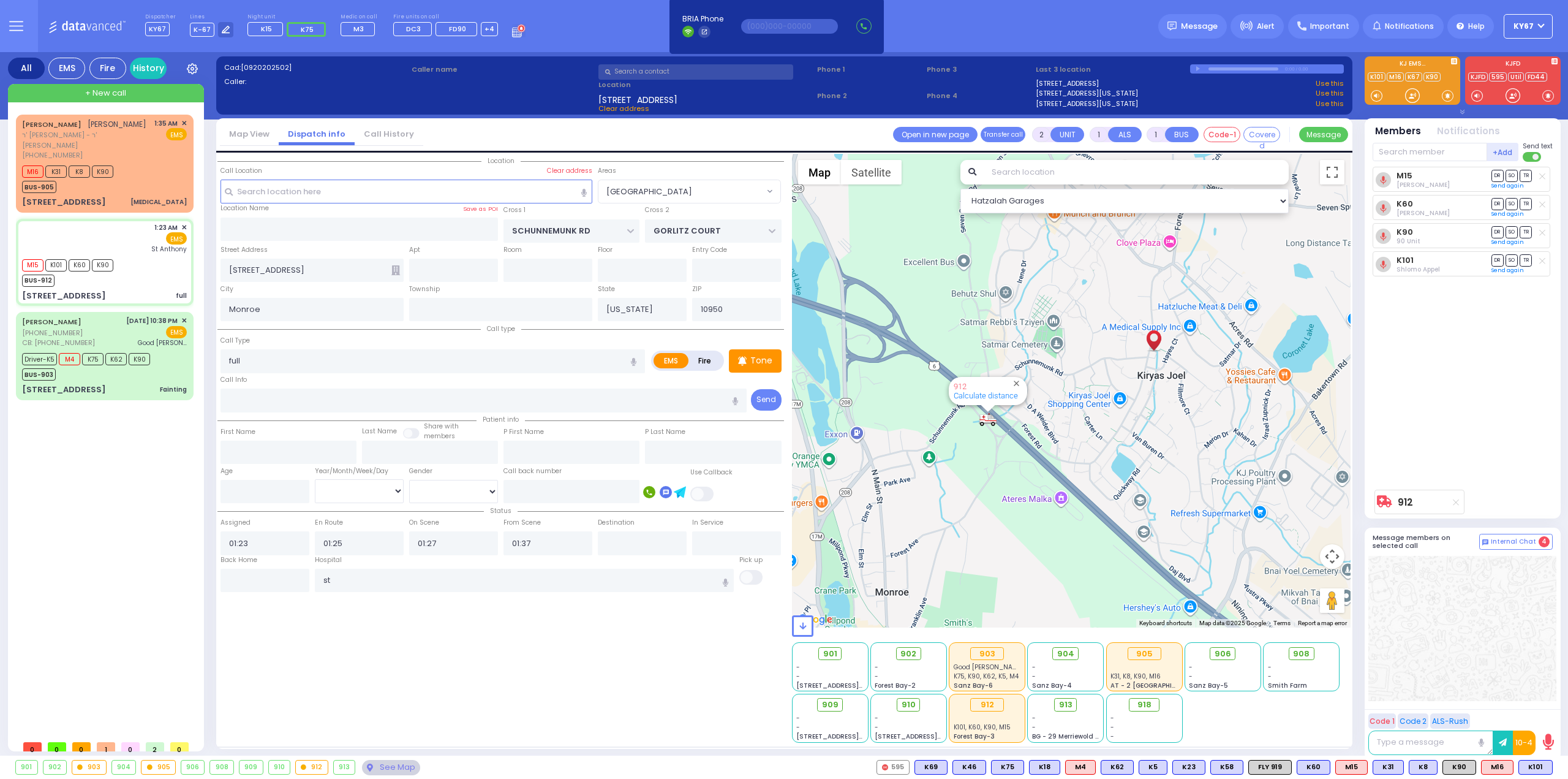
select select
radio input "true"
select select
type input "[GEOGRAPHIC_DATA]"
select select "Hatzalah Garages"
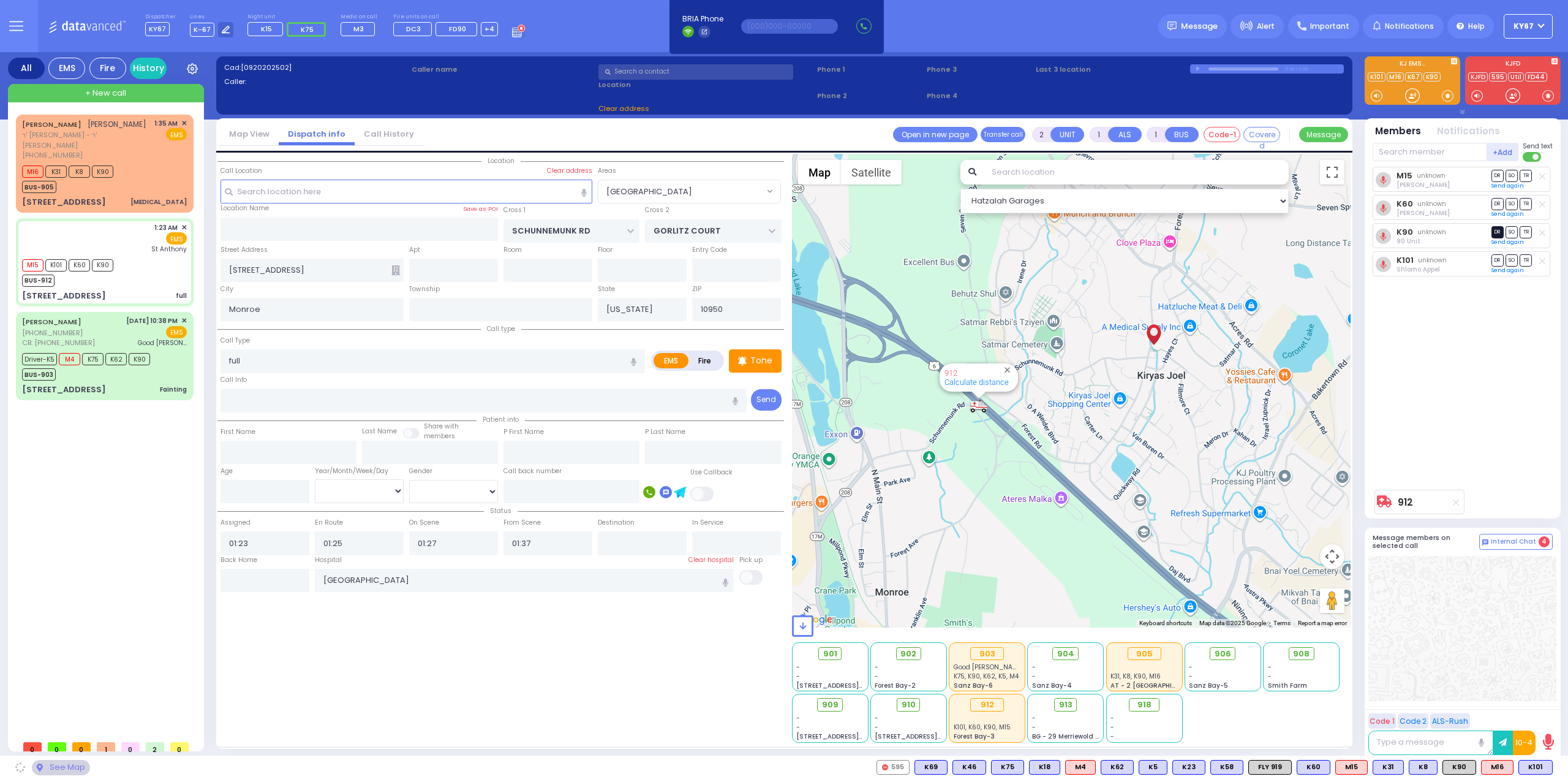
select select "[GEOGRAPHIC_DATA]"
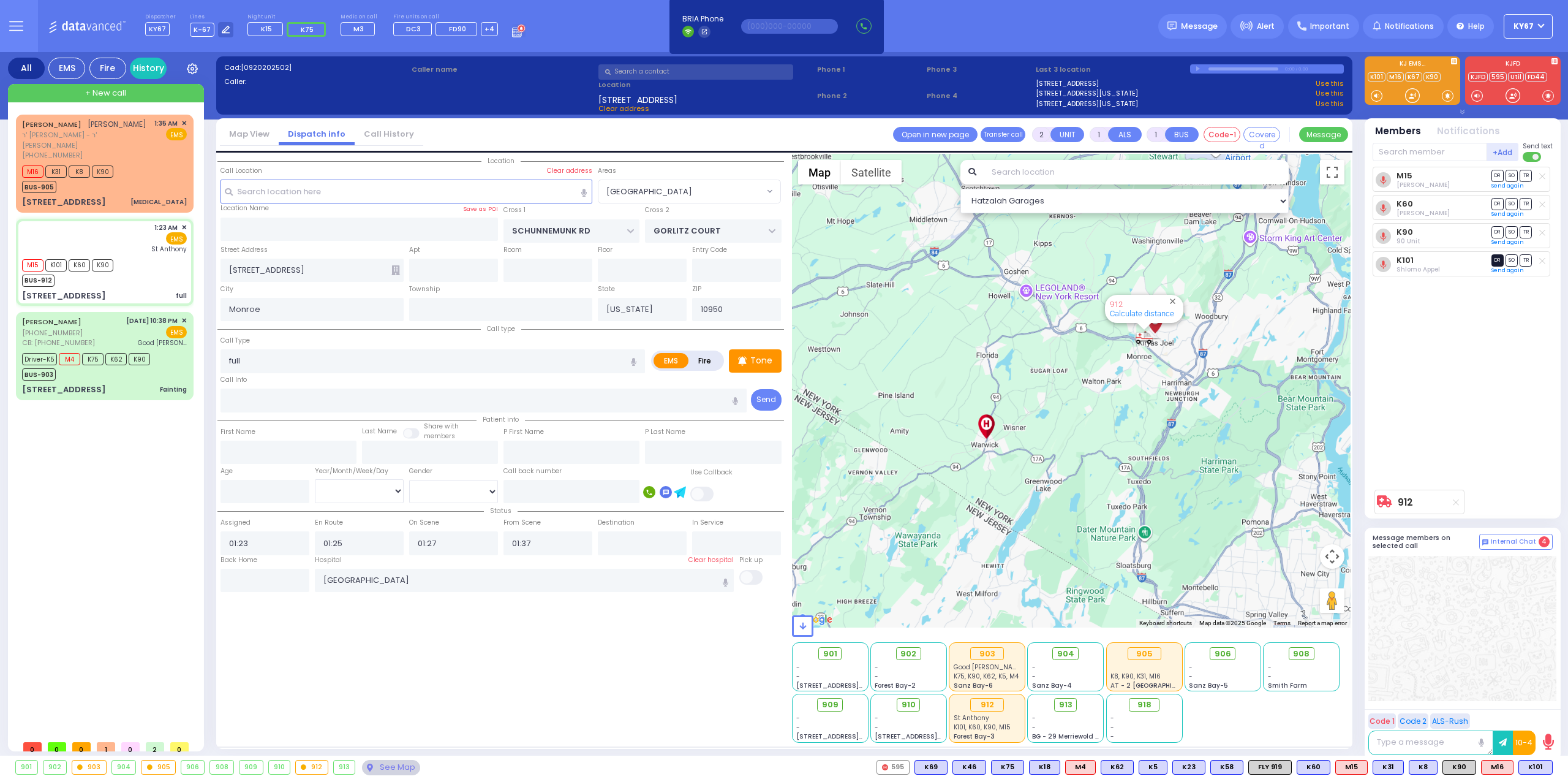
click at [1496, 261] on span "DR" at bounding box center [1497, 260] width 12 height 12
select select
radio input "true"
select select
select select "Hatzalah Garages"
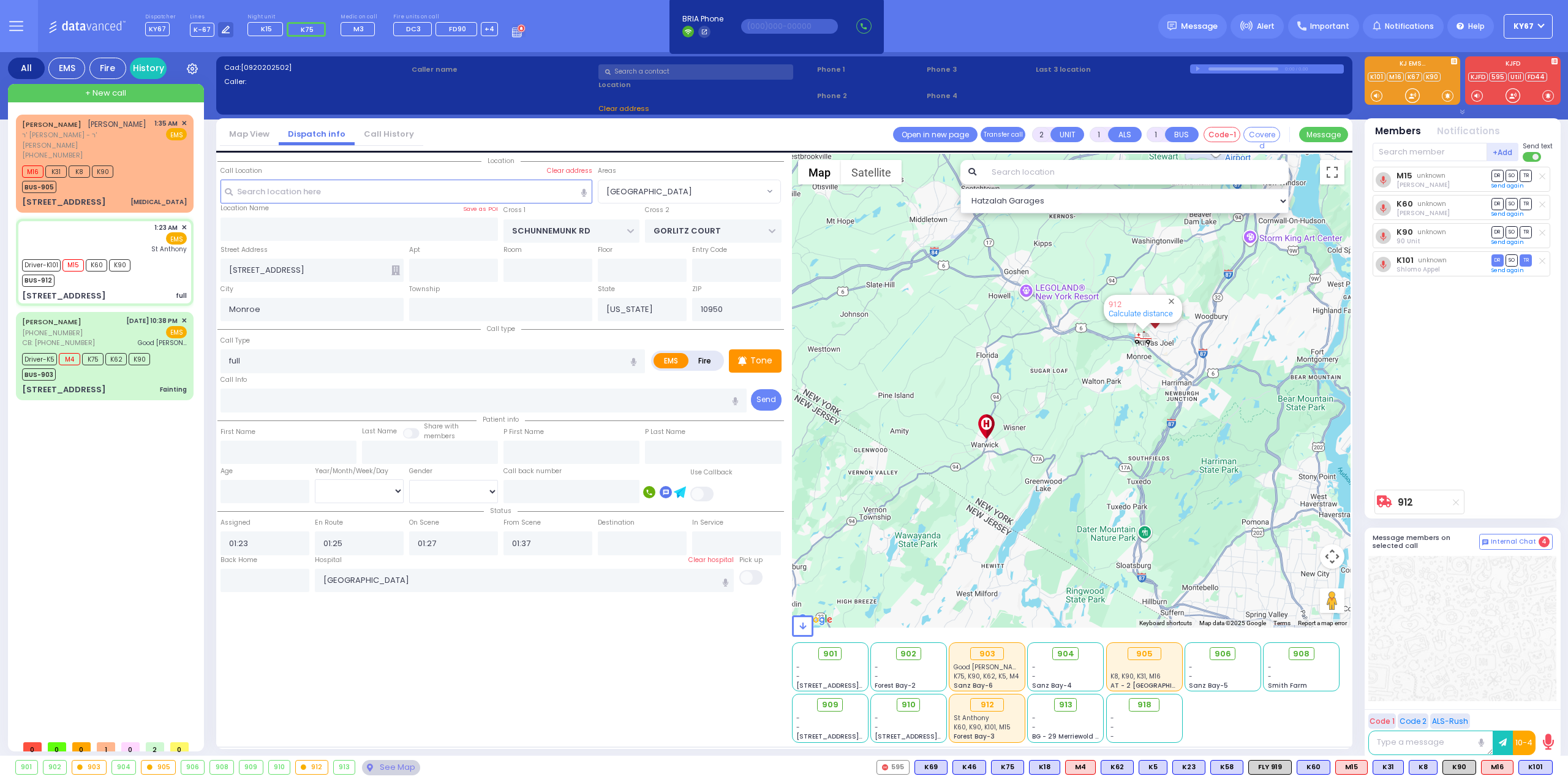
select select "[GEOGRAPHIC_DATA]"
click at [1523, 233] on span "TR" at bounding box center [1525, 232] width 12 height 12
select select
radio input "true"
select select
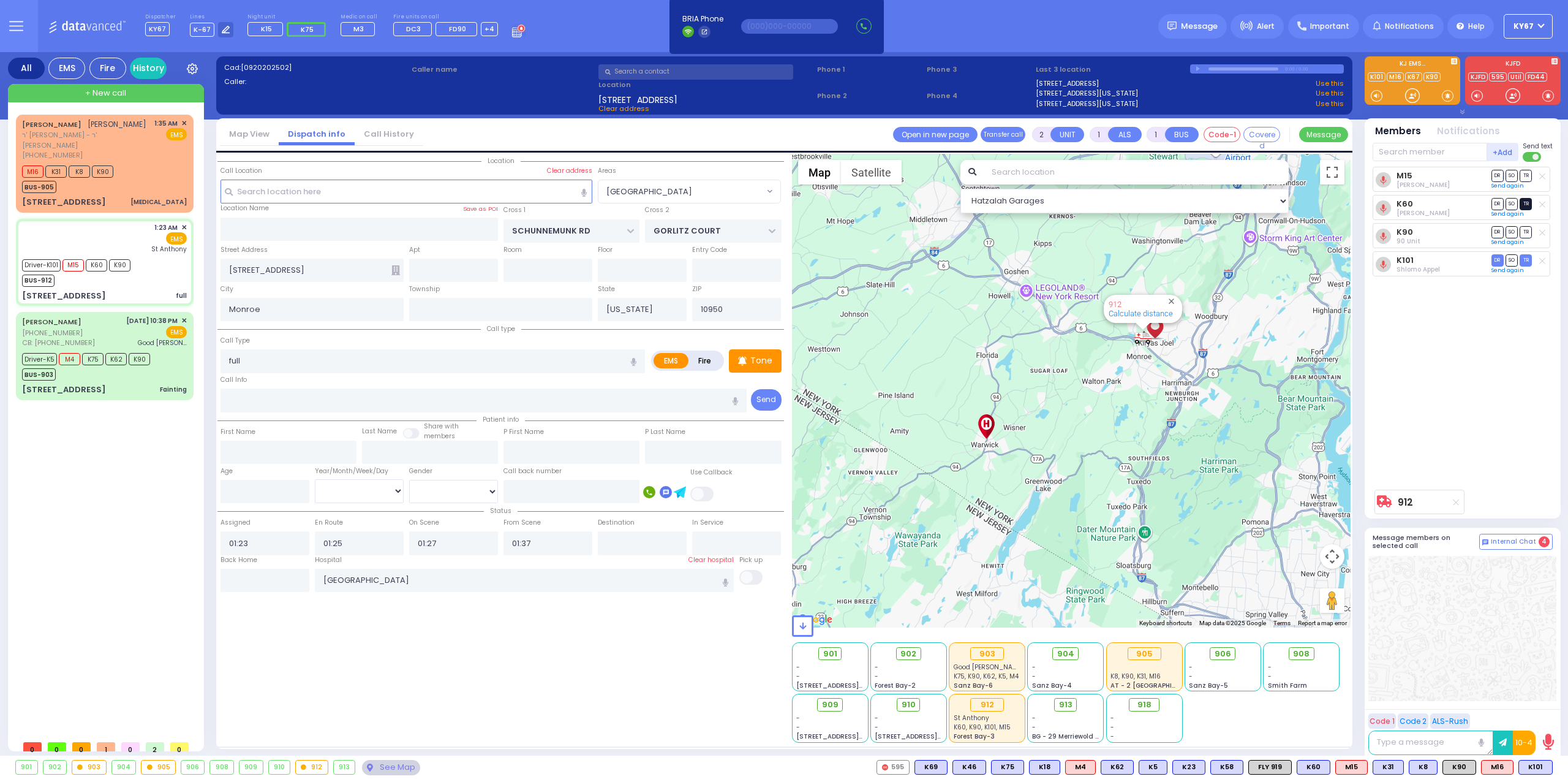
select select "Hatzalah Garages"
select select "[GEOGRAPHIC_DATA]"
click at [1523, 204] on span "TR" at bounding box center [1525, 204] width 12 height 12
click at [1523, 176] on span "TR" at bounding box center [1525, 176] width 12 height 12
select select
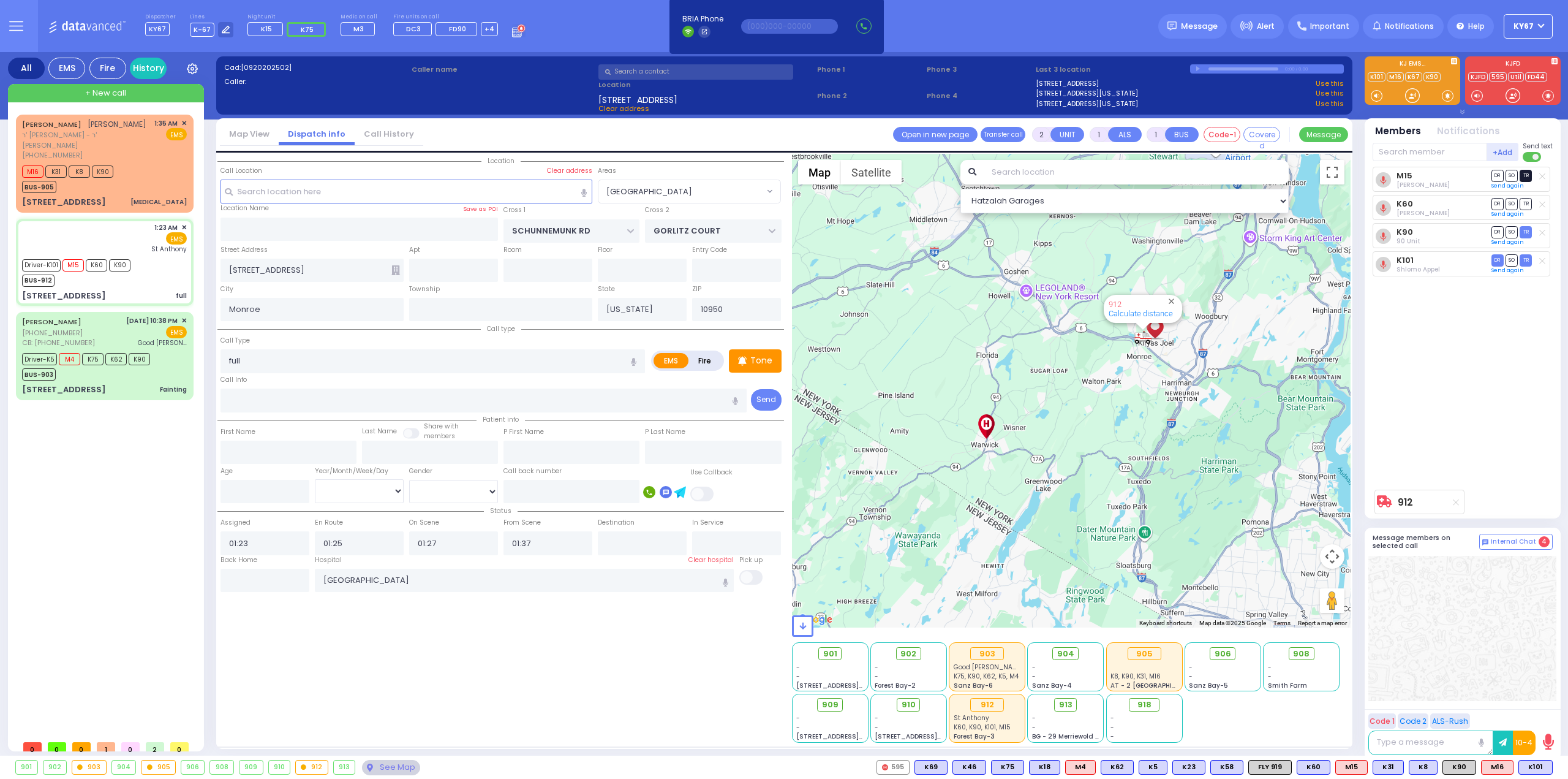
radio input "true"
select select
select select "Hatzalah Garages"
select select "[GEOGRAPHIC_DATA]"
select select
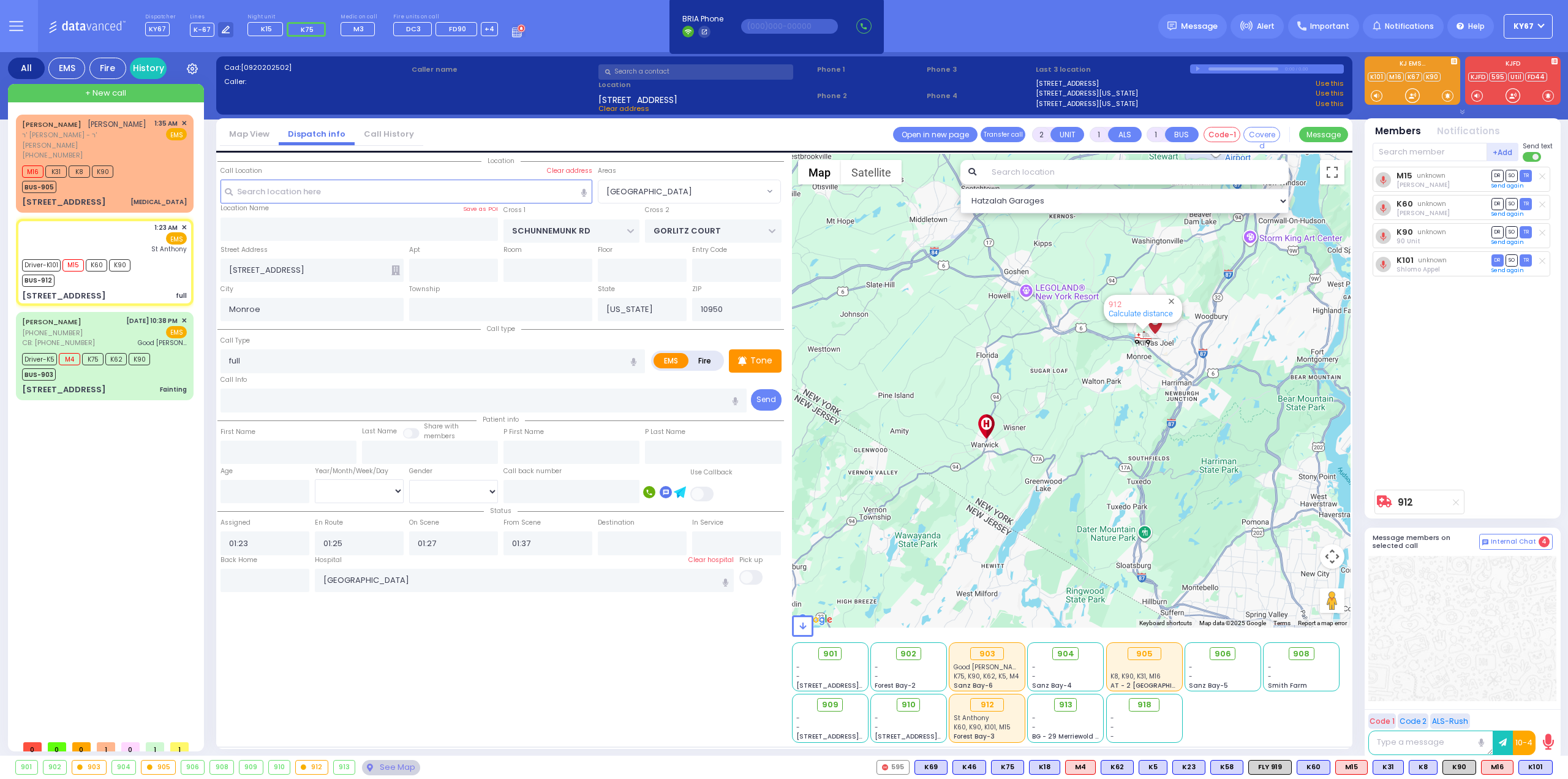
radio input "true"
select select
select select "Hatzalah Garages"
select select "[GEOGRAPHIC_DATA]"
click at [513, 694] on div "Location ZIP" at bounding box center [501, 448] width 567 height 589
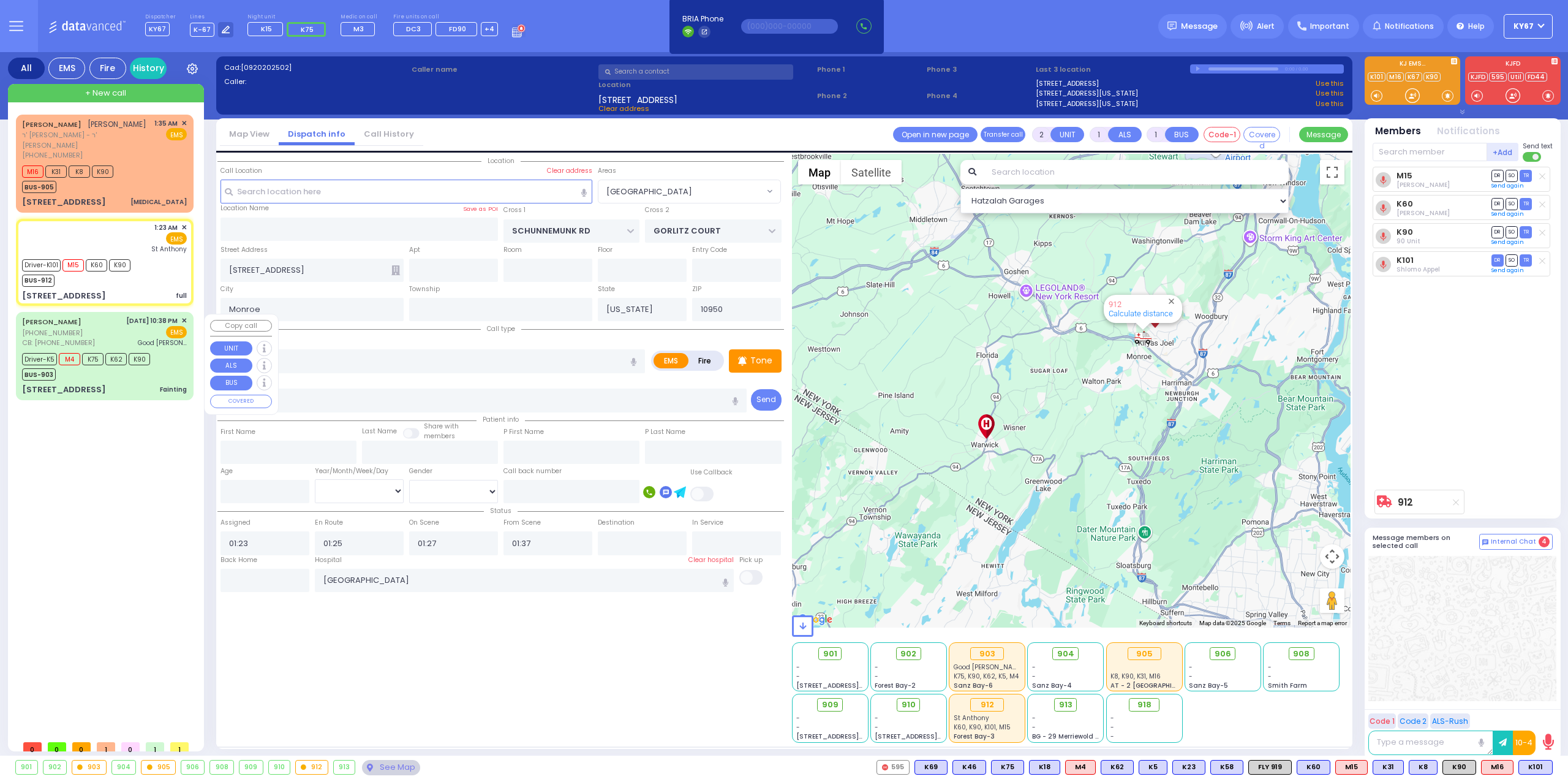
click at [110, 384] on div "[PERSON_NAME] [PHONE_NUMBER] CB: [PHONE_NUMBER] [DATE] 10:38 PM ✕ EMS" at bounding box center [104, 355] width 173 height 84
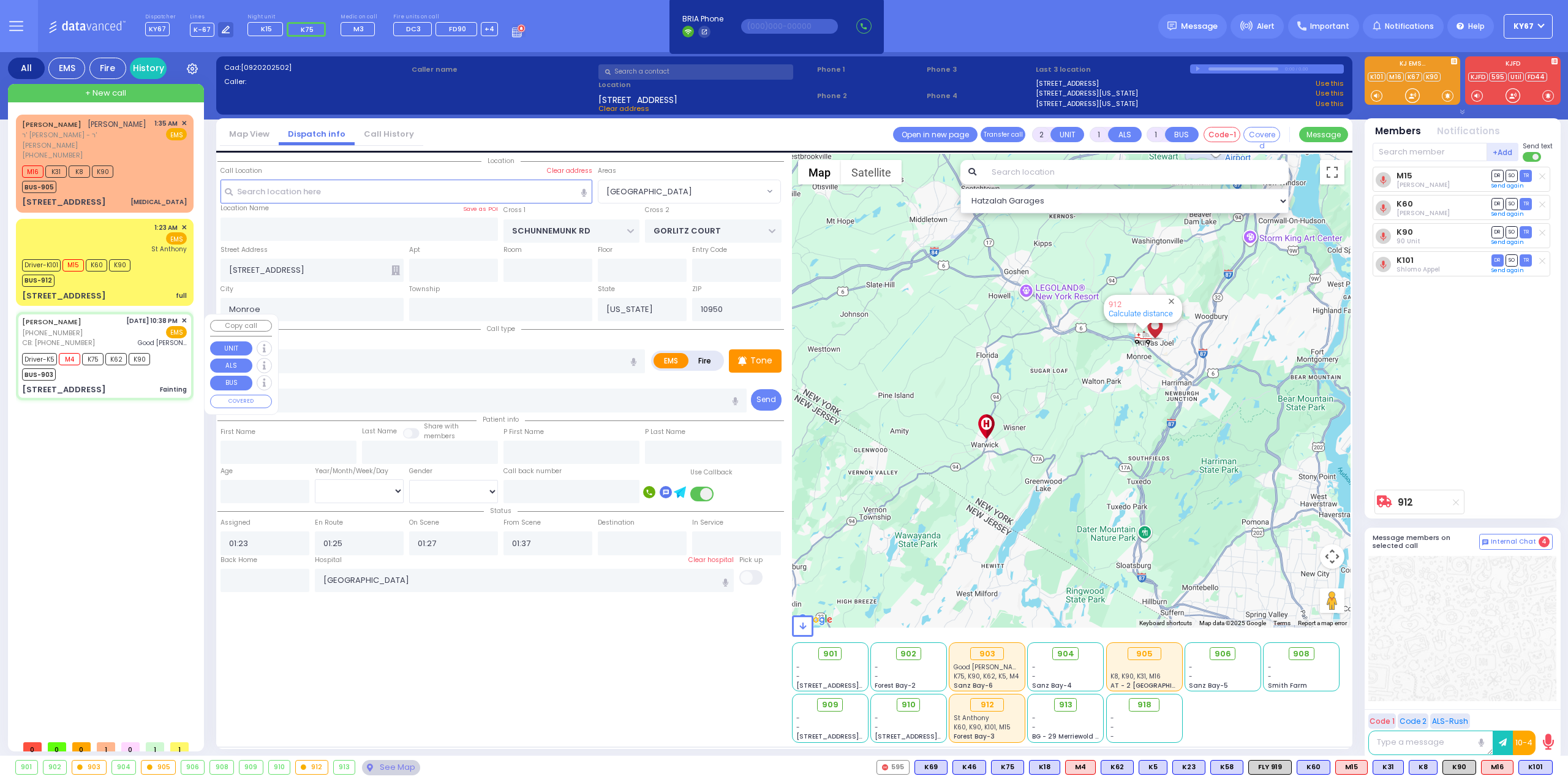
type input "6"
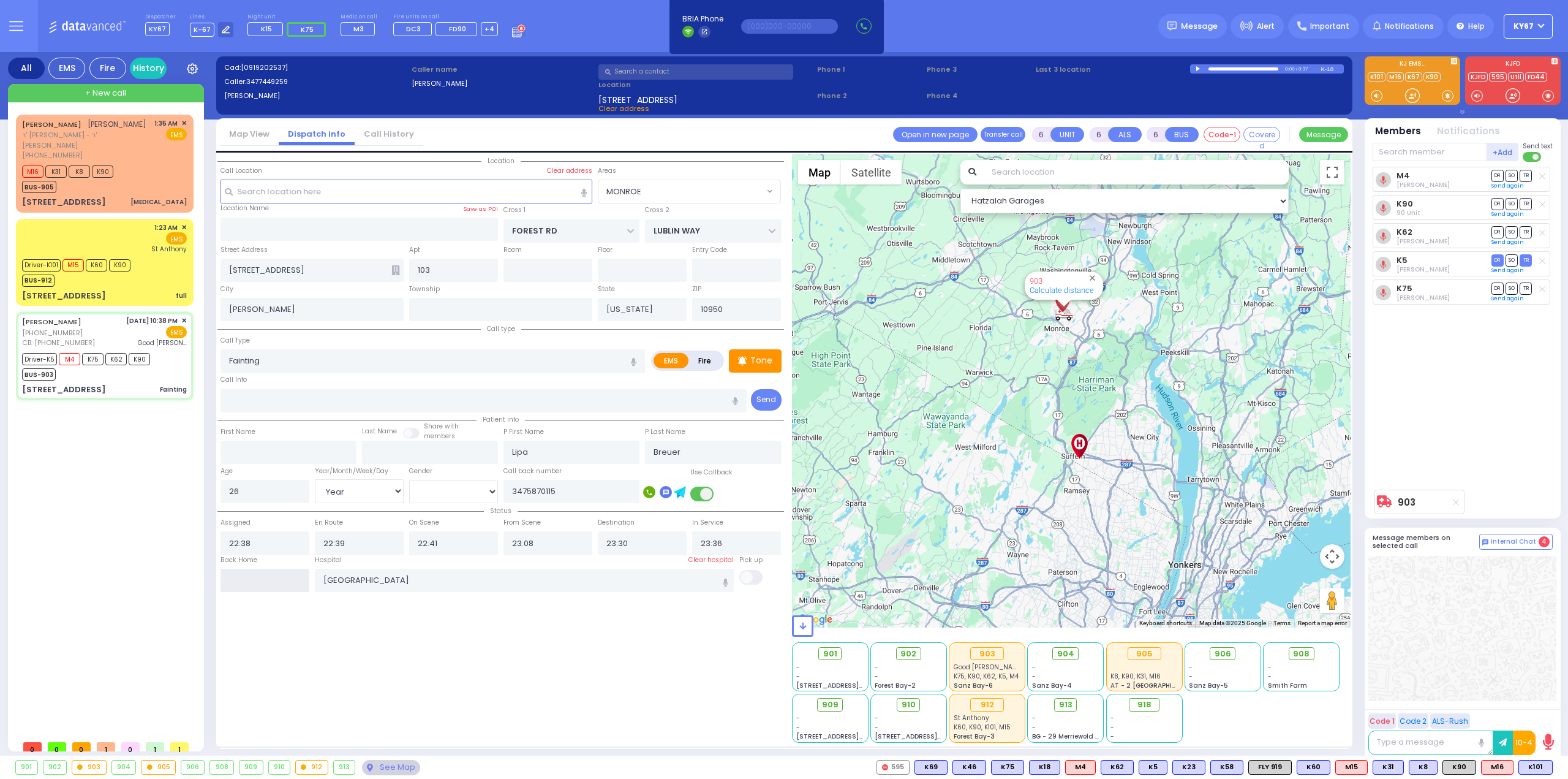
click at [279, 578] on input "text" at bounding box center [264, 580] width 89 height 23
click at [279, 577] on input "text" at bounding box center [264, 580] width 89 height 23
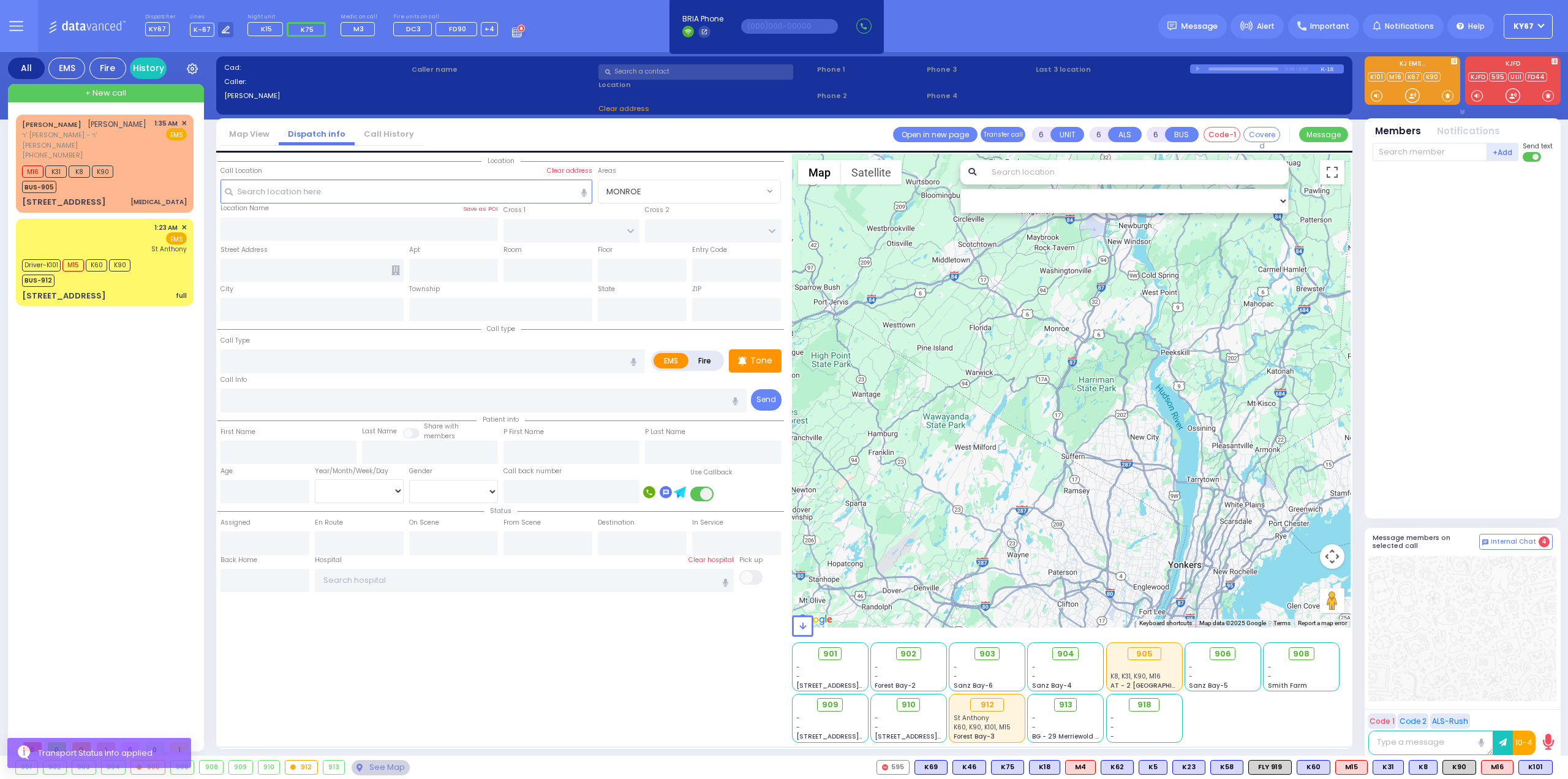
click at [290, 619] on div "Location ZIP" at bounding box center [501, 448] width 567 height 589
click at [119, 465] on div "[PERSON_NAME] [PERSON_NAME] ר' [PERSON_NAME]' [PERSON_NAME] [PHONE_NUMBER] 1:35…" at bounding box center [107, 424] width 183 height 619
click at [60, 387] on div "[PERSON_NAME] [PERSON_NAME] ר' [PERSON_NAME]' [PERSON_NAME] [PHONE_NUMBER] 1:35…" at bounding box center [107, 424] width 183 height 619
click at [1551, 770] on button at bounding box center [1548, 767] width 6 height 13
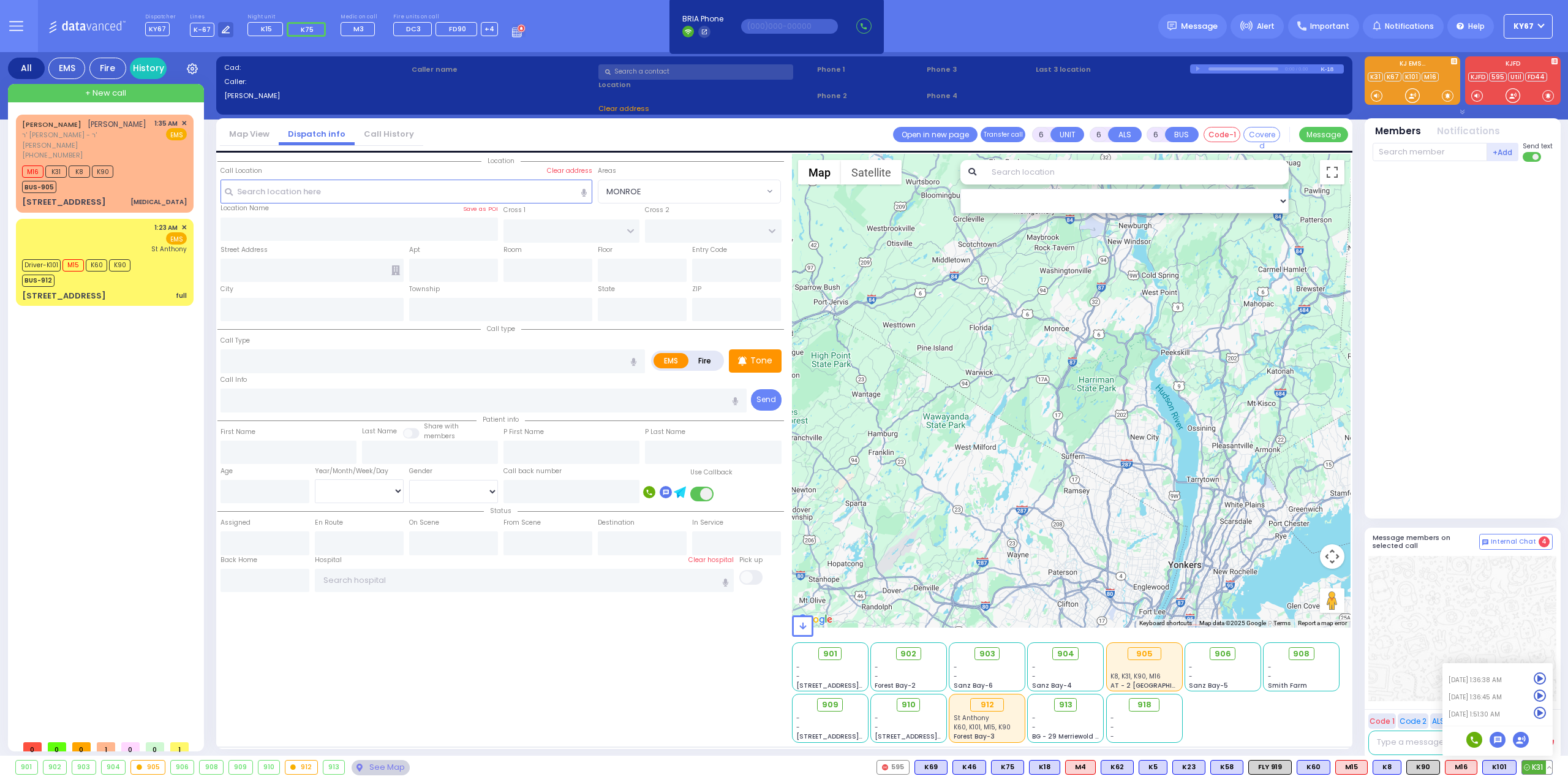
click at [1542, 710] on icon at bounding box center [1540, 713] width 13 height 13
